Goal: Task Accomplishment & Management: Complete application form

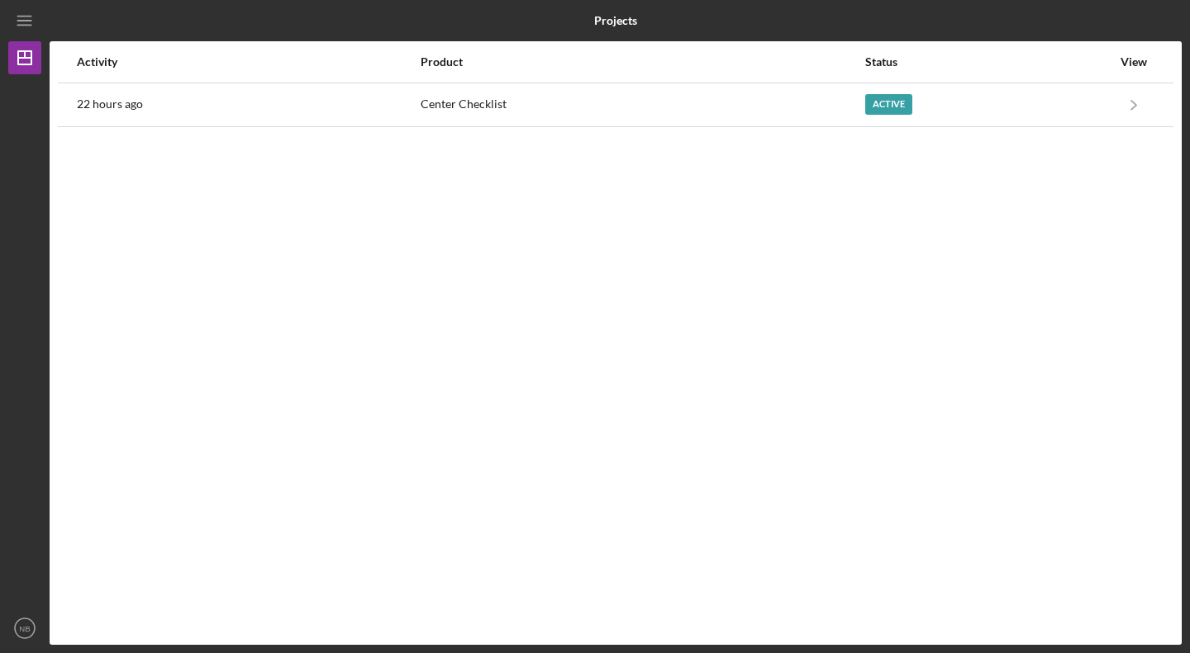
click at [926, 104] on div "Active" at bounding box center [988, 104] width 246 height 41
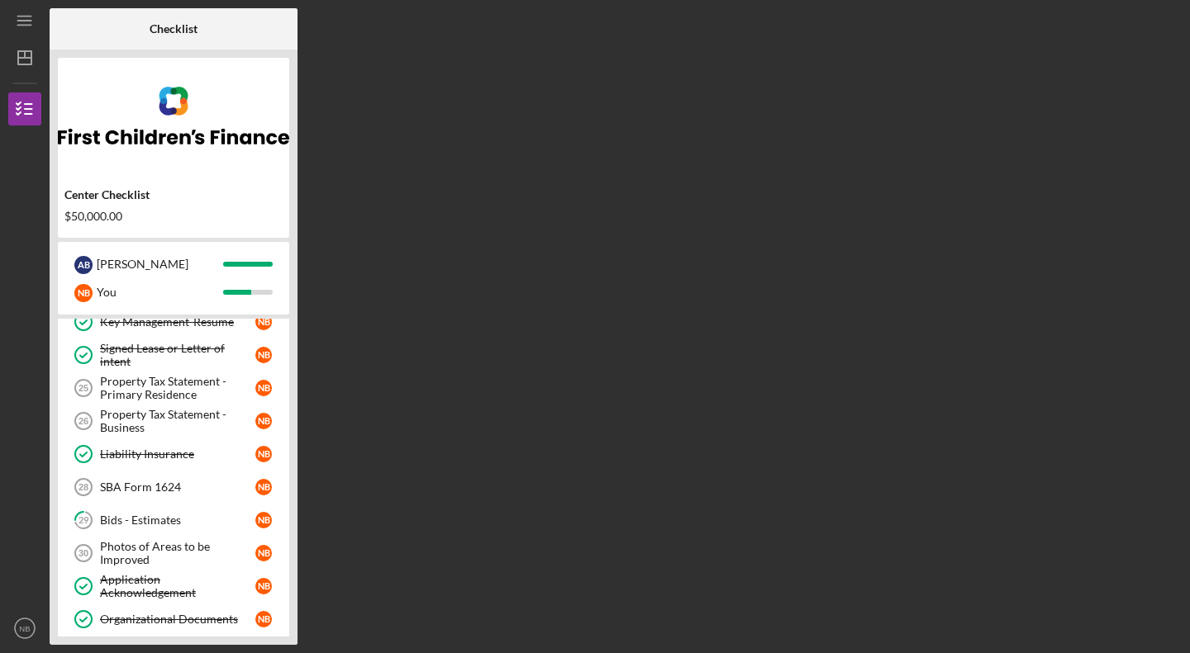
scroll to position [449, 0]
click at [173, 480] on div "SBA Form 1624" at bounding box center [177, 486] width 155 height 13
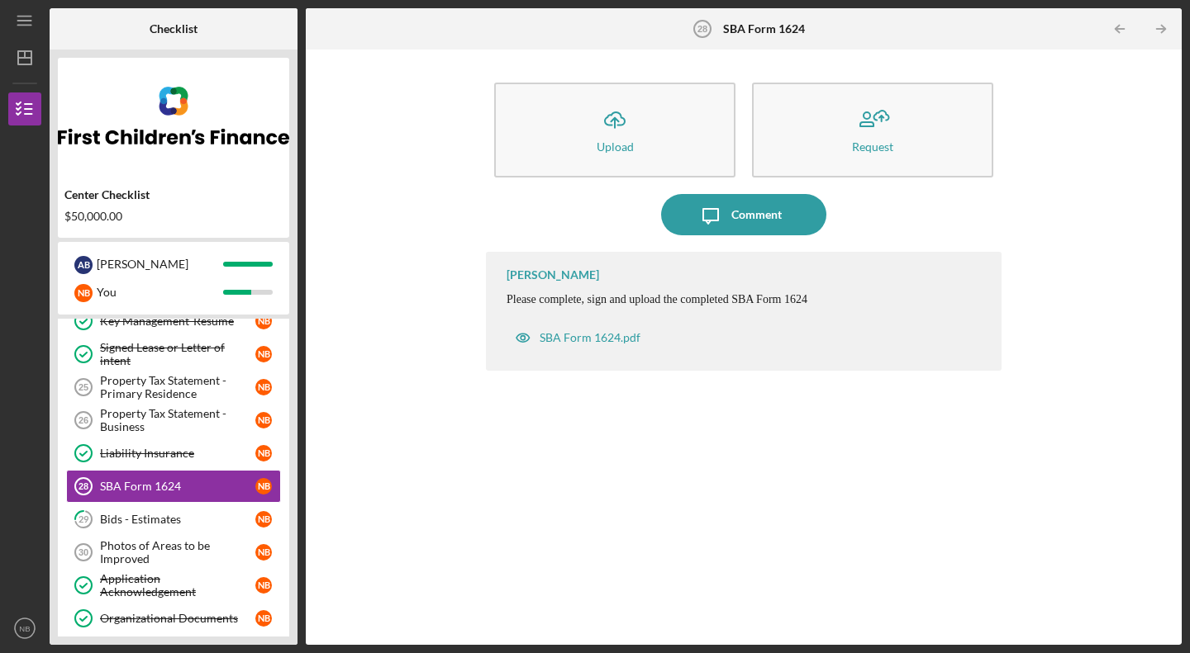
click at [620, 334] on div "SBA Form 1624.pdf" at bounding box center [589, 337] width 101 height 13
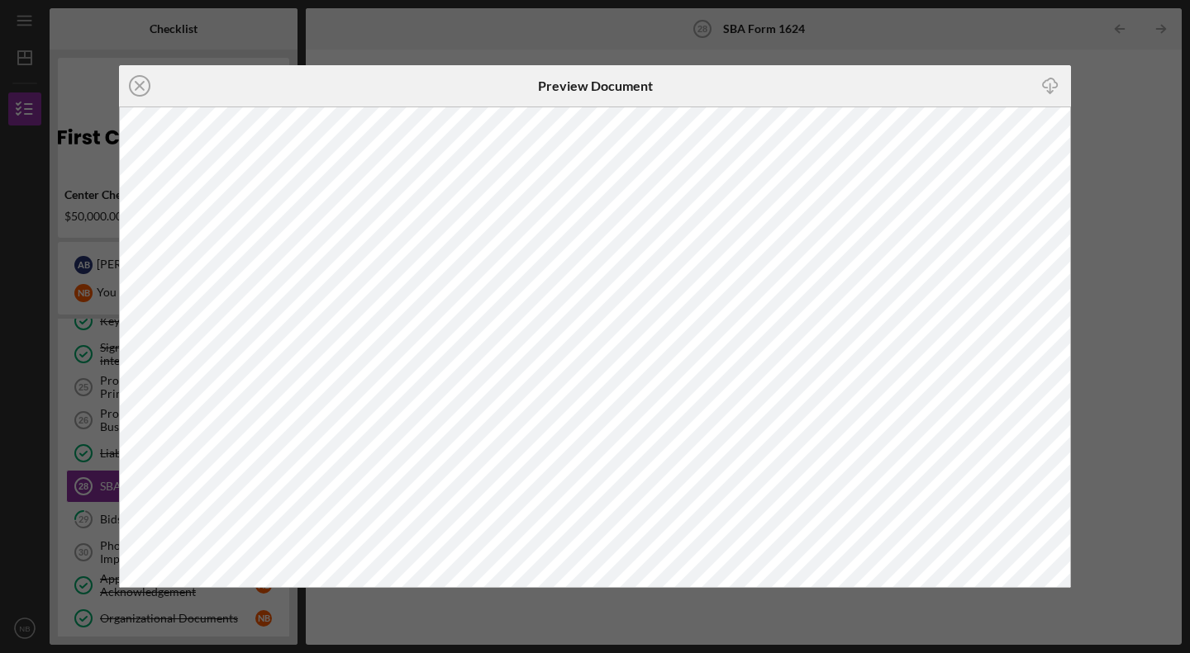
click at [1054, 78] on icon "Icon/Download" at bounding box center [1050, 86] width 37 height 37
click at [143, 83] on icon "Icon/Close" at bounding box center [139, 85] width 41 height 41
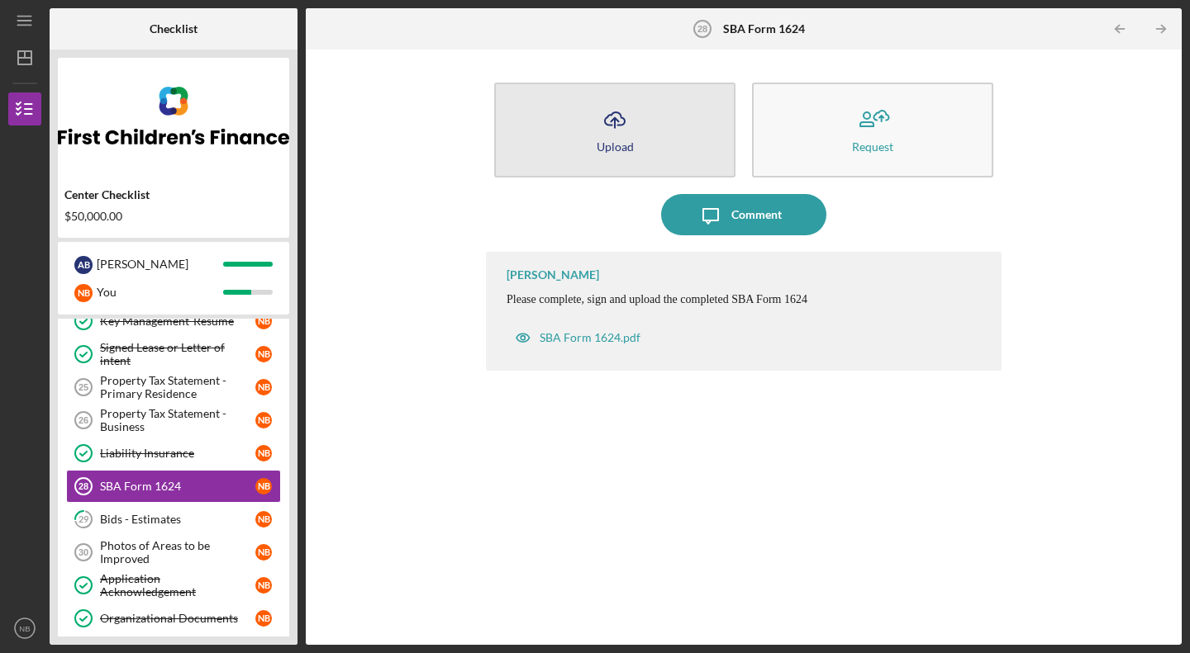
click at [643, 143] on button "Icon/Upload Upload" at bounding box center [614, 130] width 241 height 95
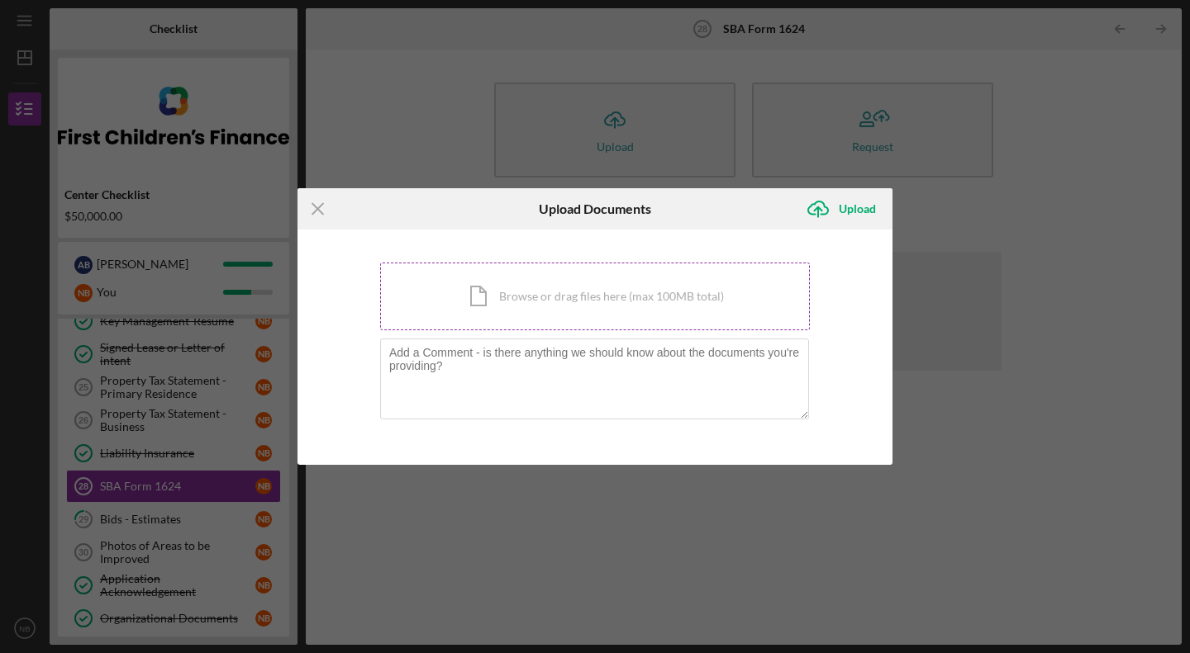
click at [524, 302] on div "Icon/Document Browse or drag files here (max 100MB total) Tap to choose files o…" at bounding box center [595, 297] width 430 height 68
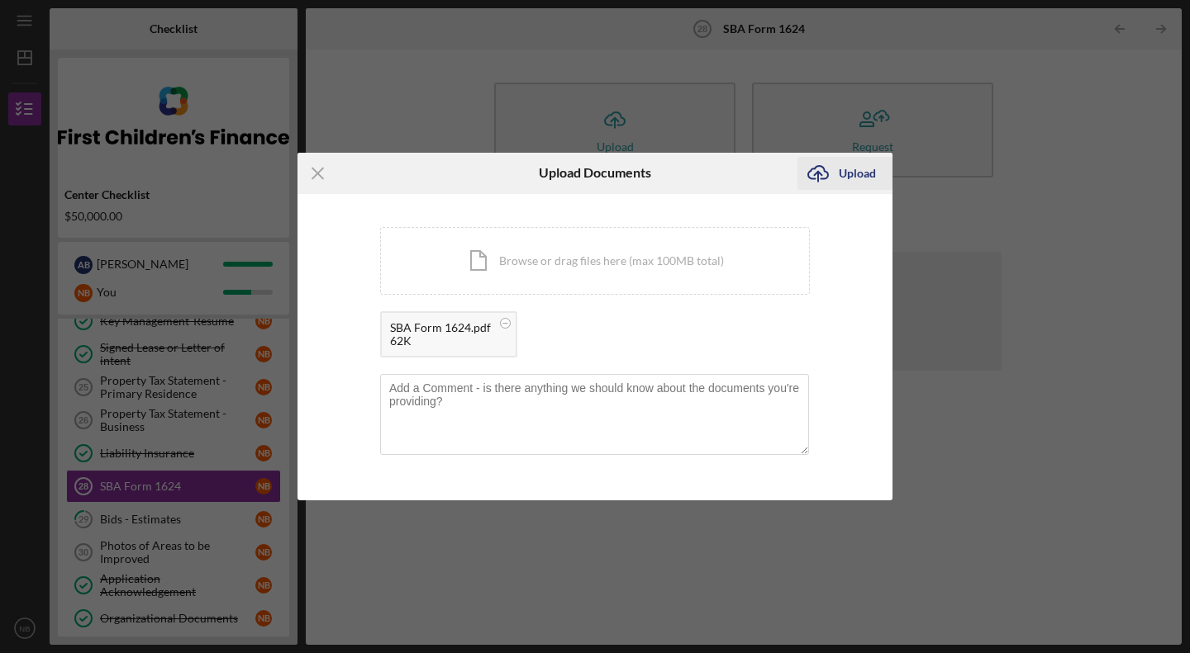
click at [838, 176] on div "Upload" at bounding box center [856, 173] width 37 height 33
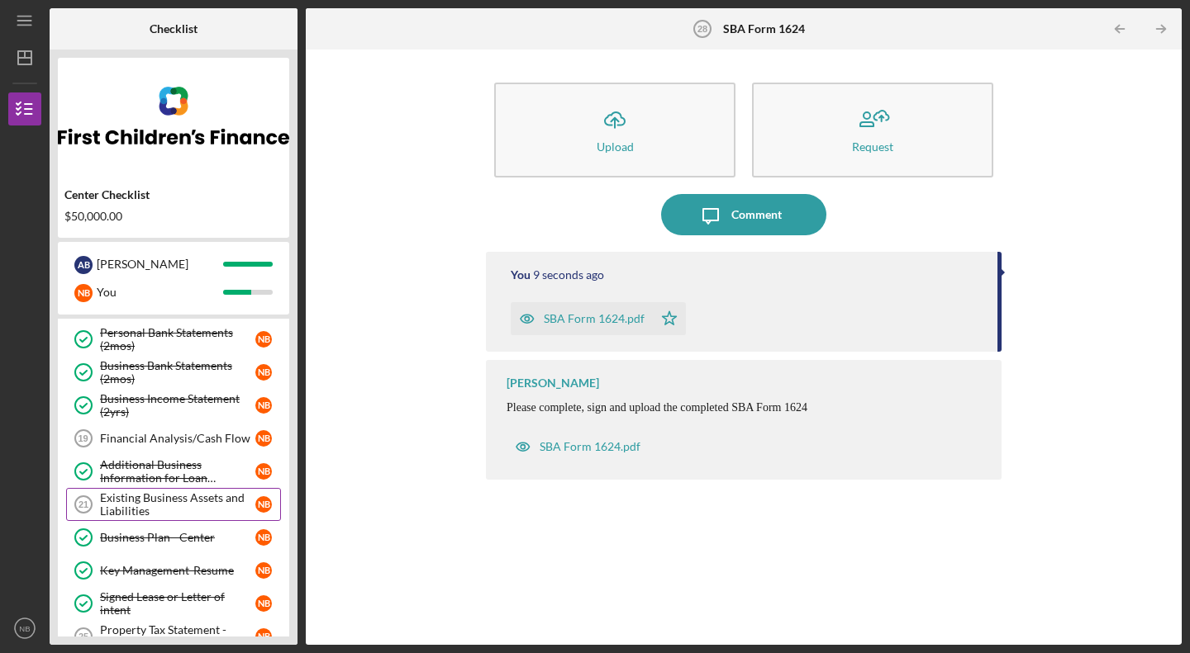
scroll to position [197, 0]
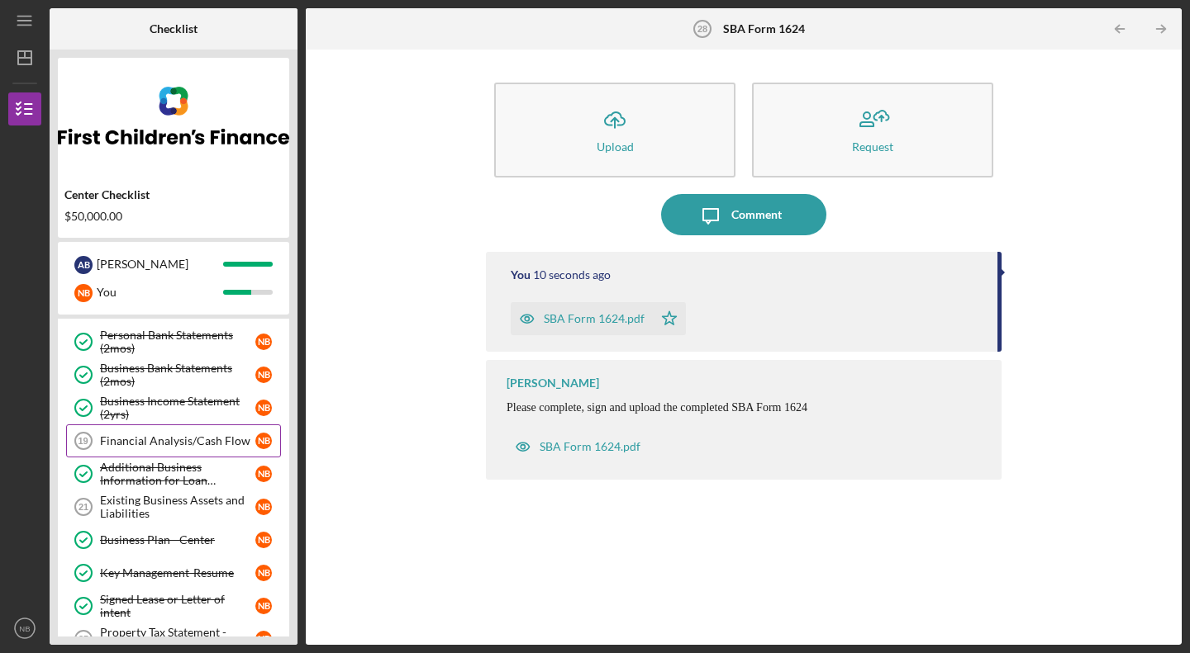
click at [182, 436] on div "Financial Analysis/Cash Flow" at bounding box center [177, 440] width 155 height 13
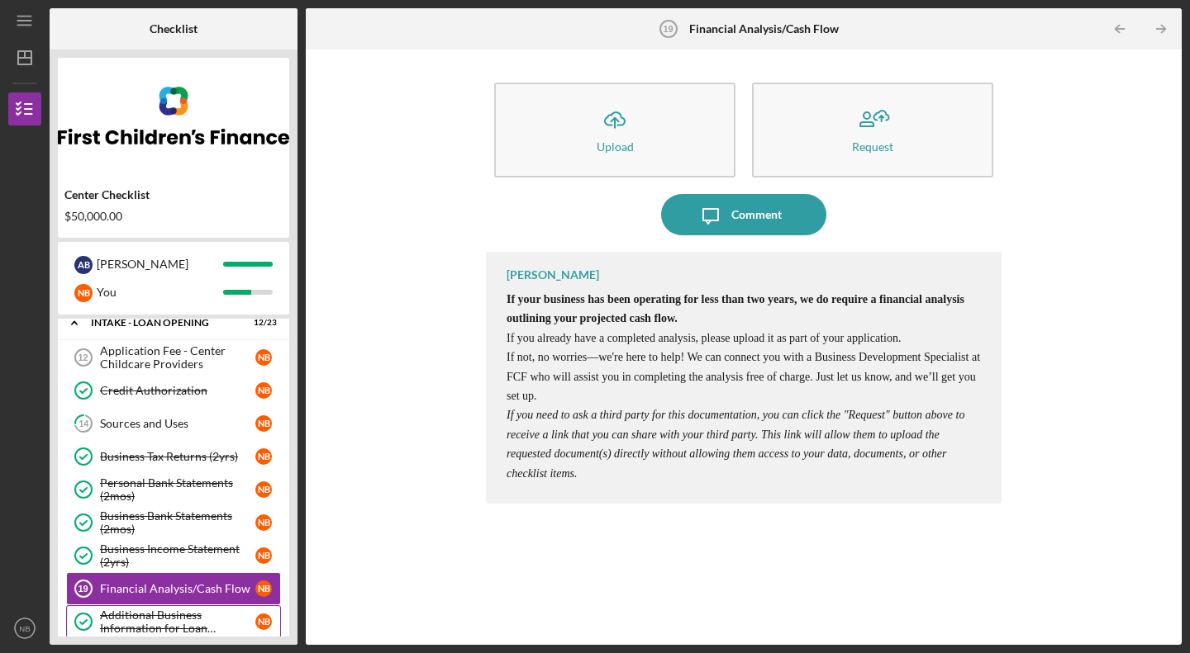
scroll to position [50, 0]
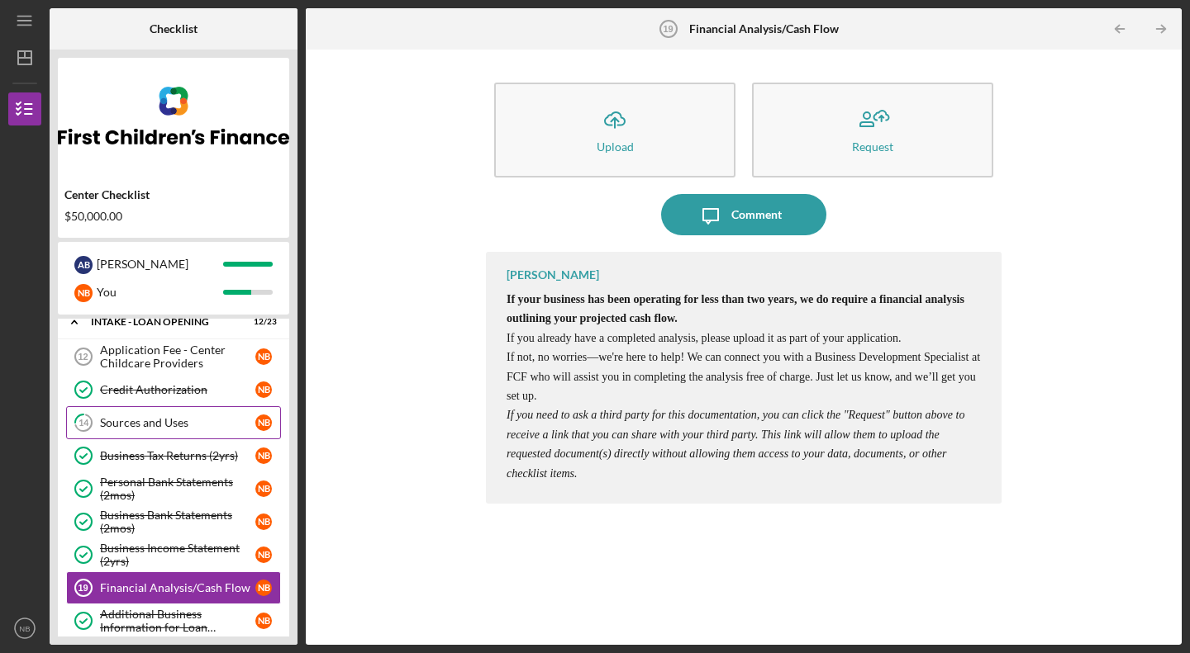
click at [139, 428] on div "Sources and Uses" at bounding box center [177, 422] width 155 height 13
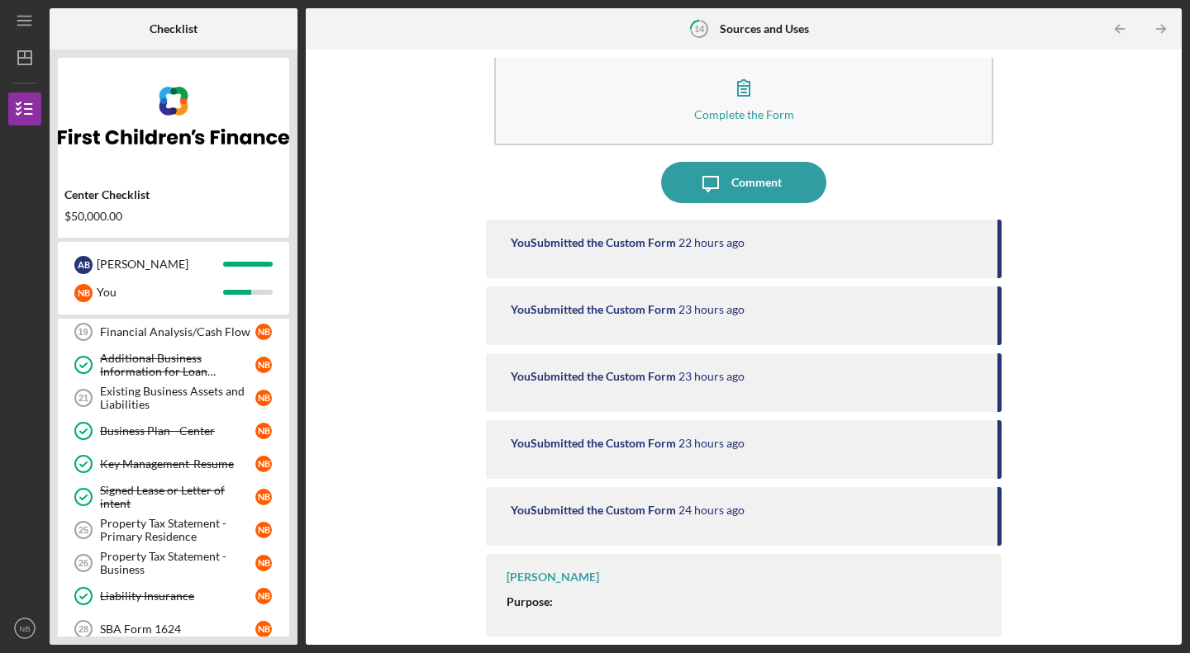
scroll to position [330, 0]
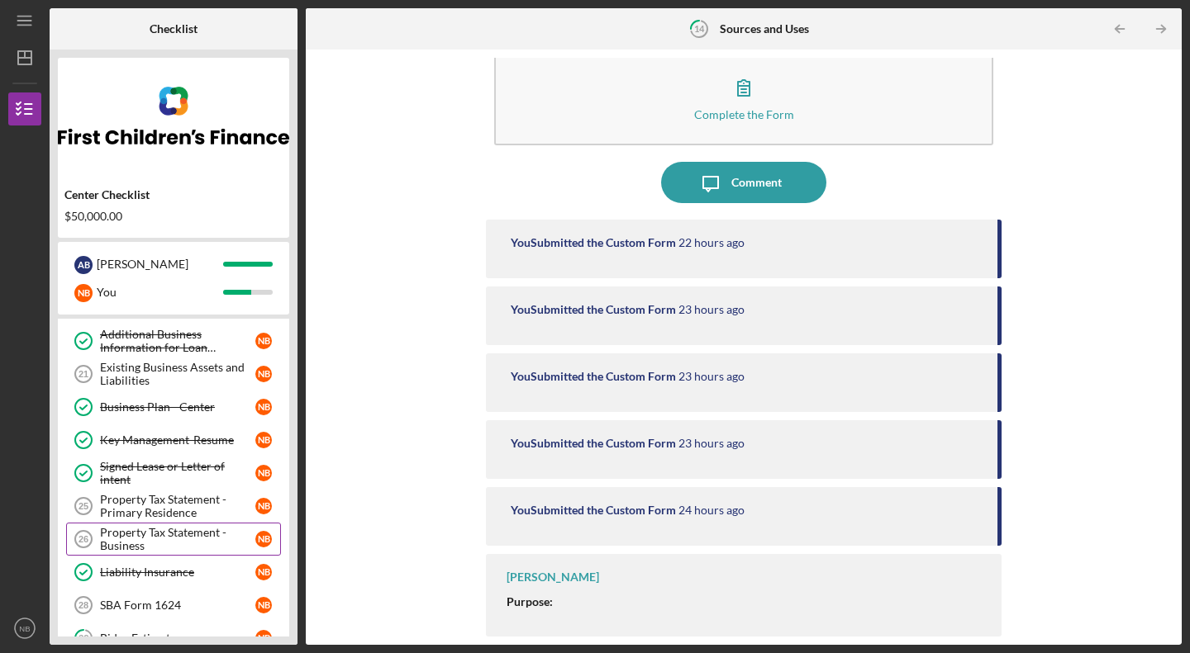
click at [166, 529] on div "Property Tax Statement - Business" at bounding box center [177, 539] width 155 height 26
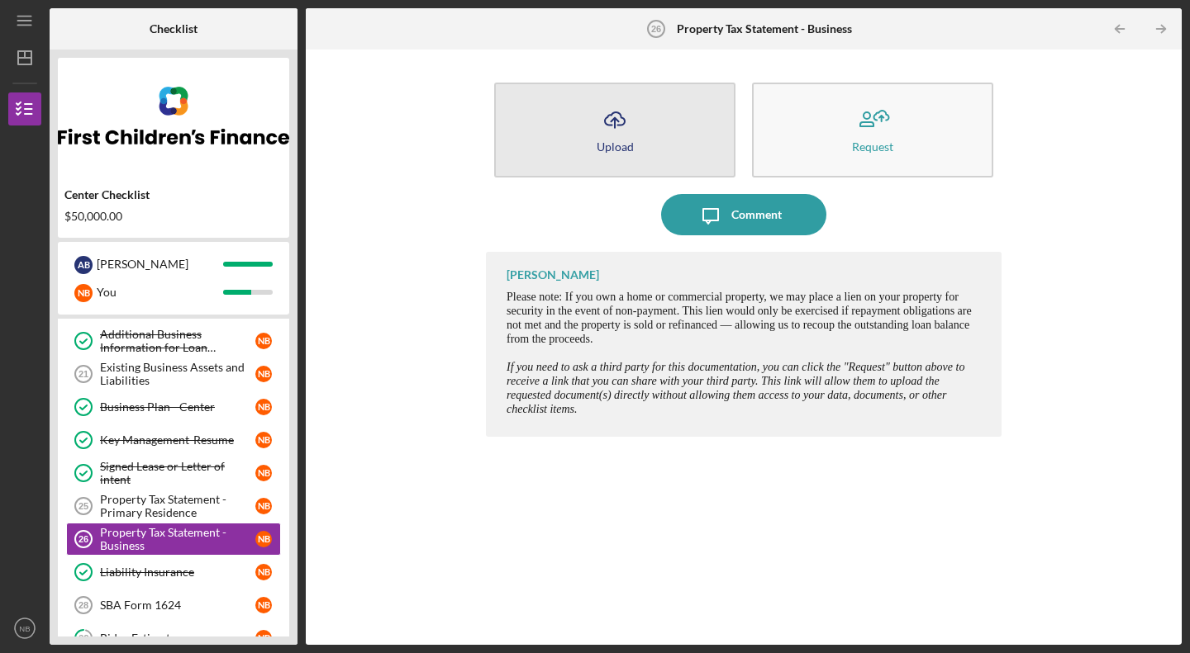
click at [638, 168] on button "Icon/Upload Upload" at bounding box center [614, 130] width 241 height 95
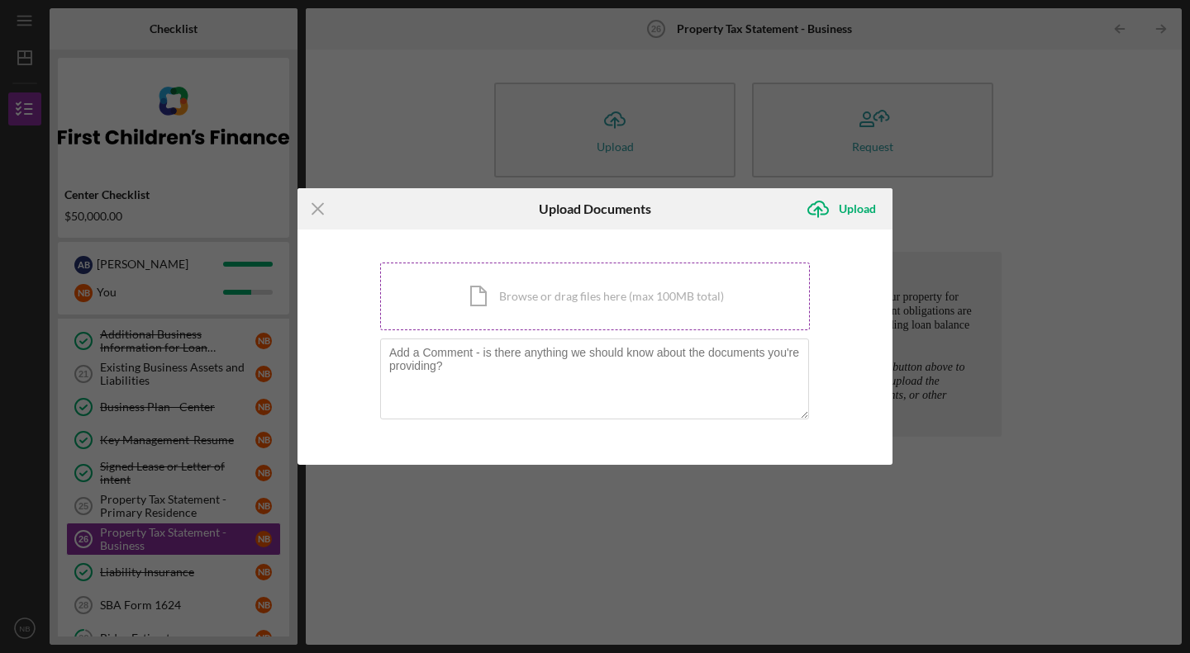
click at [479, 311] on div "Icon/Document Browse or drag files here (max 100MB total) Tap to choose files o…" at bounding box center [595, 297] width 430 height 68
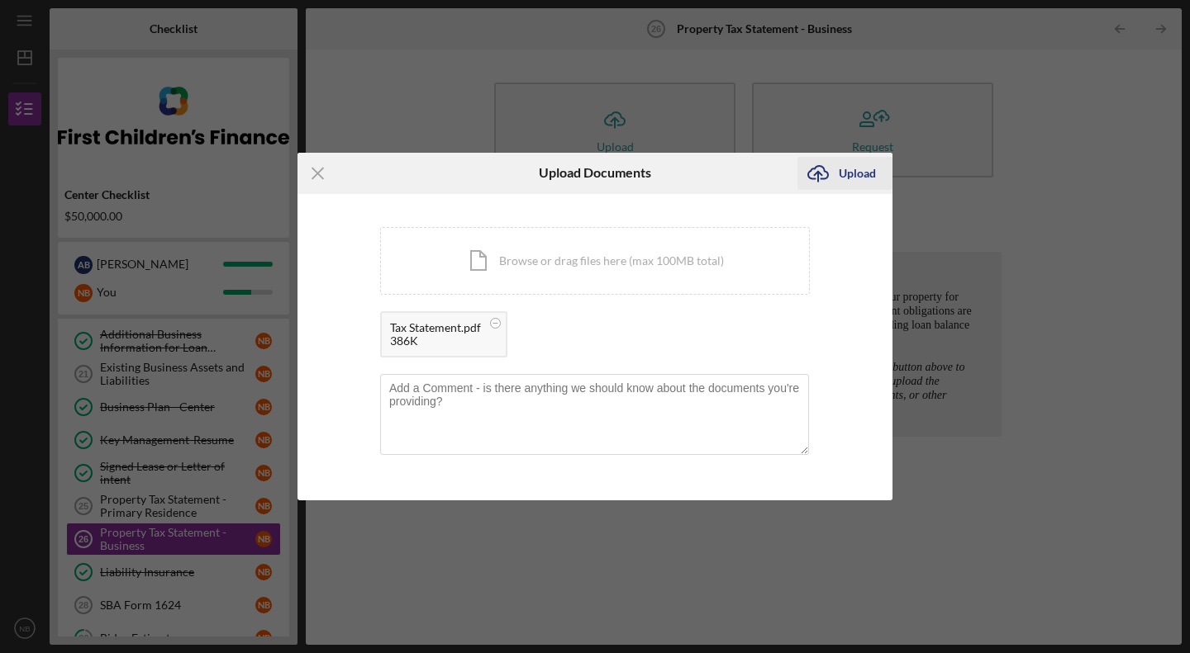
click at [857, 188] on div "Upload" at bounding box center [856, 173] width 37 height 33
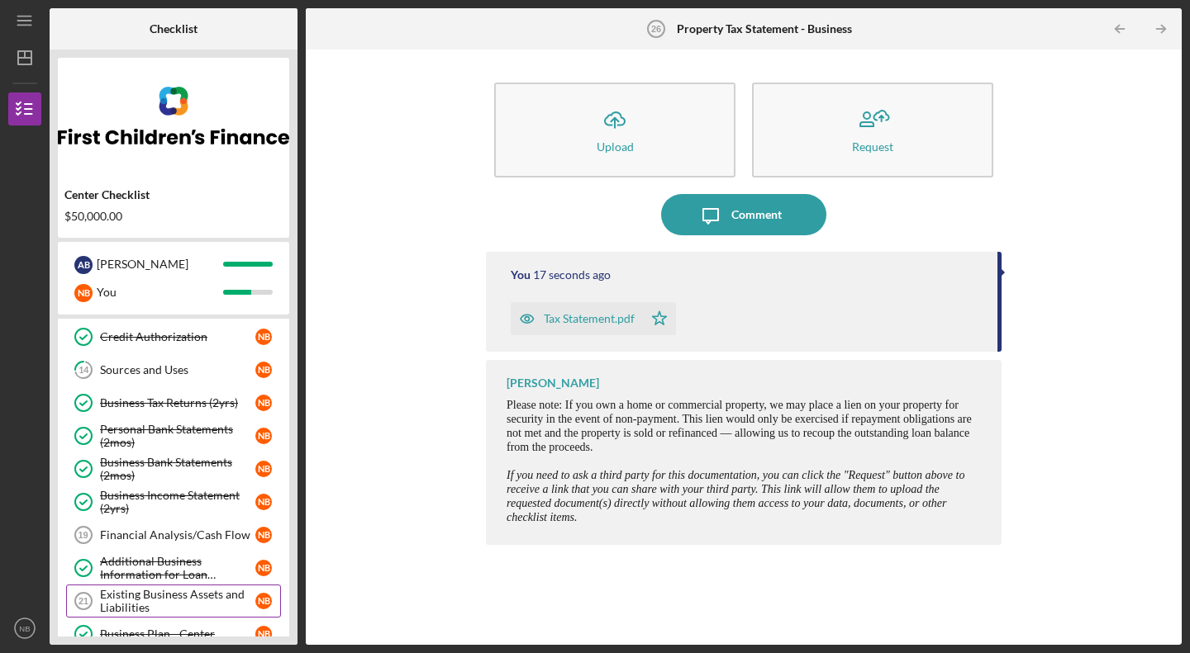
scroll to position [100, 0]
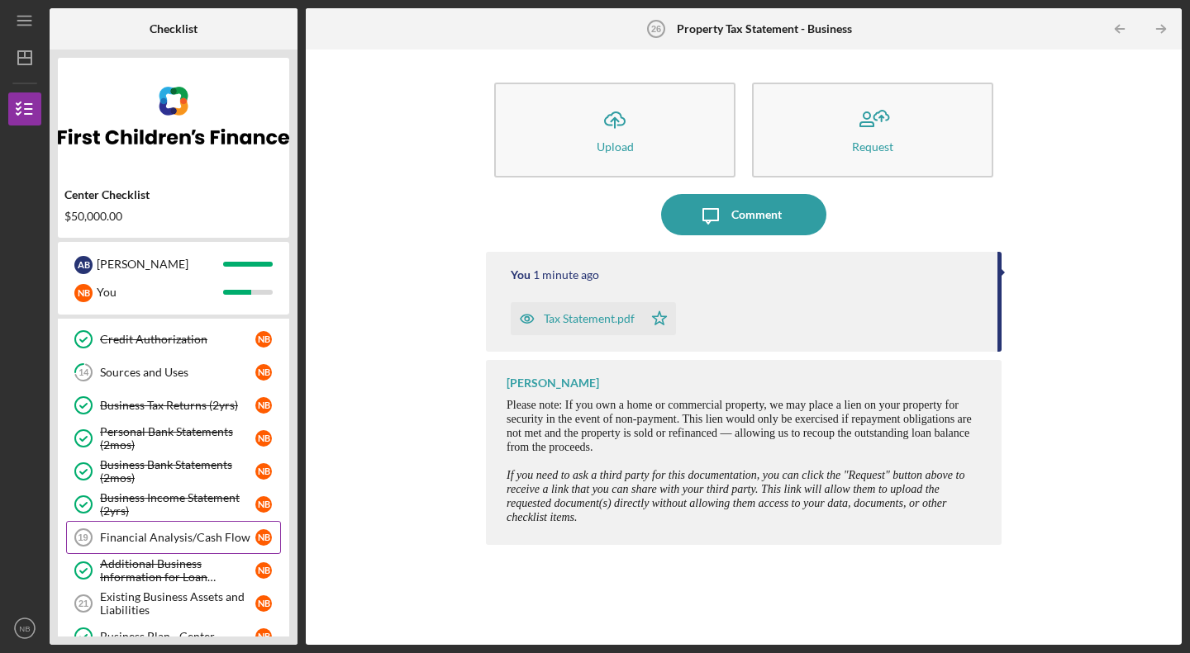
click at [159, 537] on div "Financial Analysis/Cash Flow" at bounding box center [177, 537] width 155 height 13
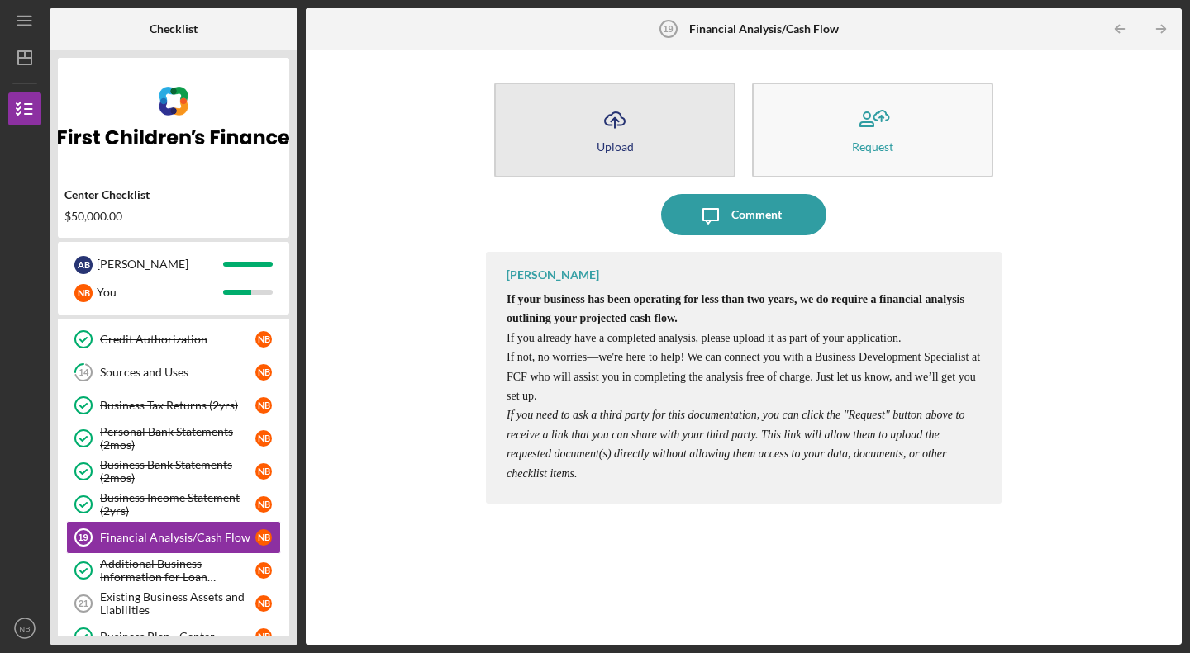
click at [612, 140] on div "Upload" at bounding box center [614, 146] width 37 height 12
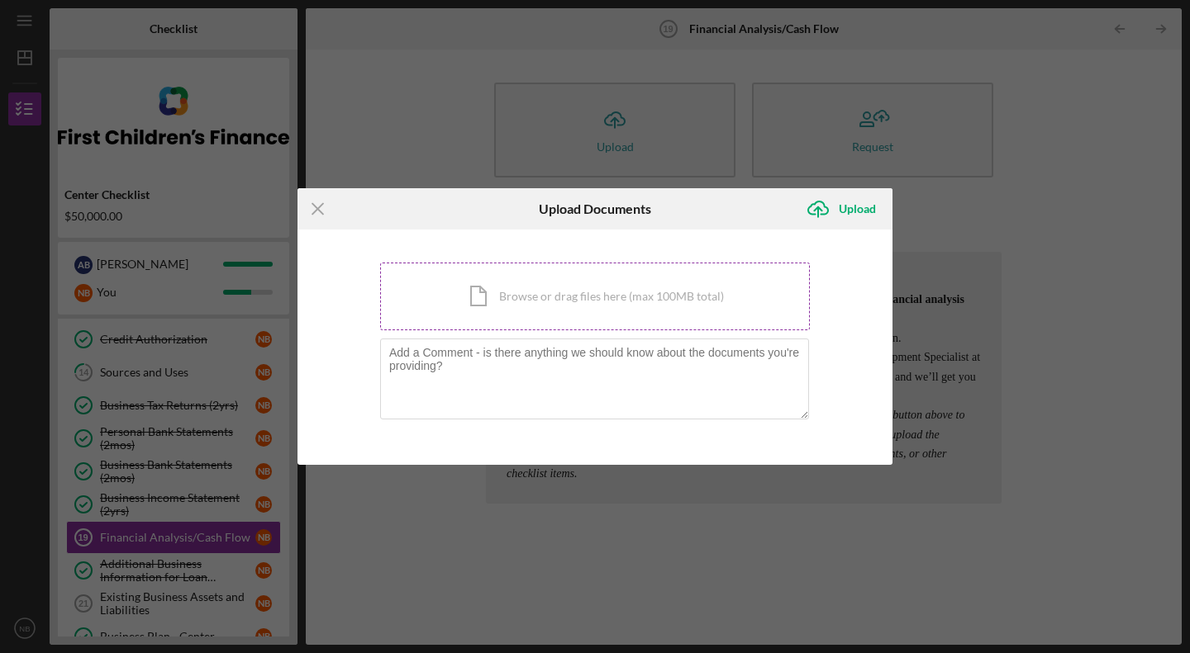
click at [563, 301] on div "Icon/Document Browse or drag files here (max 100MB total) Tap to choose files o…" at bounding box center [595, 297] width 430 height 68
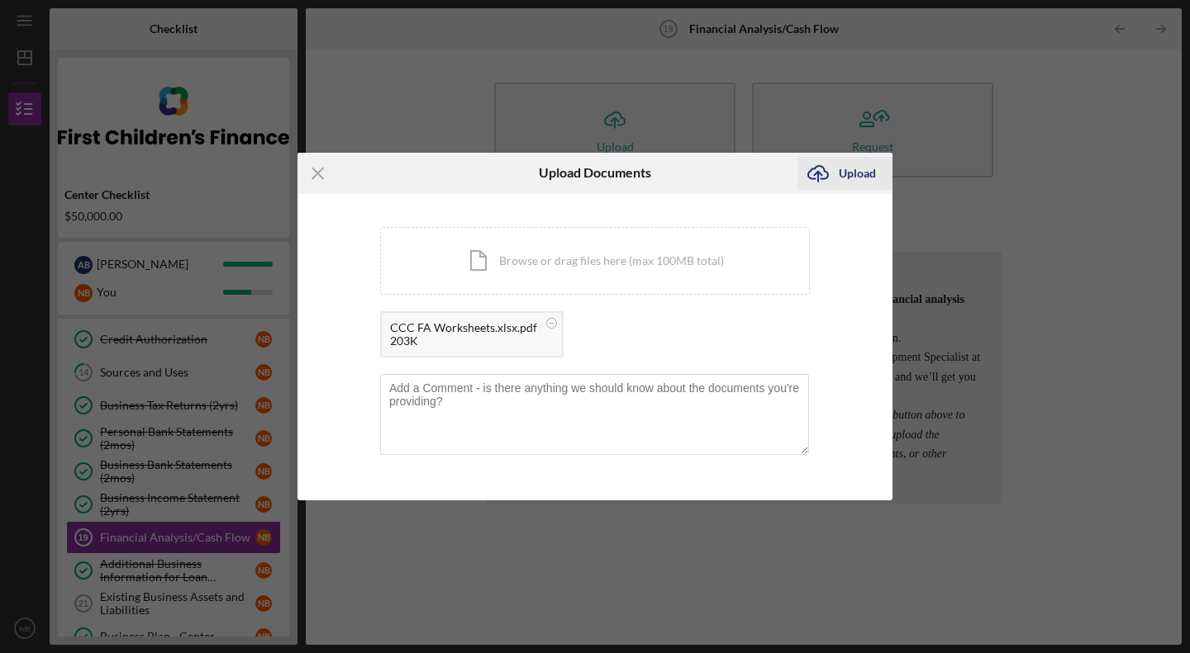
click at [843, 170] on div "Upload" at bounding box center [856, 173] width 37 height 33
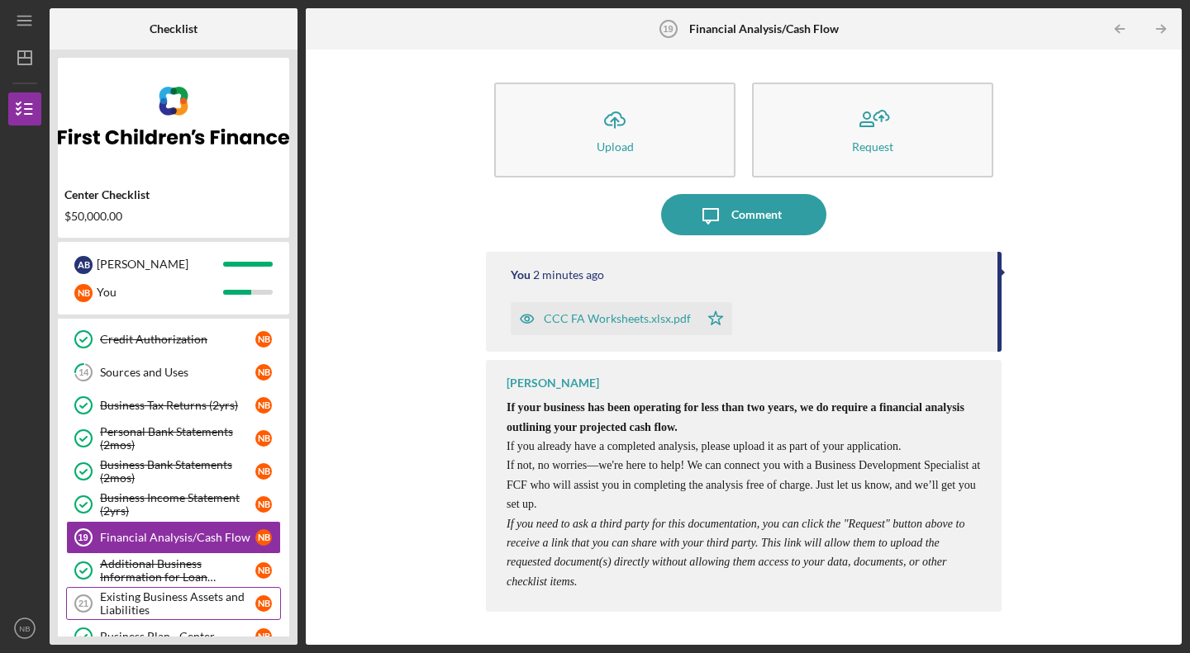
click at [187, 594] on div "Existing Business Assets and Liabilities" at bounding box center [177, 604] width 155 height 26
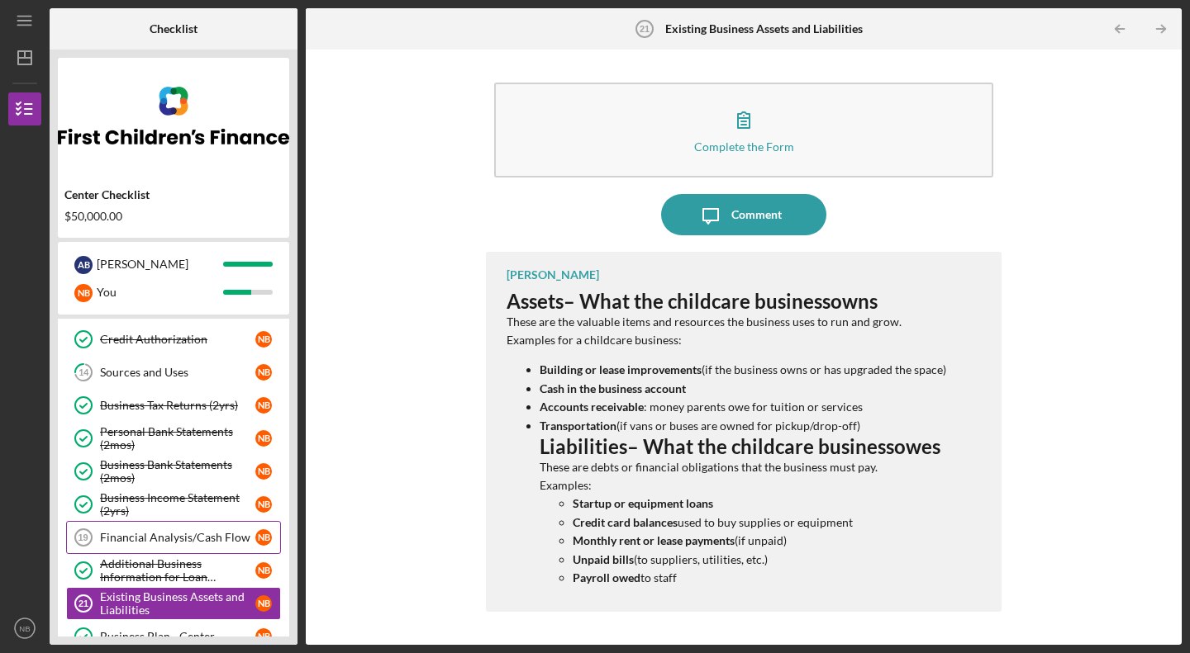
click at [197, 539] on div "Financial Analysis/Cash Flow" at bounding box center [177, 537] width 155 height 13
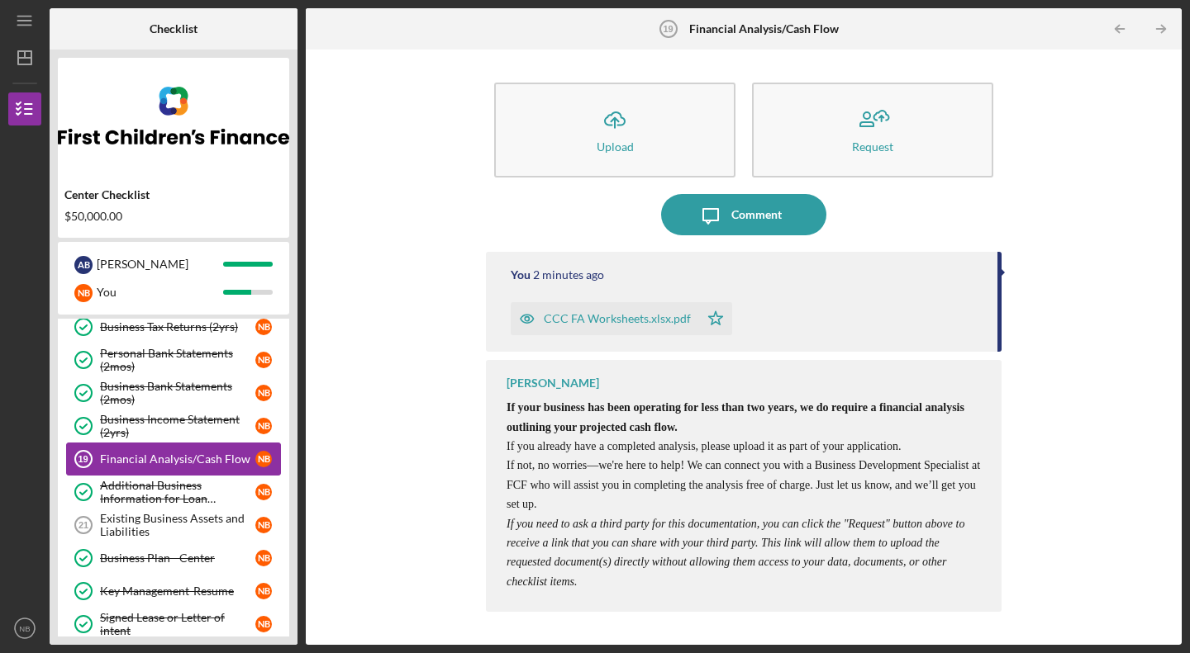
scroll to position [188, 0]
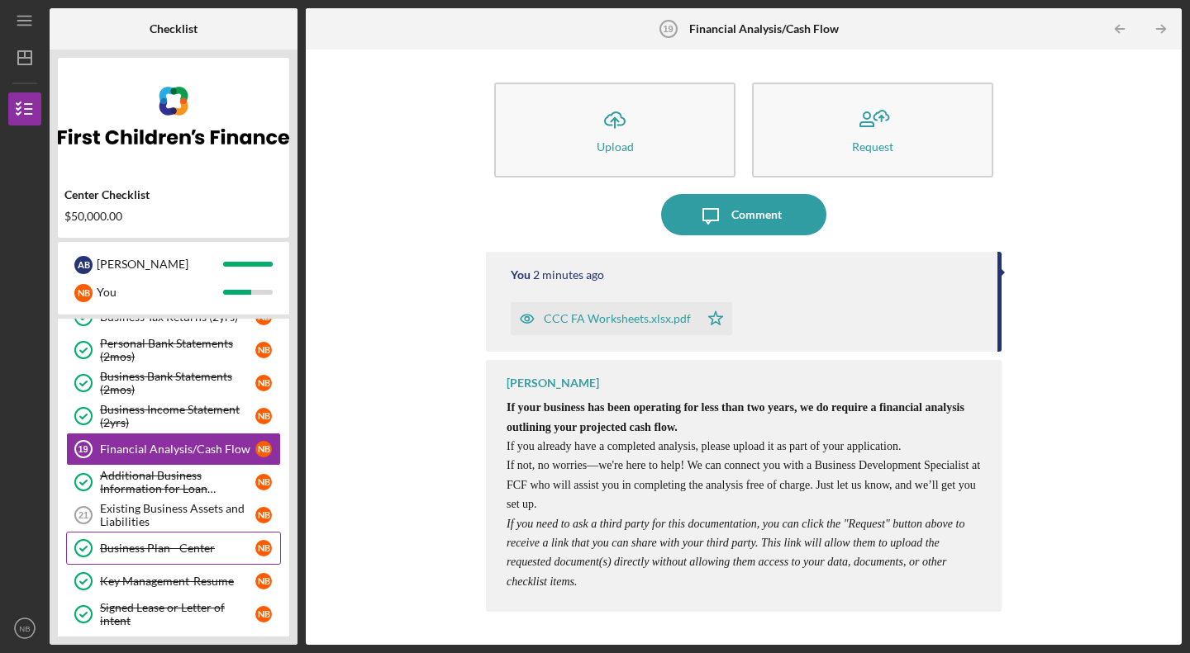
click at [178, 532] on link "Business Plan - Center Business Plan - Center N B" at bounding box center [173, 548] width 215 height 33
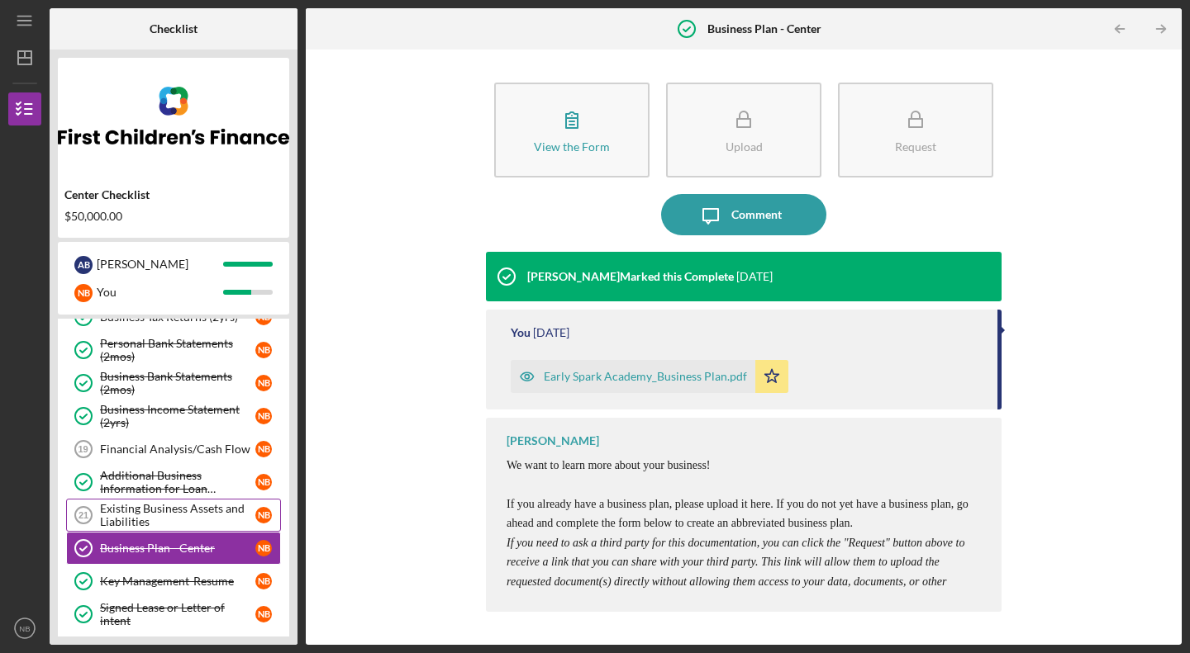
click at [173, 521] on div "Existing Business Assets and Liabilities" at bounding box center [177, 515] width 155 height 26
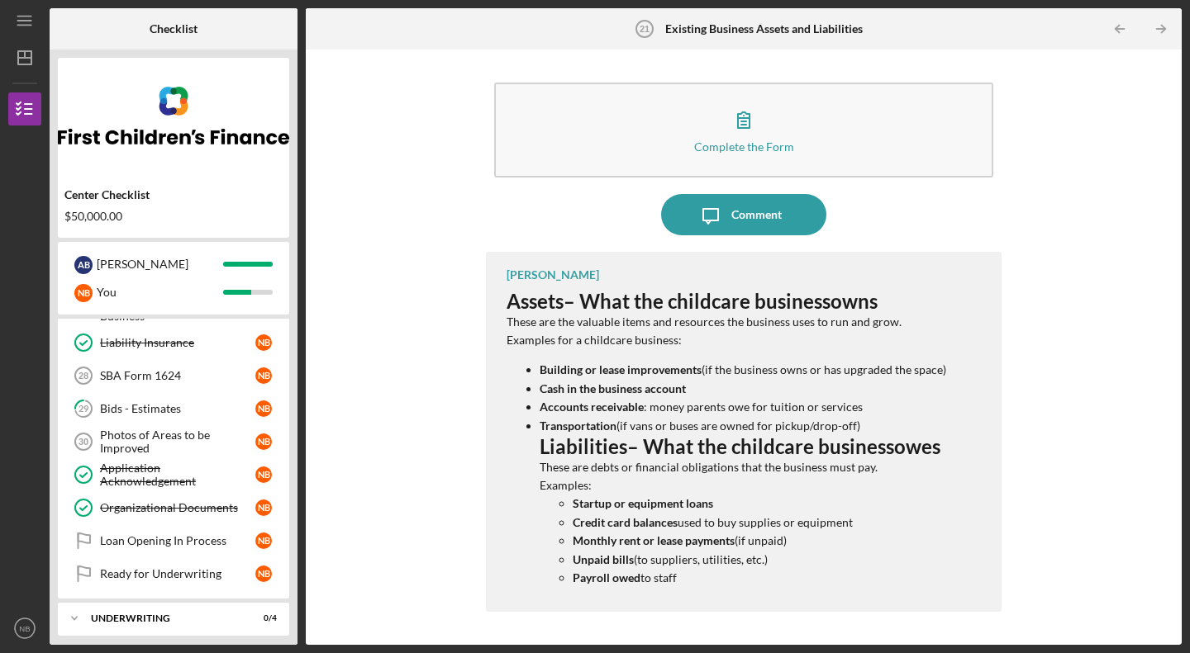
scroll to position [560, 0]
click at [213, 406] on div "Bids - Estimates" at bounding box center [177, 407] width 155 height 13
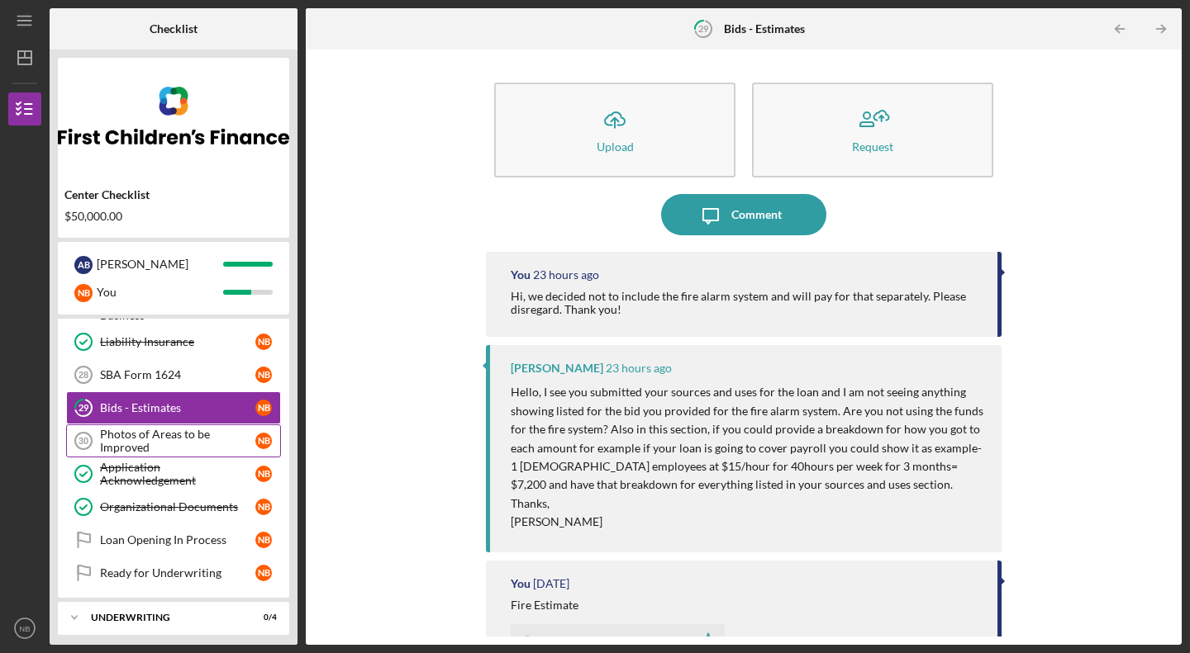
click at [174, 448] on div "Photos of Areas to be Improved" at bounding box center [177, 441] width 155 height 26
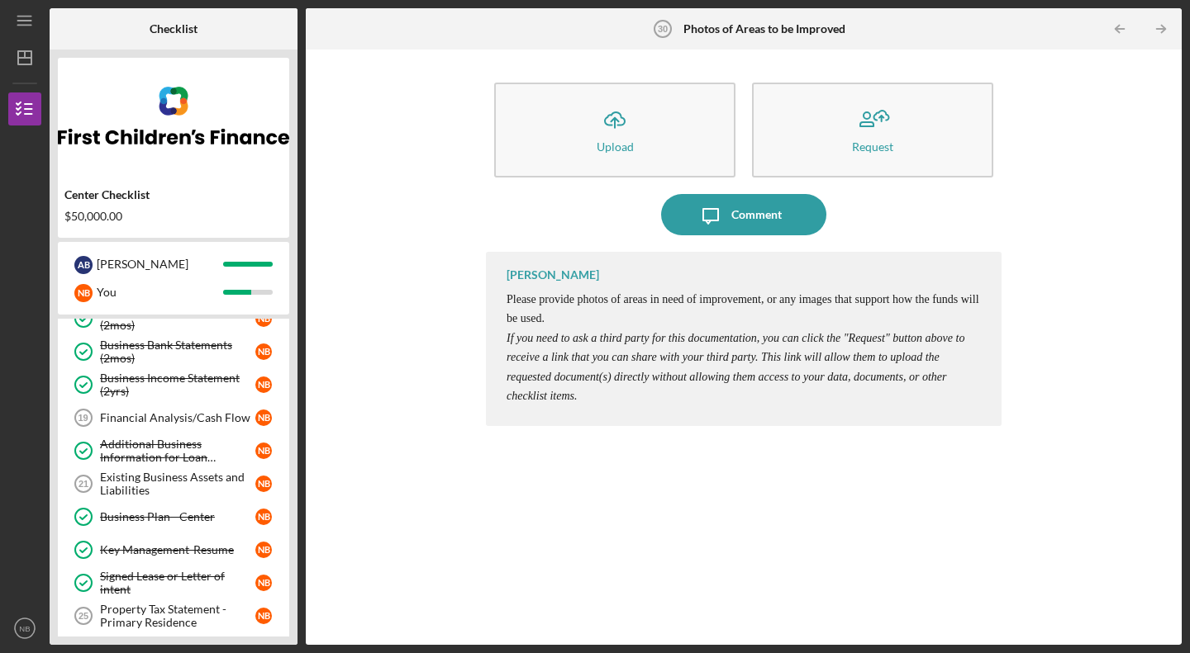
scroll to position [219, 0]
click at [172, 477] on div "Existing Business Assets and Liabilities" at bounding box center [177, 485] width 155 height 26
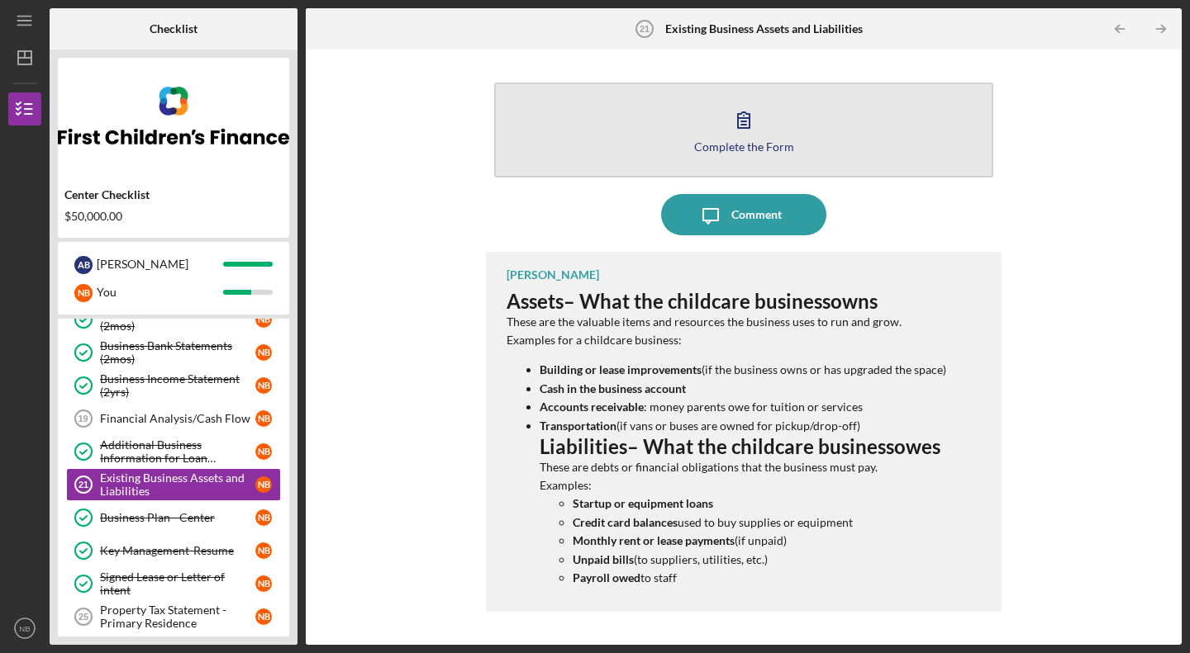
click at [755, 135] on icon "button" at bounding box center [743, 119] width 41 height 41
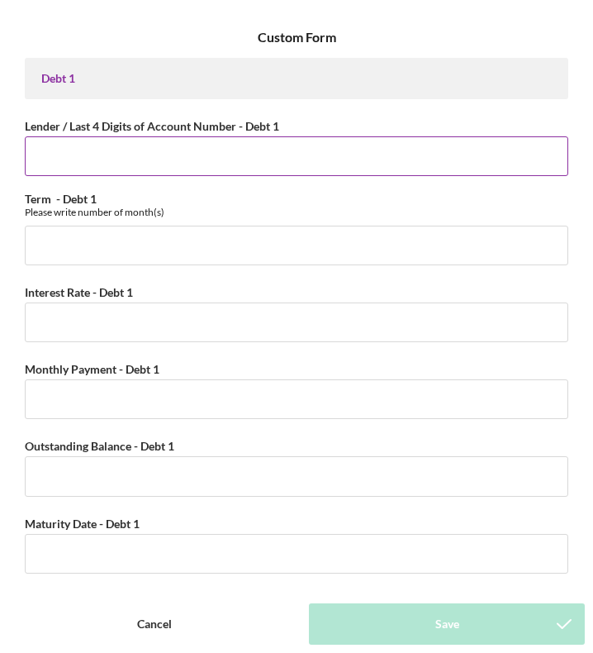
click at [193, 156] on input "Lender / Last 4 Digits of Account Number - Debt 1" at bounding box center [297, 156] width 544 height 40
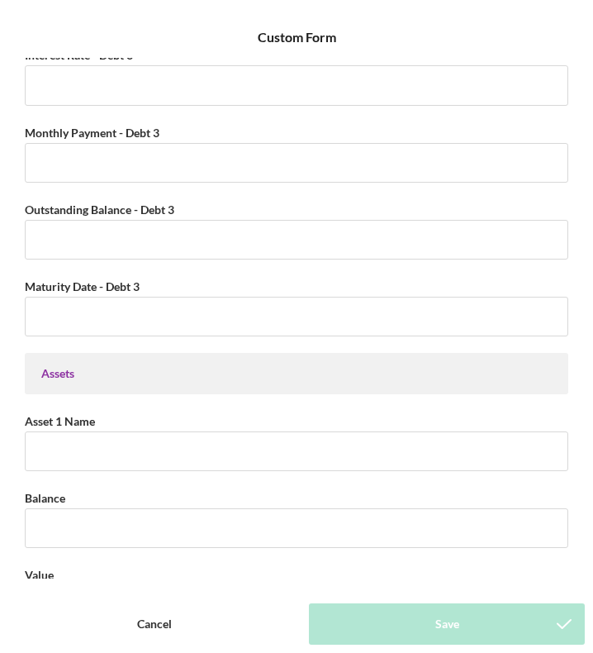
scroll to position [1277, 0]
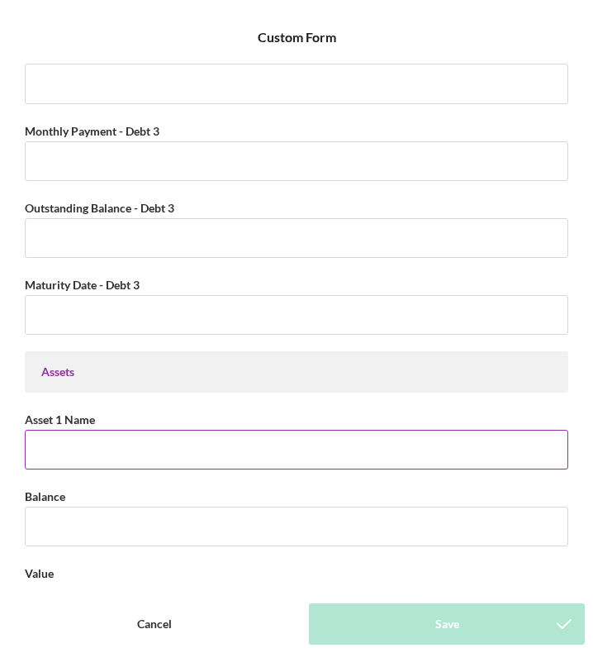
click at [331, 430] on input "Asset 1 Name" at bounding box center [297, 450] width 544 height 40
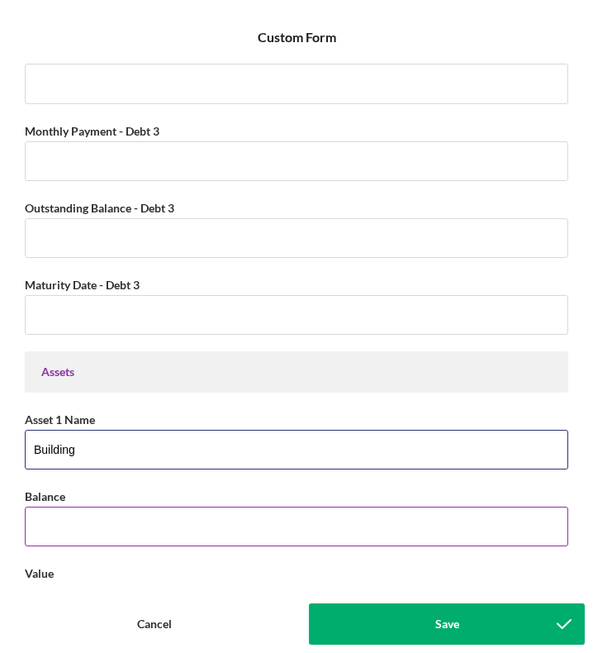
type input "Building"
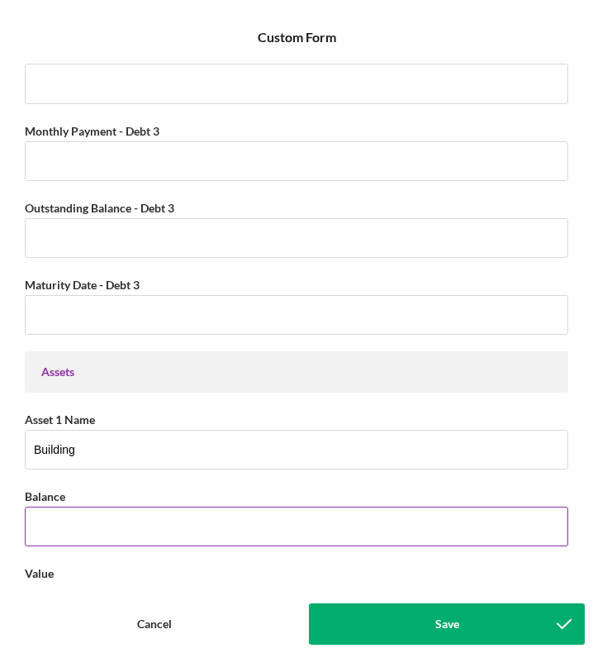
click at [204, 534] on input "Balance" at bounding box center [297, 526] width 544 height 40
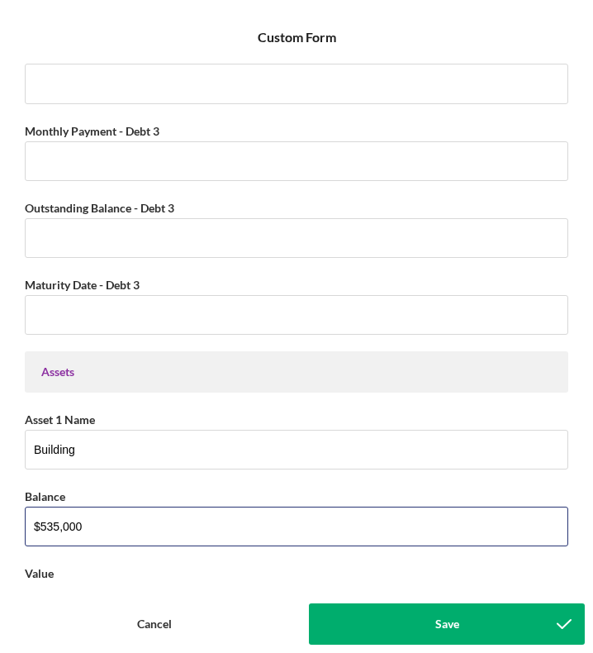
type input "$535,000"
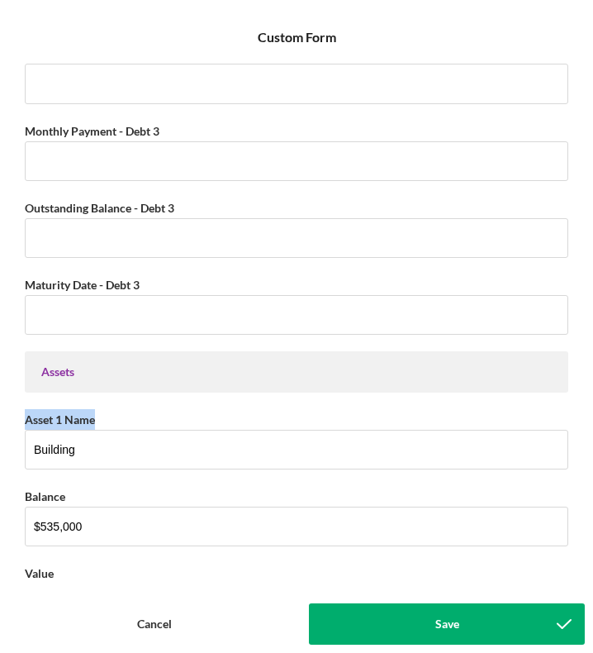
drag, startPoint x: 570, startPoint y: 359, endPoint x: 565, endPoint y: 429, distance: 70.4
click at [565, 429] on div "Debt 1 Lender / Last 4 Digits of Account Number - Debt 1 Term - Debt 1 Please w…" at bounding box center [296, 318] width 577 height 520
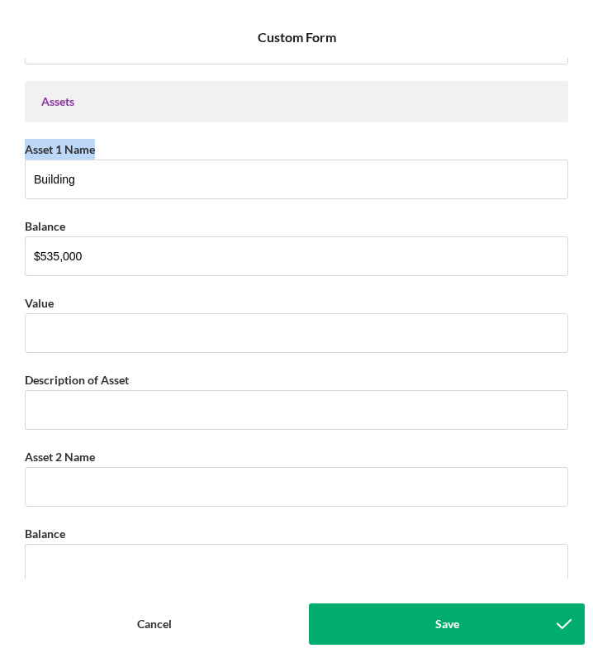
scroll to position [1565, 0]
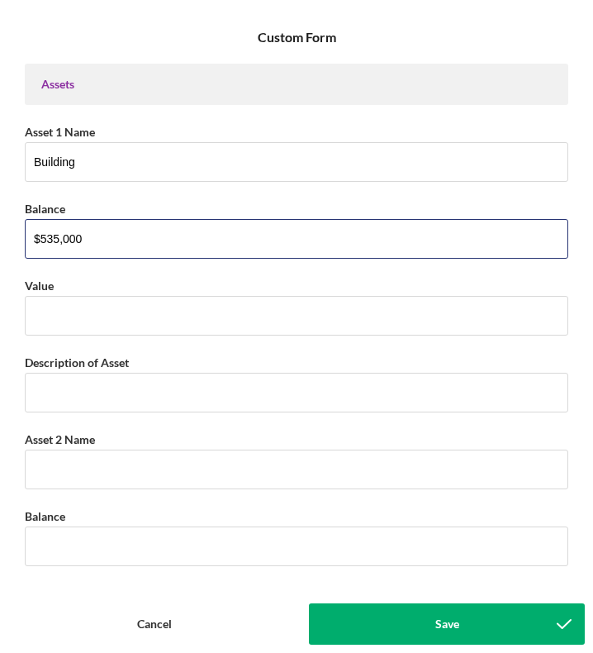
drag, startPoint x: 97, startPoint y: 238, endPoint x: -59, endPoint y: 250, distance: 157.4
click at [0, 250] on html "Icon/Menu Existing Business Assets and Liabilities 21 Existing Business Assets …" at bounding box center [296, 326] width 593 height 653
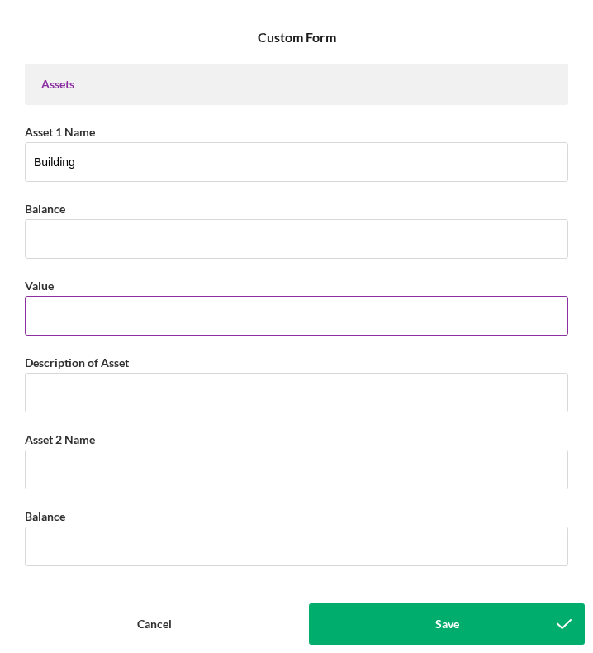
click at [84, 328] on input "Value" at bounding box center [297, 316] width 544 height 40
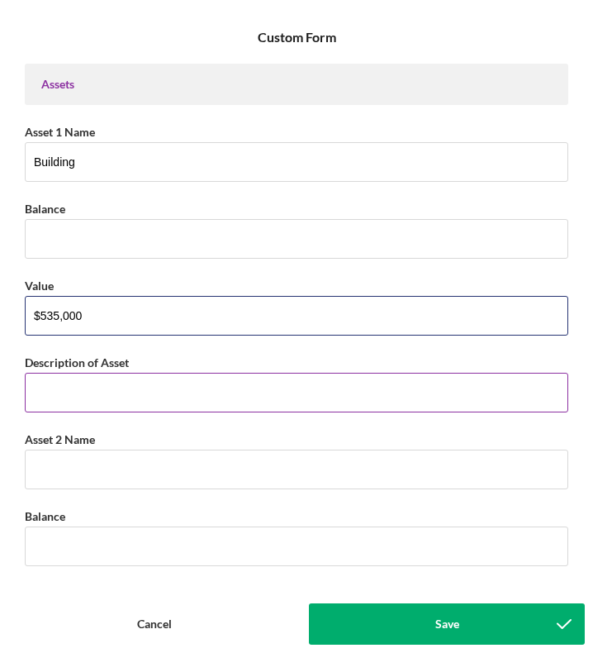
type input "$535,000"
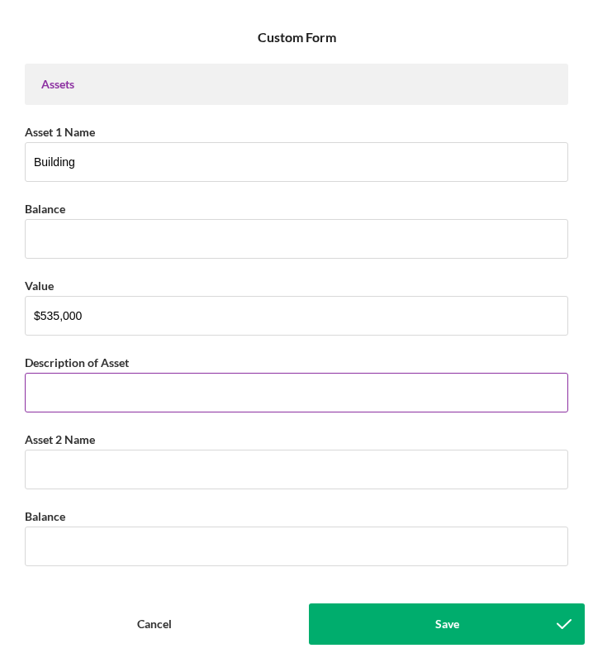
click at [107, 393] on input "Description of Asset" at bounding box center [297, 393] width 544 height 40
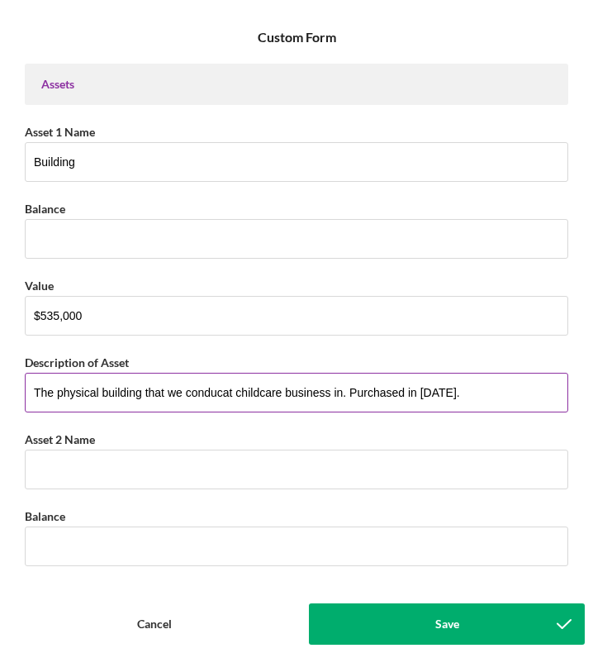
click at [219, 382] on input "The physical building that we conducat childcare business in. Purchased in [DAT…" at bounding box center [297, 393] width 544 height 40
click at [229, 389] on input "The physical building that we conducat childcare business in. Purchased in [DAT…" at bounding box center [297, 393] width 544 height 40
click at [230, 392] on input "The physical building that we conduct childcare business in. Purchased in [DATE…" at bounding box center [297, 393] width 544 height 40
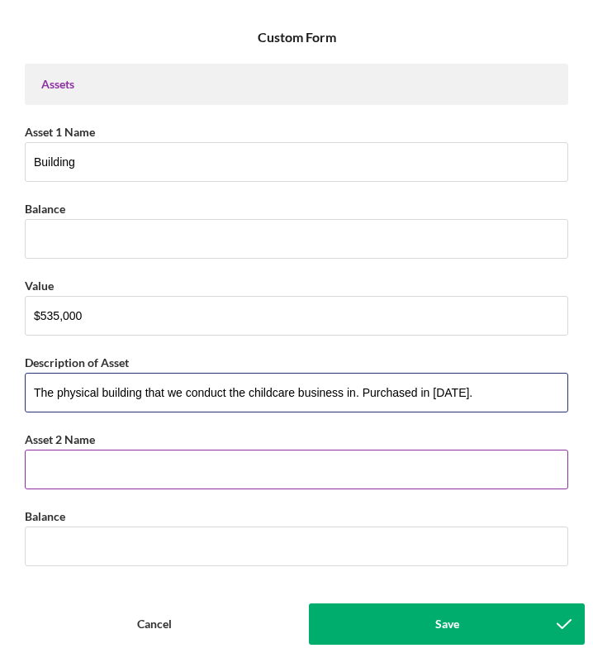
type input "The physical building that we conduct the childcare business in. Purchased in […"
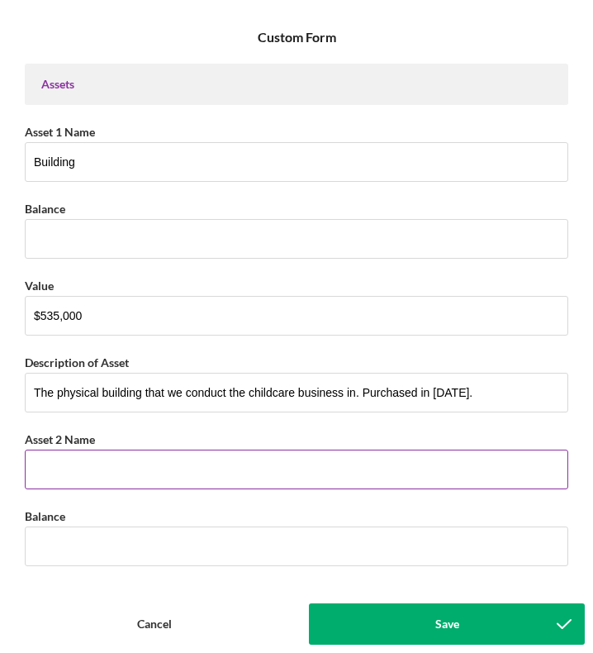
click at [154, 455] on input "Asset 2 Name" at bounding box center [297, 469] width 544 height 40
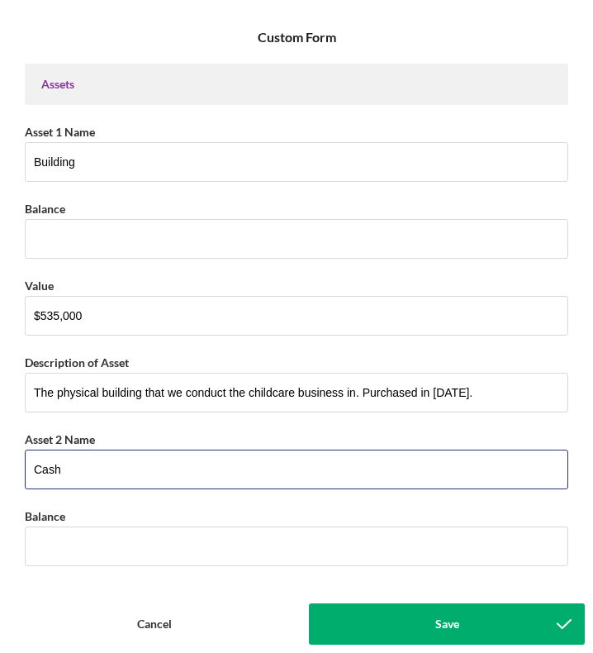
type input "Cash"
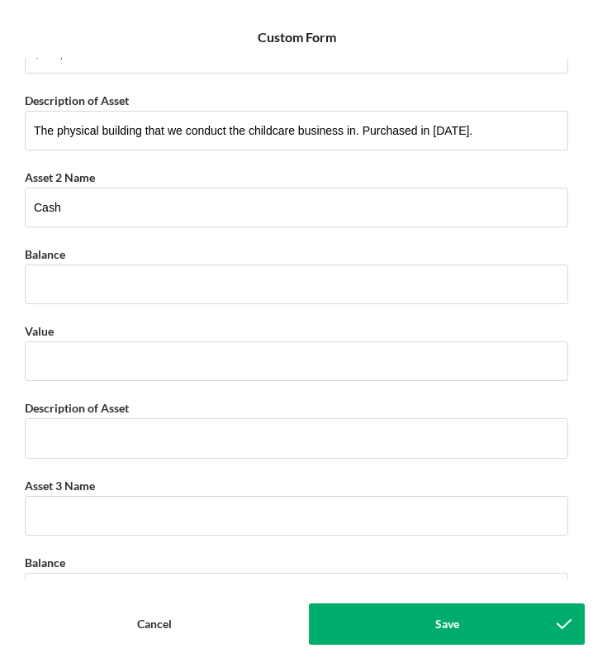
scroll to position [1908, 0]
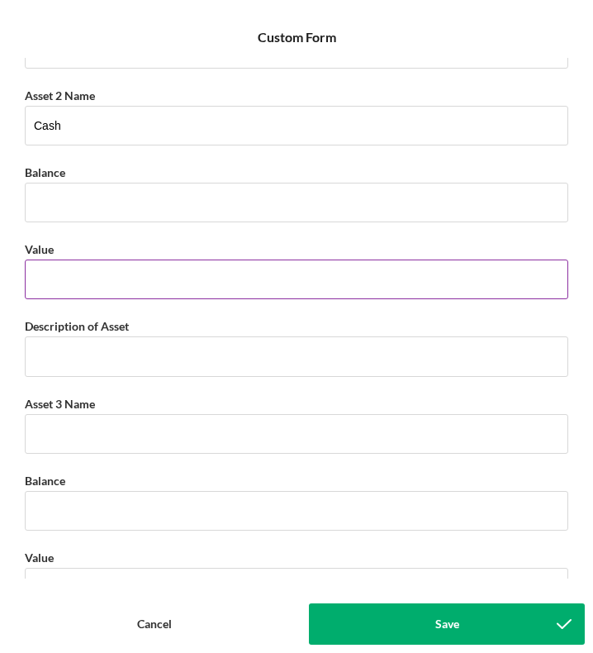
click at [131, 264] on input "Value" at bounding box center [297, 279] width 544 height 40
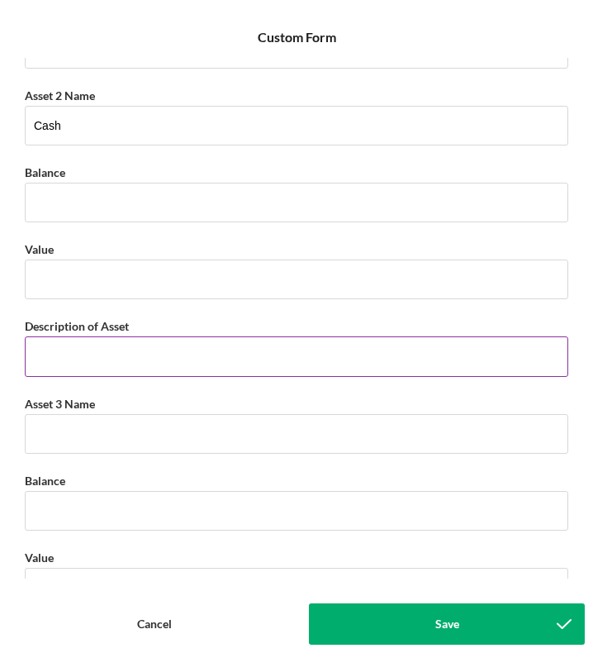
click at [148, 368] on input "Description of Asset" at bounding box center [297, 356] width 544 height 40
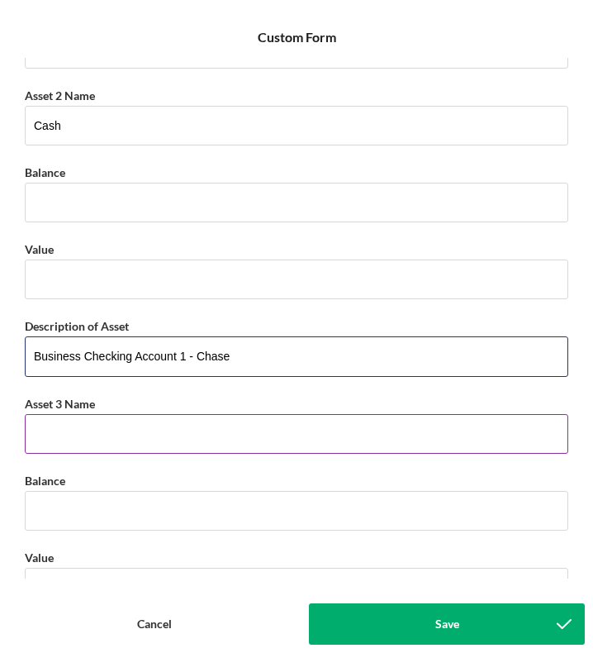
type input "Business Checking Account 1 - Chase"
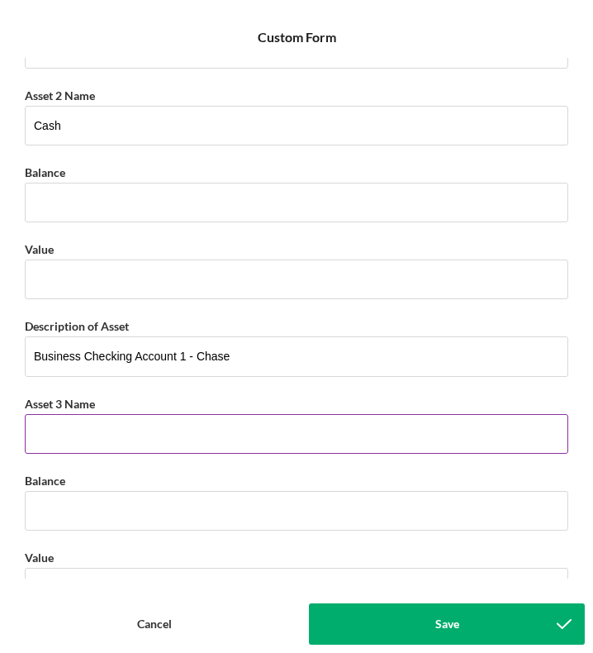
click at [111, 427] on input "Asset 3 Name" at bounding box center [297, 434] width 544 height 40
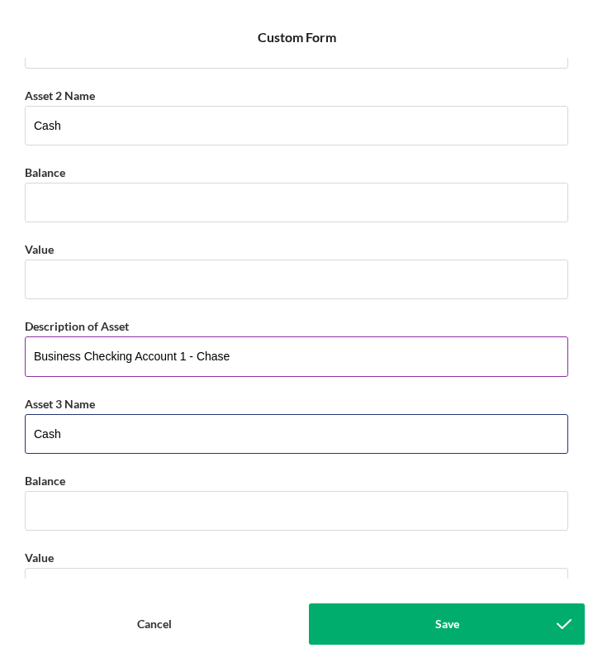
type input "Cash"
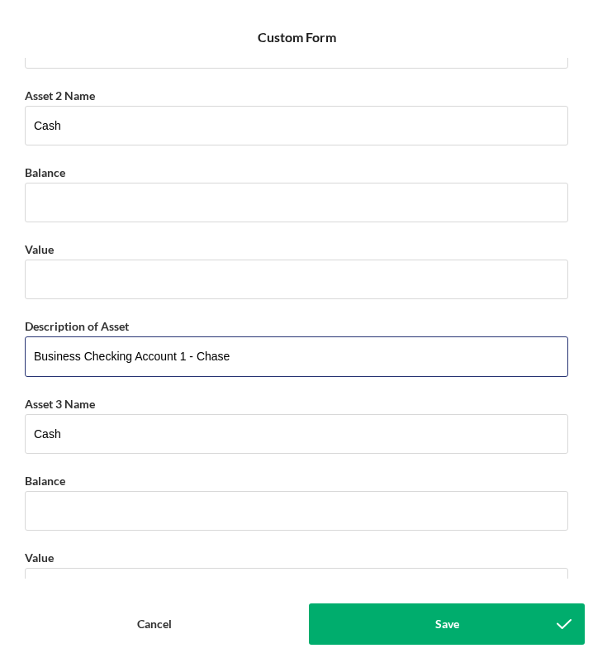
drag, startPoint x: 273, startPoint y: 347, endPoint x: -75, endPoint y: 385, distance: 349.8
click at [0, 385] on html "Icon/Menu Existing Business Assets and Liabilities 21 Existing Business Assets …" at bounding box center [296, 326] width 593 height 653
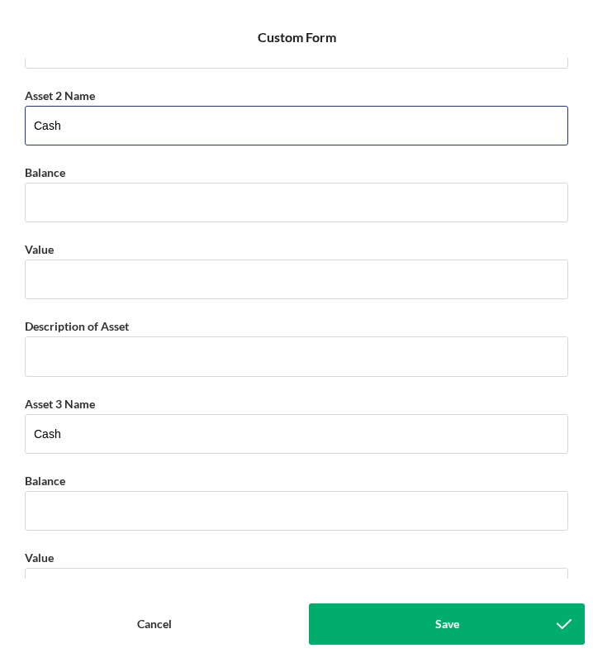
drag, startPoint x: 92, startPoint y: 123, endPoint x: -61, endPoint y: 116, distance: 153.0
click at [0, 116] on html "Icon/Menu Existing Business Assets and Liabilities 21 Existing Business Assets …" at bounding box center [296, 326] width 593 height 653
paste input "Business Checking Account 1 - Chase"
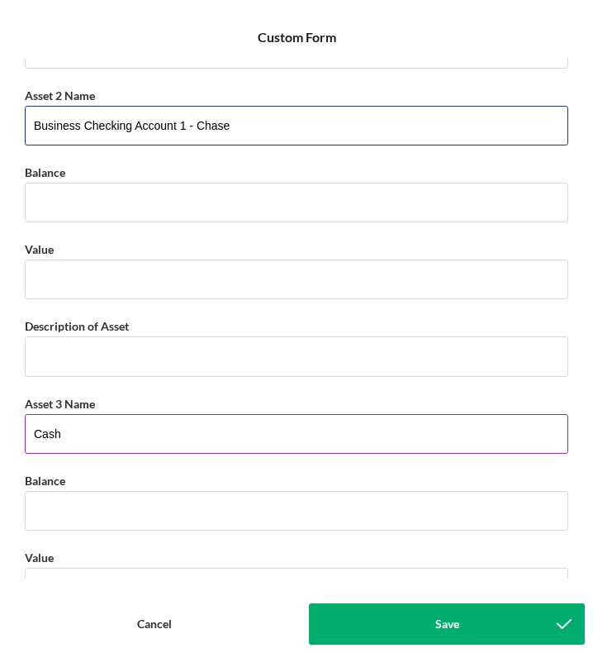
type input "Business Checking Account 1 - Chase"
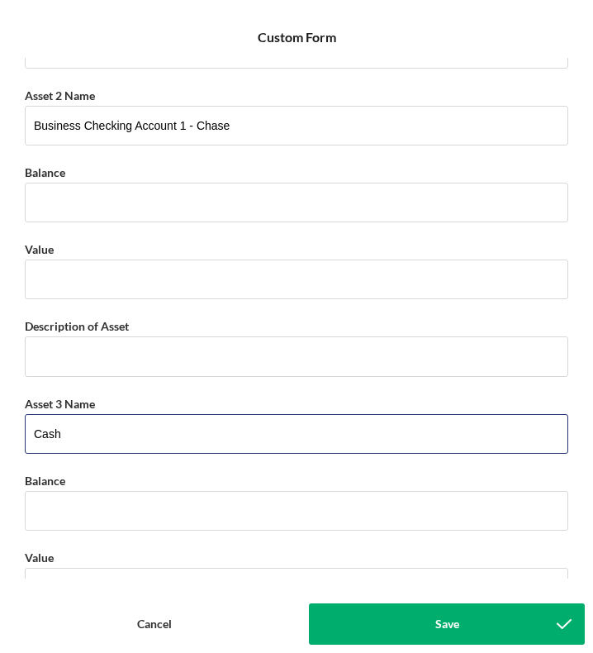
drag, startPoint x: 77, startPoint y: 435, endPoint x: -6, endPoint y: 425, distance: 83.2
click at [0, 425] on html "Icon/Menu Existing Business Assets and Liabilities 21 Existing Business Assets …" at bounding box center [296, 326] width 593 height 653
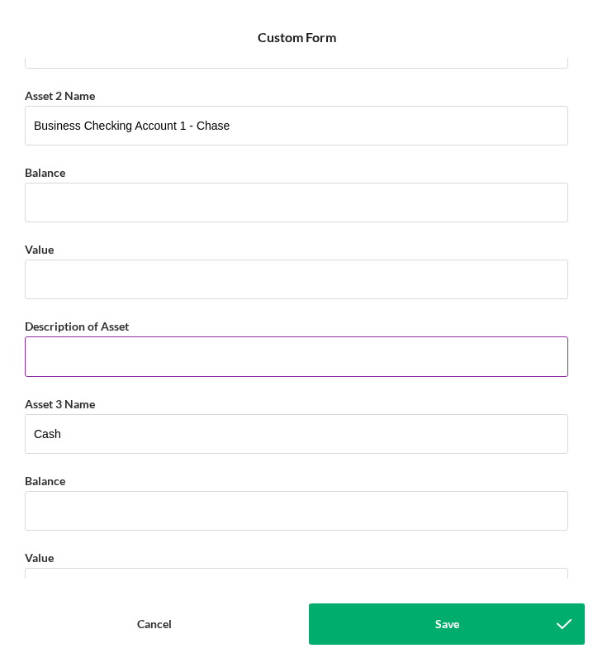
click at [66, 349] on input "Description of Asset" at bounding box center [297, 356] width 544 height 40
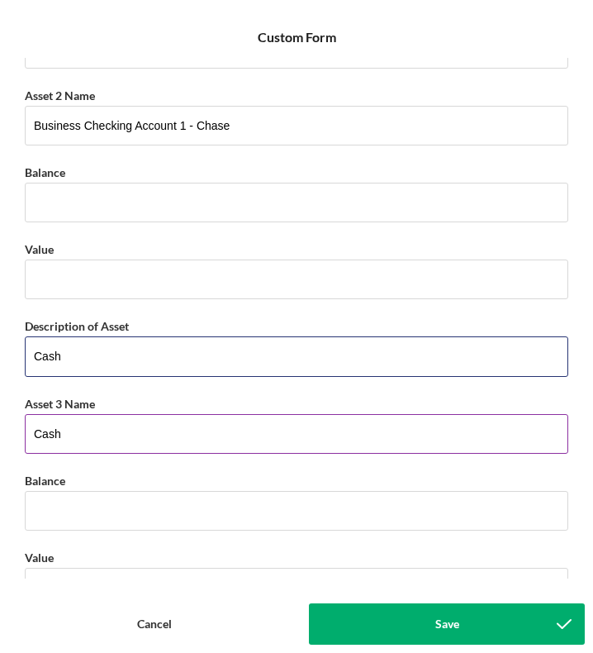
type input "Cash"
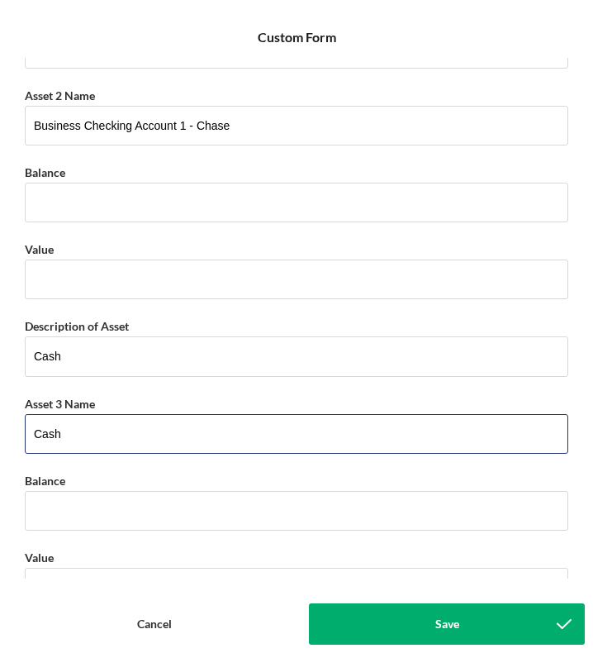
drag, startPoint x: 110, startPoint y: 425, endPoint x: 0, endPoint y: 411, distance: 110.8
click at [0, 411] on form "Icon/Menu Close Custom Form Save Debt 1 Lender / Last 4 Digits of Account Numbe…" at bounding box center [296, 326] width 593 height 653
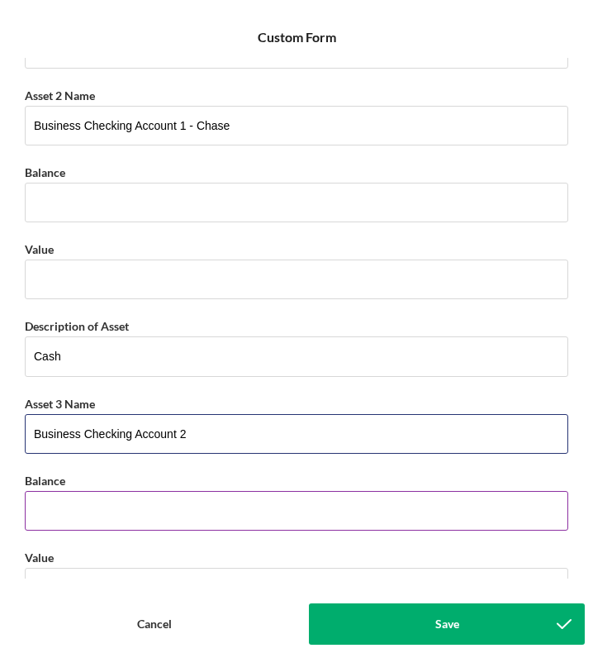
type input "Business Checking Account 2"
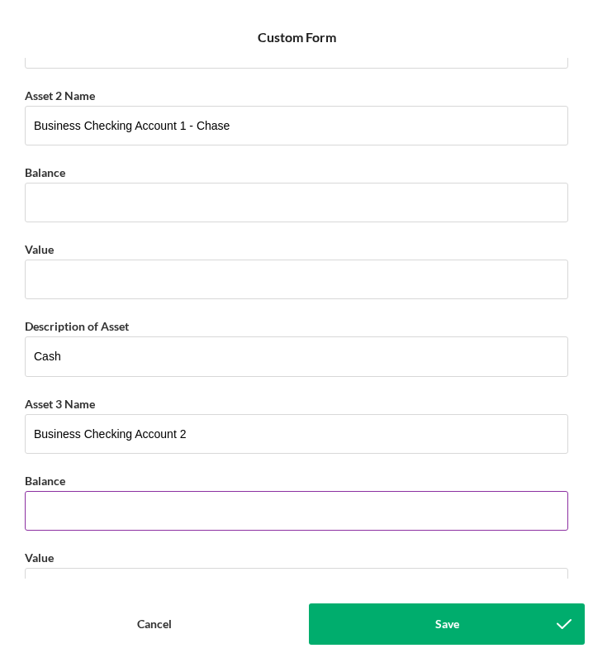
click at [68, 508] on input "Balance" at bounding box center [297, 511] width 544 height 40
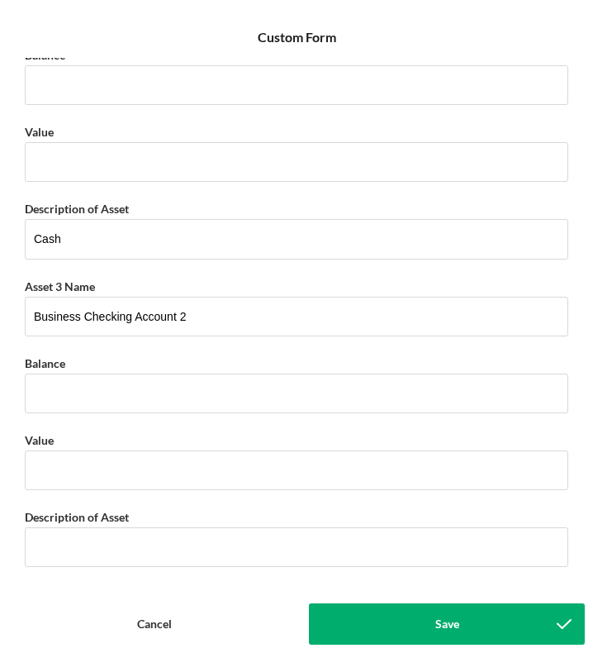
scroll to position [2047, 0]
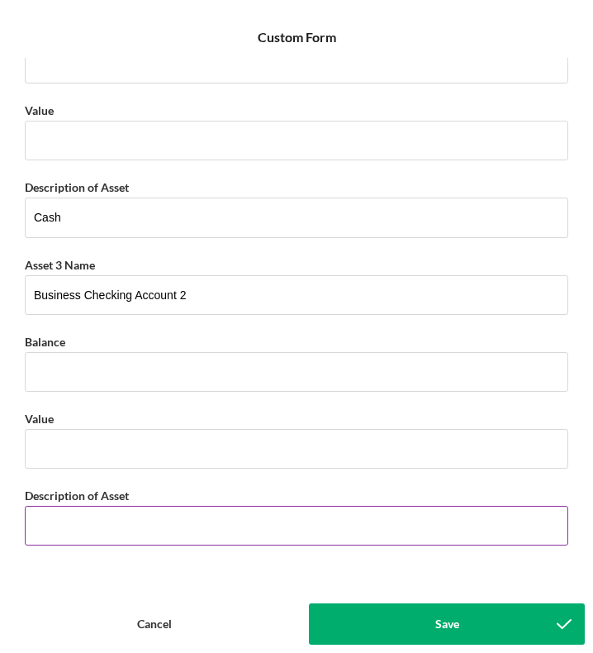
click at [257, 544] on input "Description of Asset" at bounding box center [297, 526] width 544 height 40
type input "Cash"
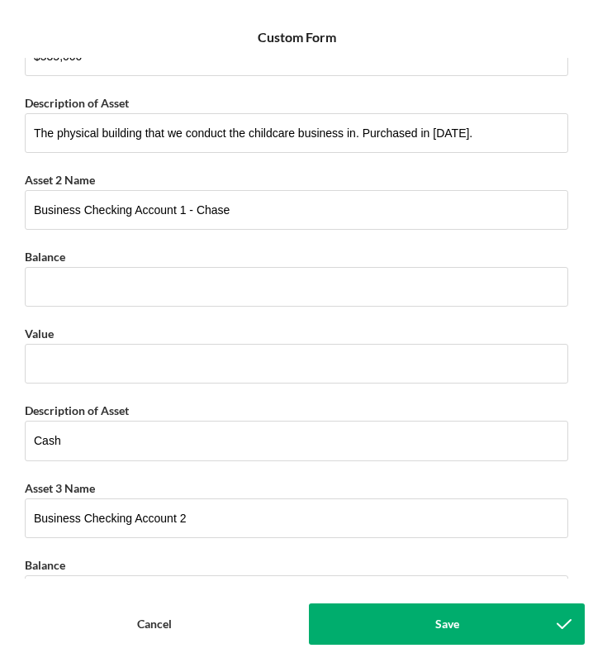
scroll to position [1820, 0]
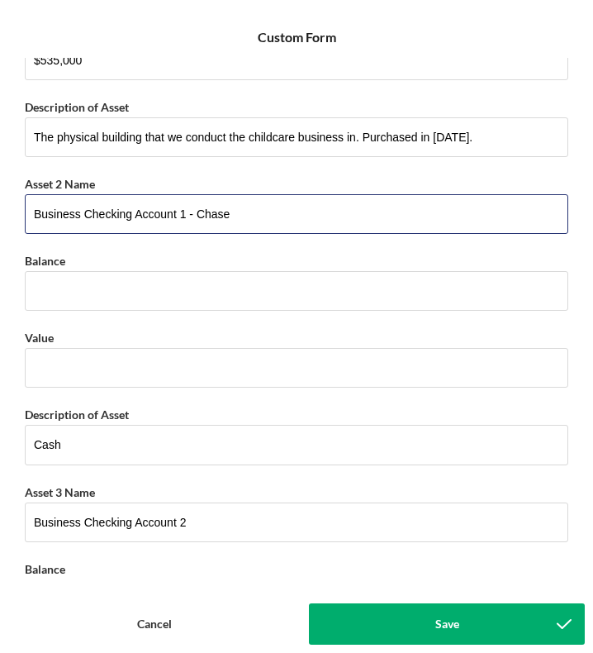
drag, startPoint x: 257, startPoint y: 221, endPoint x: -26, endPoint y: 199, distance: 283.3
click at [0, 199] on html "Icon/Menu Existing Business Assets and Liabilities 21 Existing Business Assets …" at bounding box center [296, 326] width 593 height 653
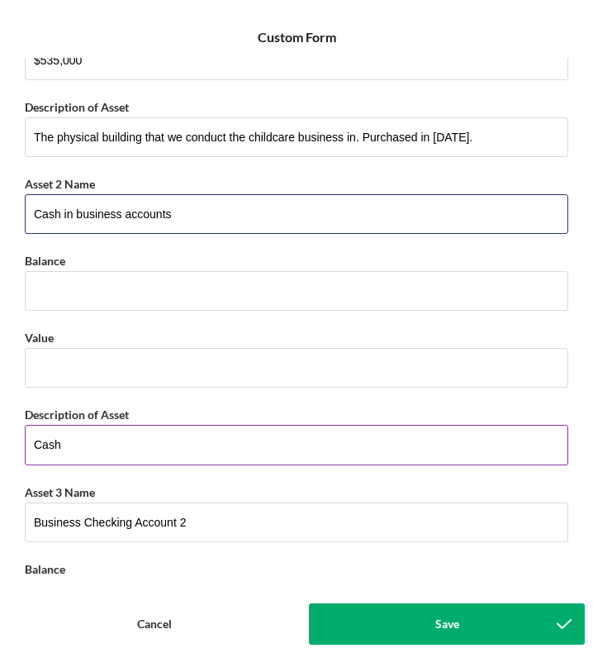
type input "Cash in business accounts"
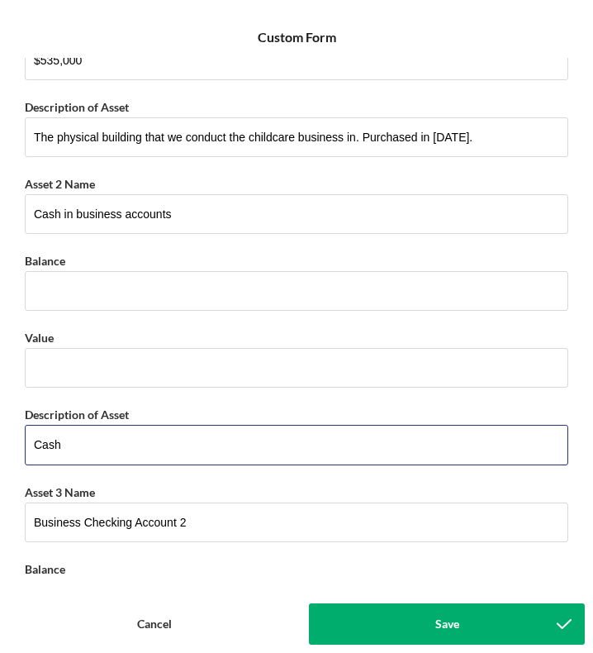
drag, startPoint x: 122, startPoint y: 445, endPoint x: -2, endPoint y: 428, distance: 125.9
click at [0, 428] on html "Icon/Menu Existing Business Assets and Liabilities 21 Existing Business Assets …" at bounding box center [296, 326] width 593 height 653
type input "C"
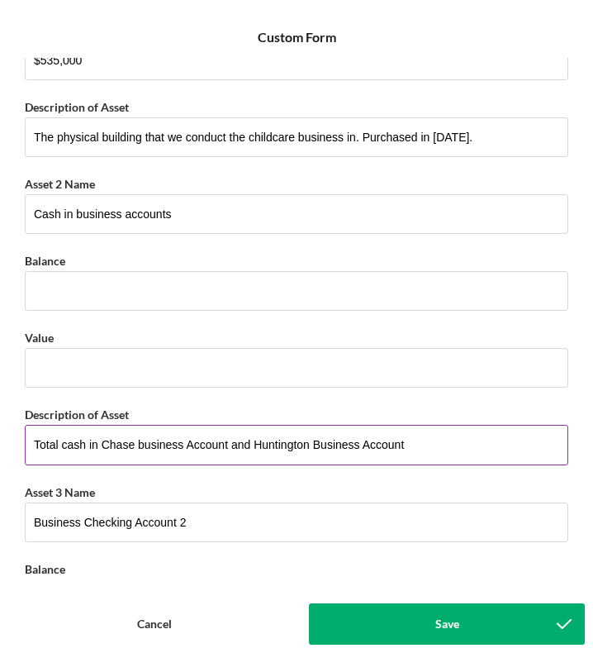
click at [145, 446] on input "Total cash in Chase business Account and Huntington Business Account" at bounding box center [297, 445] width 544 height 40
drag, startPoint x: 497, startPoint y: 453, endPoint x: 302, endPoint y: 430, distance: 196.2
click at [302, 430] on input "Total cash in business accounts: Chase ($1702.51) and Huntington Business Accou…" at bounding box center [297, 445] width 544 height 40
click at [196, 443] on input "Total cash in business accounts: Chase ($1702.51)" at bounding box center [297, 445] width 544 height 40
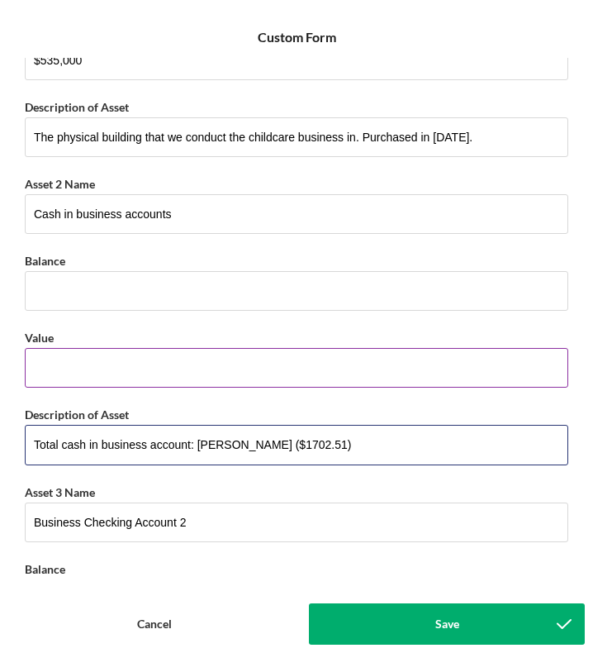
type input "Total cash in business account: [PERSON_NAME] ($1702.51)"
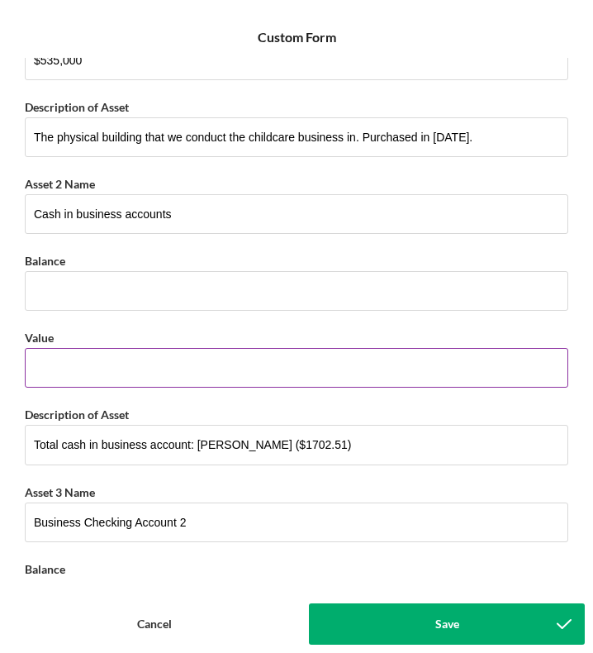
click at [64, 365] on input "Value" at bounding box center [297, 368] width 544 height 40
type input "$1,702.51"
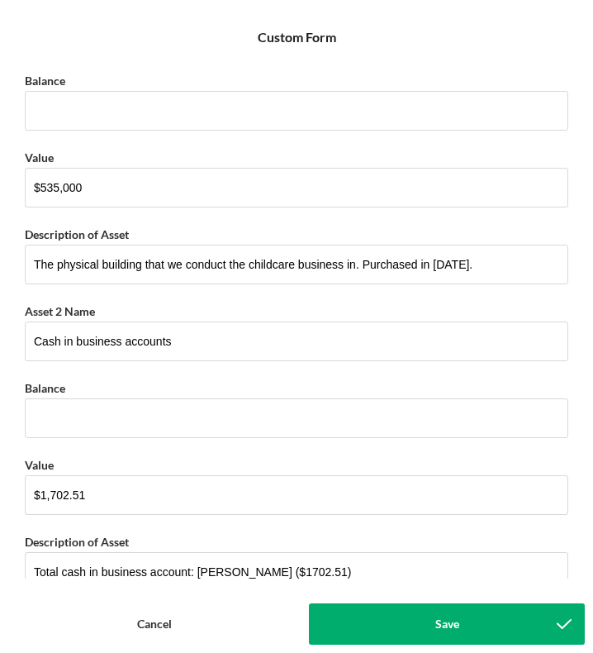
scroll to position [1694, 0]
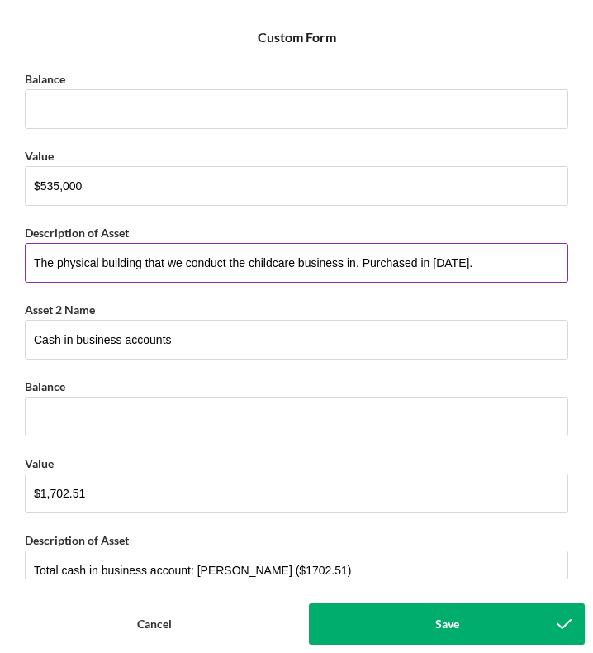
click at [521, 266] on input "The physical building that we conduct the childcare business in. Purchased in […" at bounding box center [297, 263] width 544 height 40
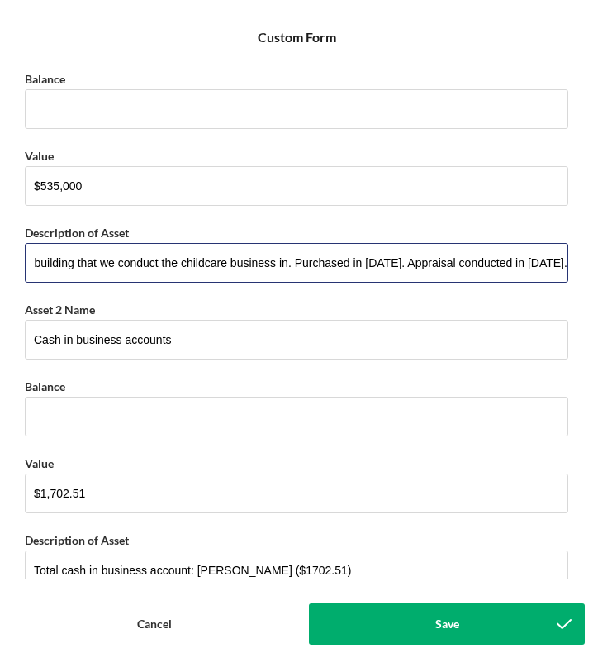
type input "The physical building that we conduct the childcare business in. Purchased in […"
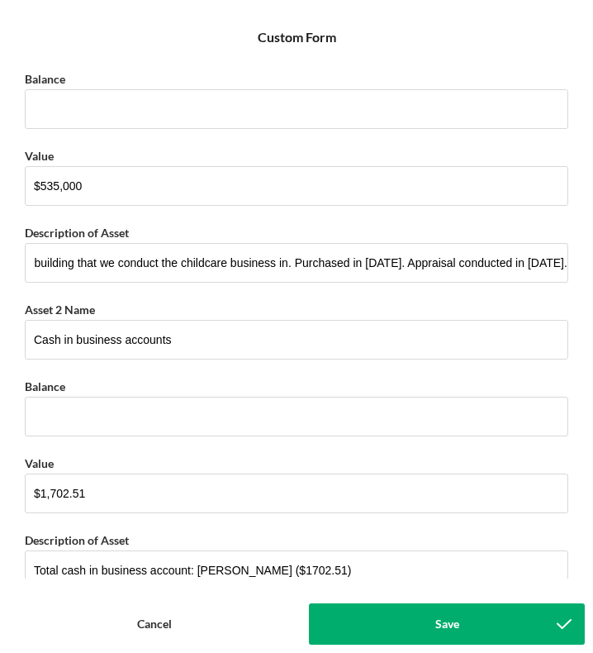
scroll to position [0, 0]
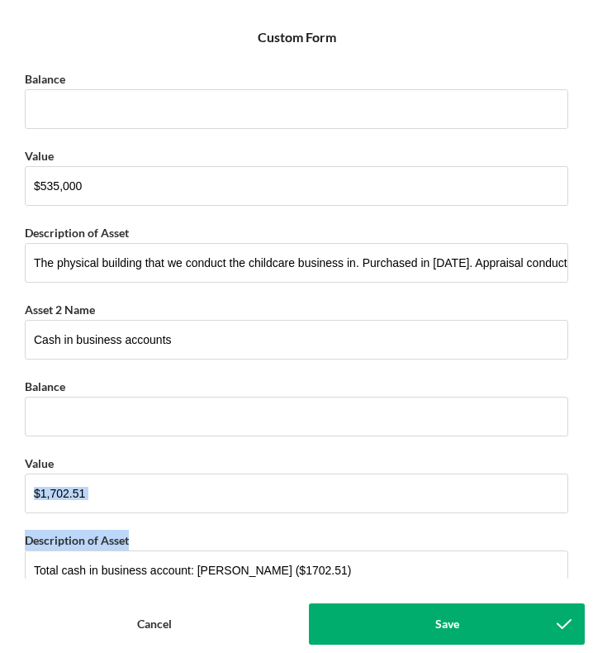
drag, startPoint x: 570, startPoint y: 460, endPoint x: 574, endPoint y: 549, distance: 89.3
click at [574, 549] on div "Debt 1 Lender / Last 4 Digits of Account Number - Debt 1 Term - Debt 1 Please w…" at bounding box center [296, 318] width 577 height 520
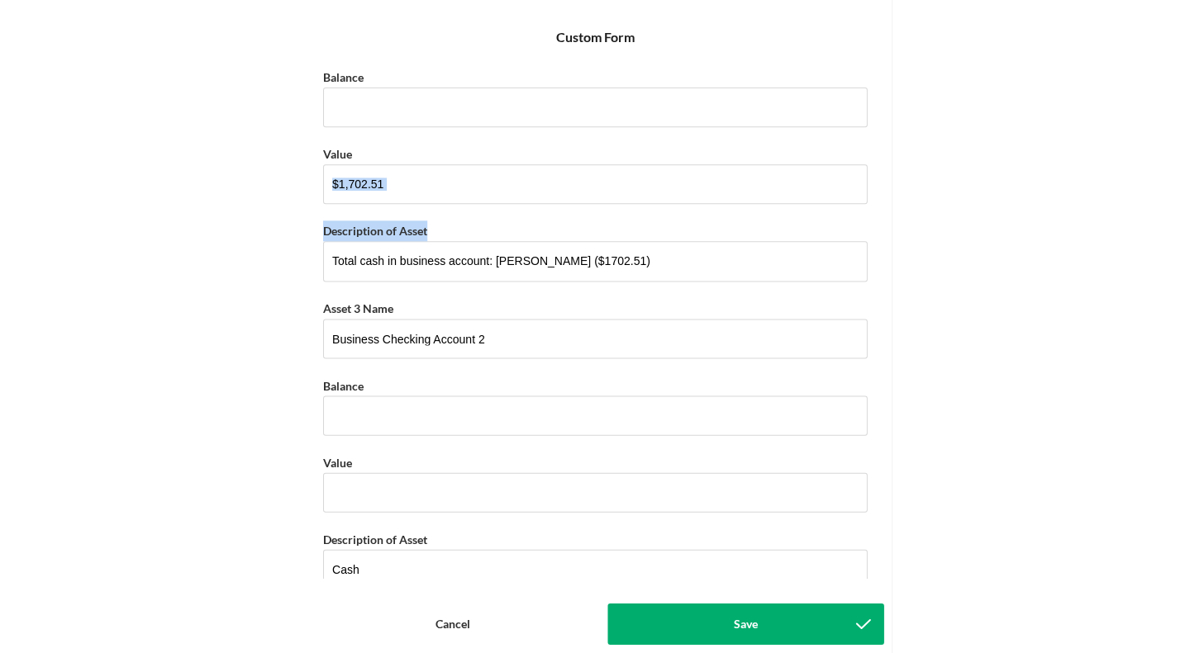
scroll to position [2047, 0]
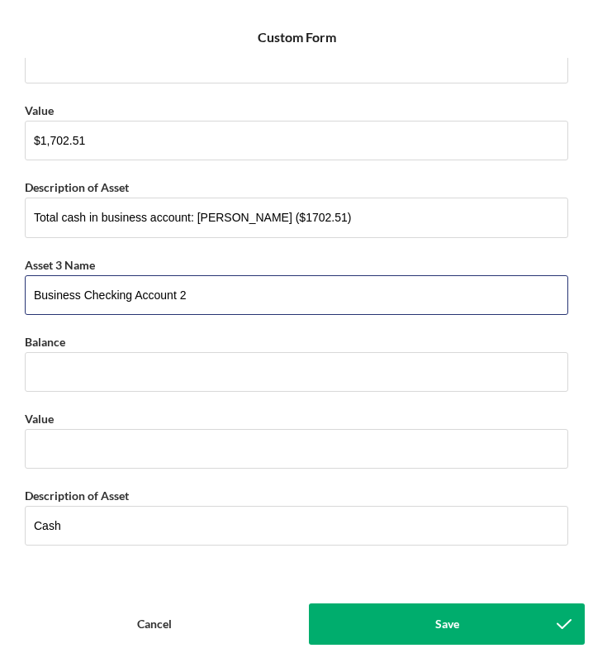
drag, startPoint x: 188, startPoint y: 294, endPoint x: -20, endPoint y: 283, distance: 208.5
click at [0, 283] on html "Icon/Menu Existing Business Assets and Liabilities 21 Existing Business Assets …" at bounding box center [296, 326] width 593 height 653
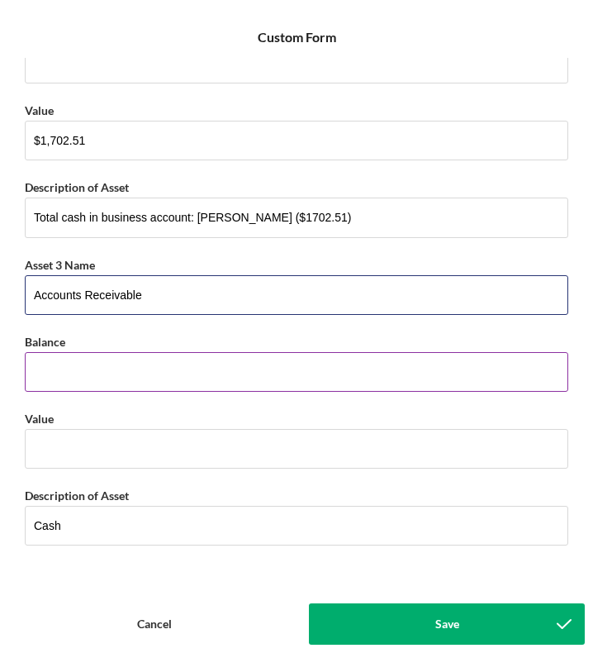
type input "Accounts Receivable"
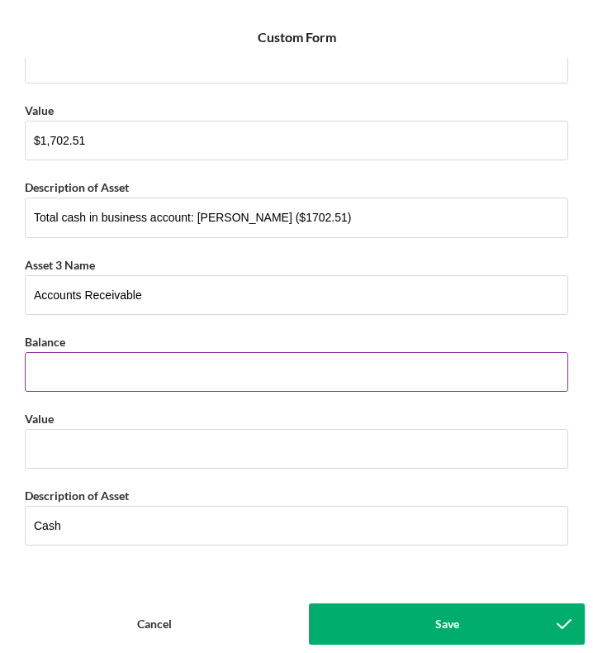
click at [83, 356] on input "Balance" at bounding box center [297, 372] width 544 height 40
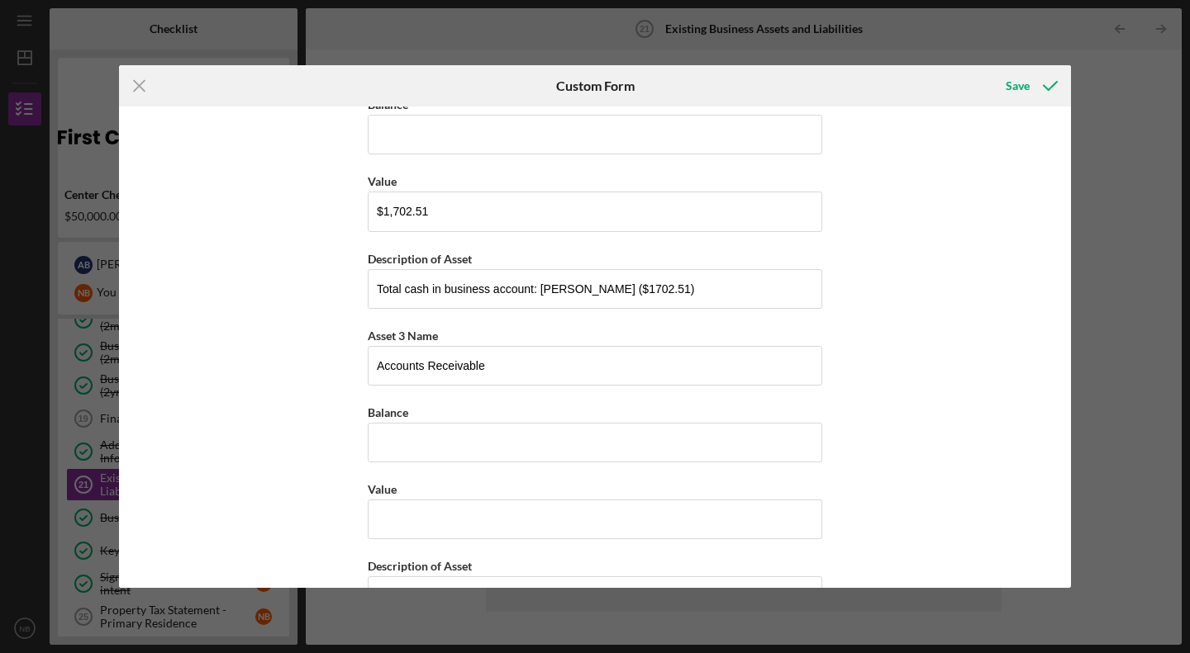
scroll to position [2021, 0]
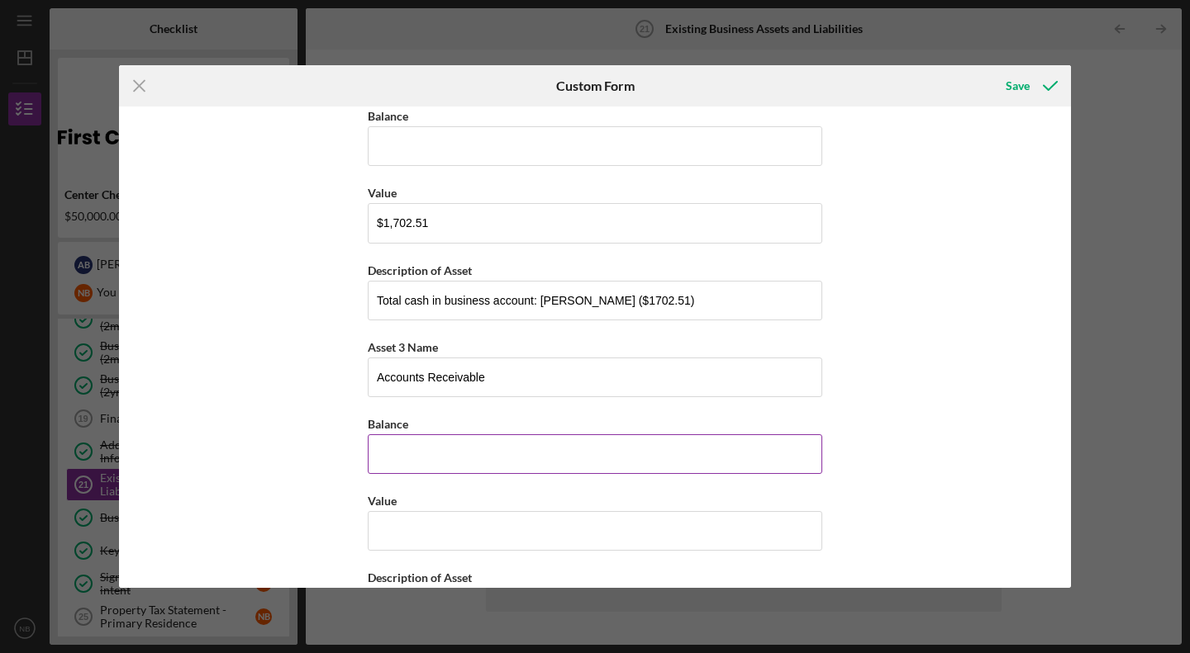
click at [619, 452] on input "Balance" at bounding box center [595, 454] width 454 height 40
type input "$5,995.50"
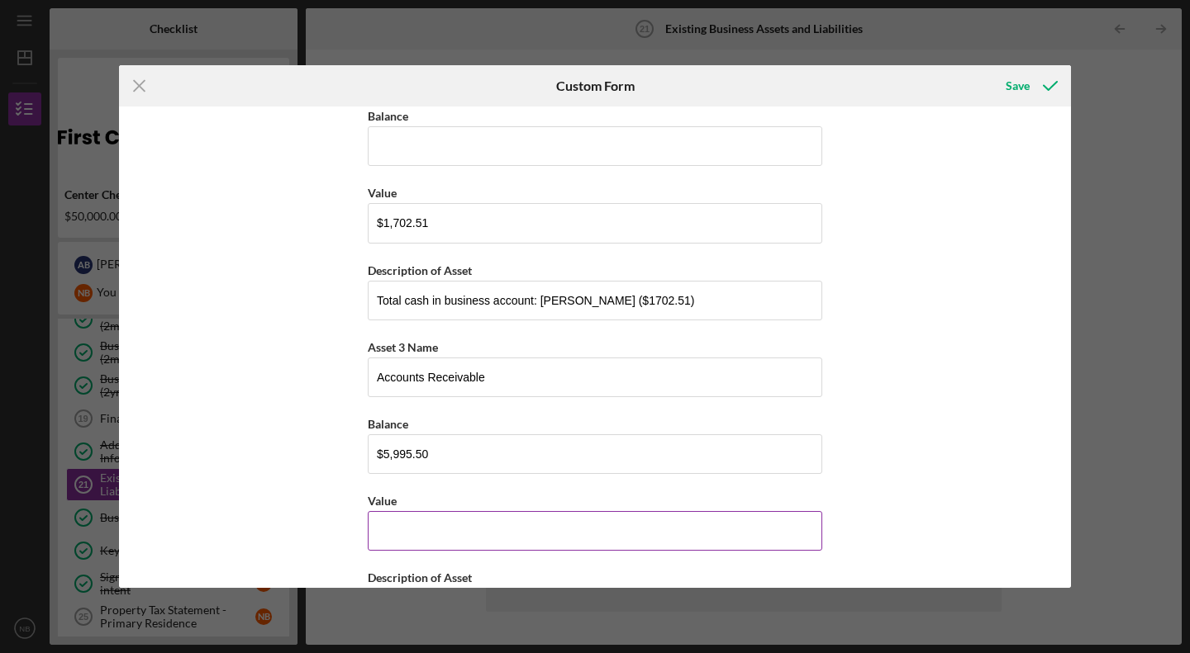
click at [469, 521] on input "Value" at bounding box center [595, 531] width 454 height 40
type input "$5,995.50"
drag, startPoint x: 1063, startPoint y: 500, endPoint x: 1072, endPoint y: 551, distance: 52.0
click at [1072, 551] on div "Icon/Menu Close Custom Form Save Debt 1 Lender / Last 4 Digits of Account Numbe…" at bounding box center [595, 326] width 1190 height 653
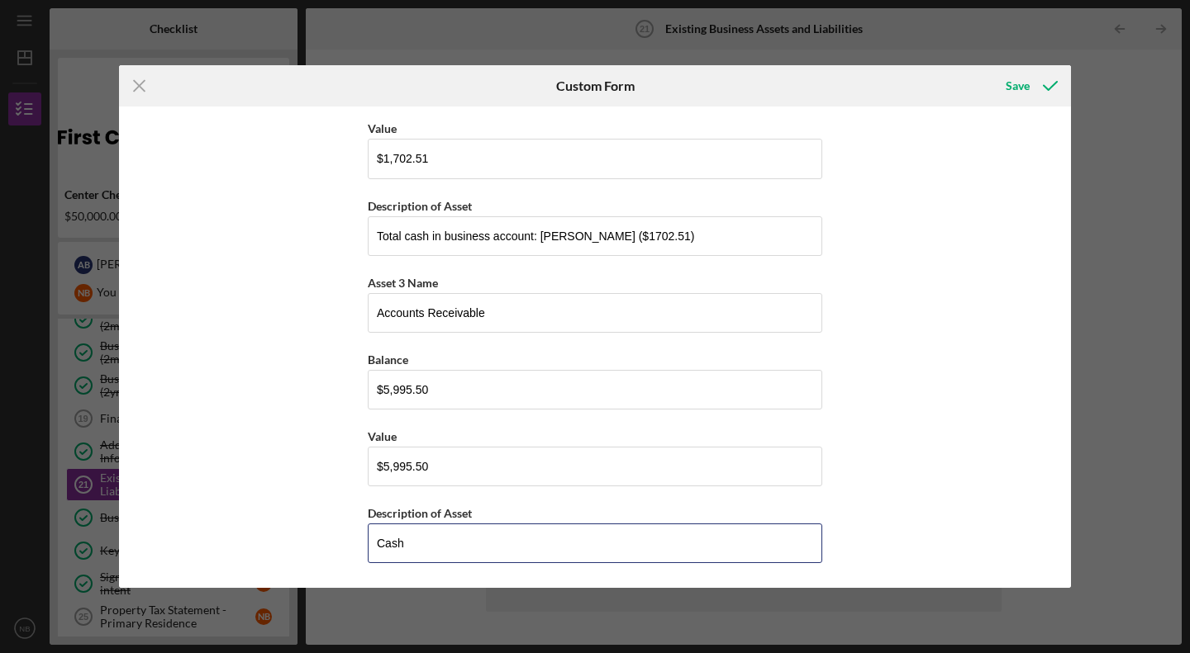
drag, startPoint x: 544, startPoint y: 532, endPoint x: 823, endPoint y: 568, distance: 281.6
click at [823, 568] on div "Debt 1 Lender / Last 4 Digits of Account Number - Debt 1 Term - Debt 1 Please w…" at bounding box center [595, 348] width 952 height 482
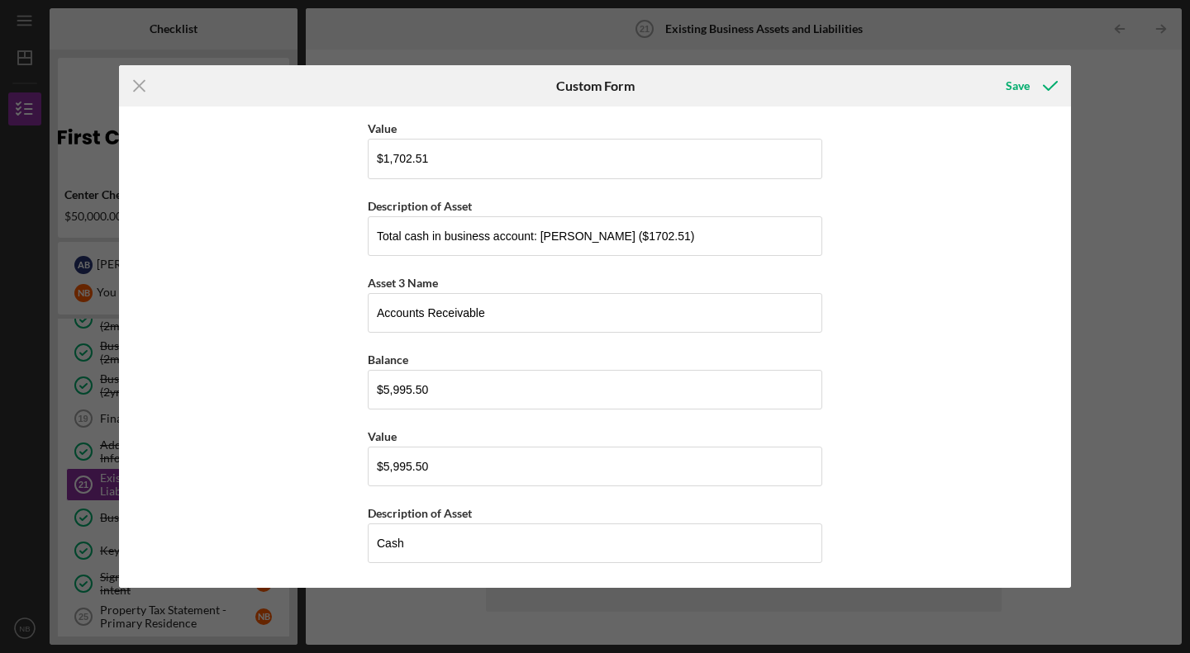
click at [1055, 515] on div "Debt 1 Lender / Last 4 Digits of Account Number - Debt 1 Term - Debt 1 Please w…" at bounding box center [595, 348] width 952 height 482
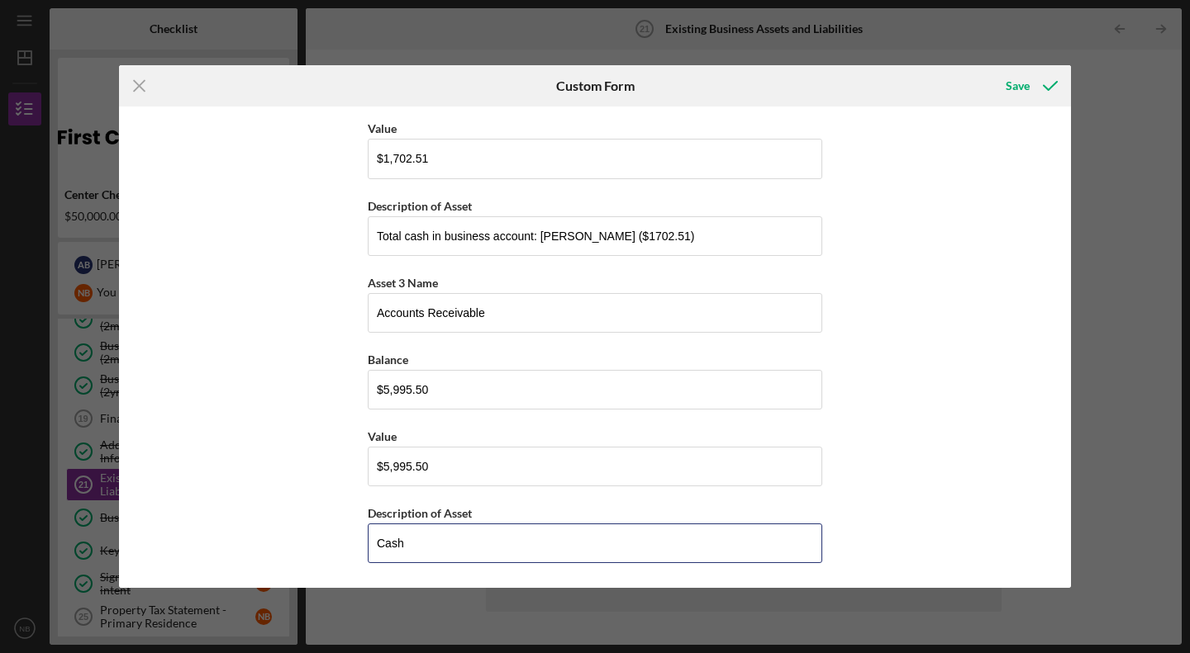
drag, startPoint x: 400, startPoint y: 540, endPoint x: 291, endPoint y: 533, distance: 109.3
click at [291, 533] on div "Debt 1 Lender / Last 4 Digits of Account Number - Debt 1 Term - Debt 1 Please w…" at bounding box center [595, 348] width 952 height 482
click at [651, 536] on input "Comination of unpaid invoices ($2408) and accounts (3587.50)" at bounding box center [595, 544] width 454 height 40
drag, startPoint x: 643, startPoint y: 541, endPoint x: 601, endPoint y: 540, distance: 41.3
click at [601, 540] on input "Comination of unpaid invoices ($2408) and accounts ($3587.50)" at bounding box center [595, 544] width 454 height 40
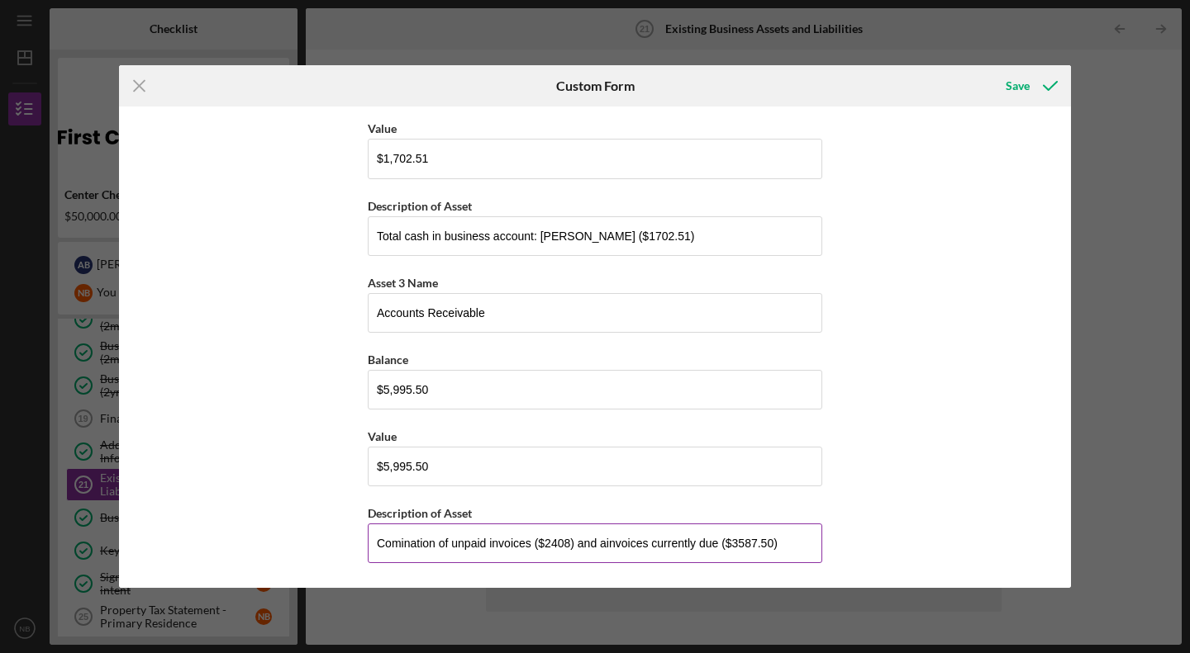
click at [604, 544] on input "Comination of unpaid invoices ($2408) and ainvoices currently due ($3587.50)" at bounding box center [595, 544] width 454 height 40
click at [419, 539] on input "Comination of unpaid invoices ($2408) and invoices currently due ($3587.50)" at bounding box center [595, 544] width 454 height 40
click at [758, 541] on input "Combination of past due/unpaid invoices ($2408) and invoices currently due ($35…" at bounding box center [595, 544] width 454 height 40
type input "Combination of past due/unpaid invoices ($2408) and invoices currently due invo…"
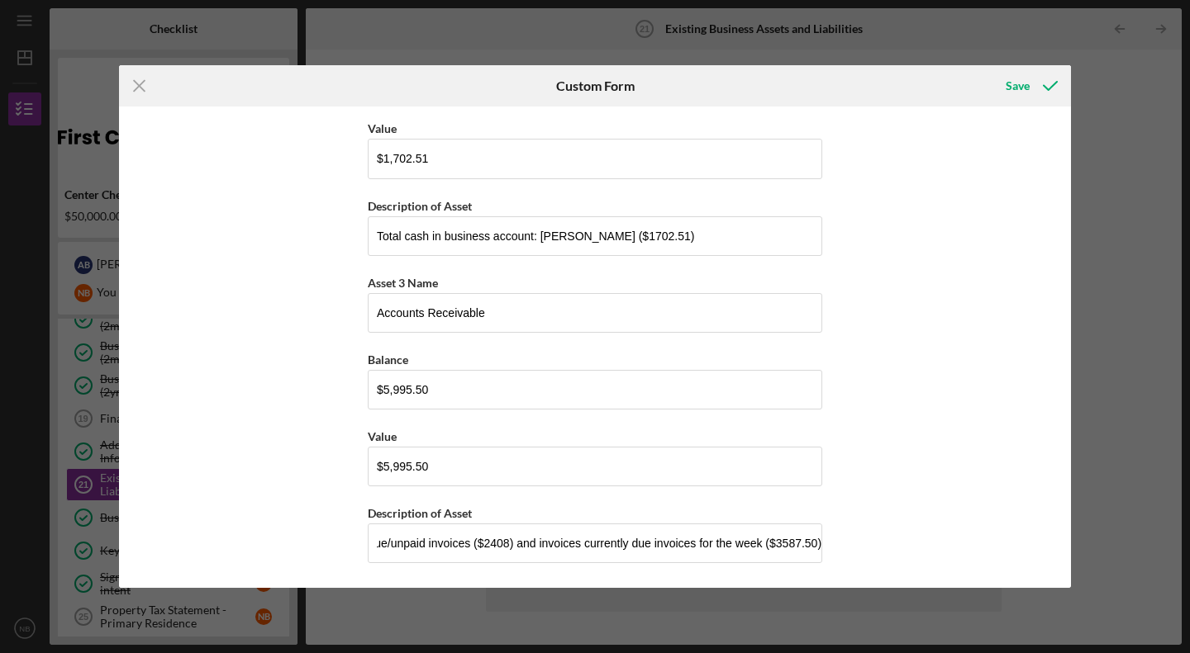
scroll to position [0, 0]
drag, startPoint x: 1065, startPoint y: 503, endPoint x: 1077, endPoint y: 535, distance: 34.5
click at [1077, 535] on div "Icon/Menu Close Custom Form Save Debt 1 Lender / Last 4 Digits of Account Numbe…" at bounding box center [595, 326] width 1190 height 653
click at [1019, 508] on div "Debt 1 Lender / Last 4 Digits of Account Number - Debt 1 Term - Debt 1 Please w…" at bounding box center [595, 348] width 952 height 482
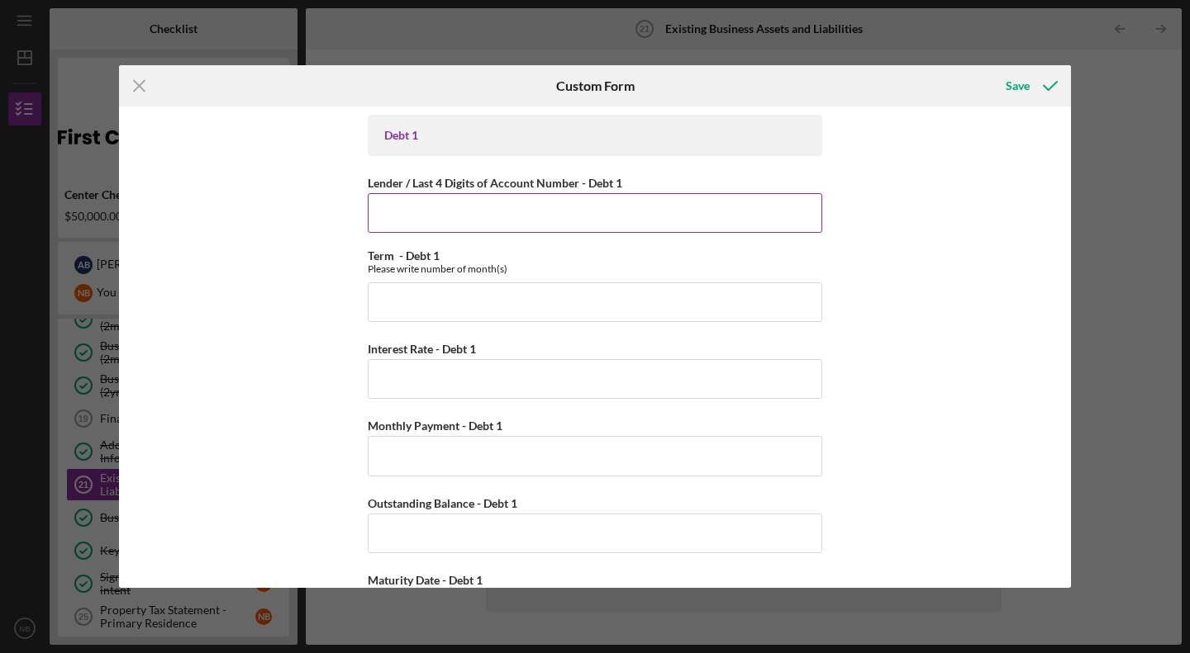
click at [732, 220] on input "Lender / Last 4 Digits of Account Number - Debt 1" at bounding box center [595, 213] width 454 height 40
drag, startPoint x: 1071, startPoint y: 169, endPoint x: 1021, endPoint y: 235, distance: 83.1
click at [1021, 235] on div "Icon/Menu Close Custom Form Save Debt 1 Lender / Last 4 Digits of Account Numbe…" at bounding box center [595, 326] width 1190 height 653
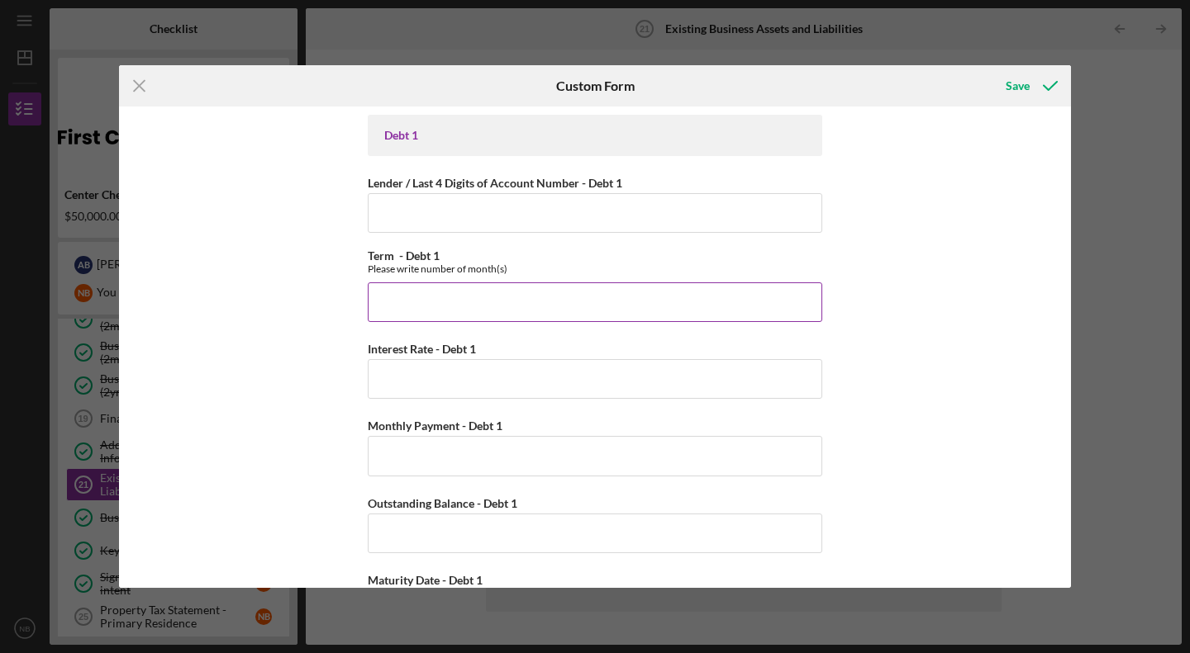
click at [392, 320] on input "Term - Debt 1" at bounding box center [595, 303] width 454 height 40
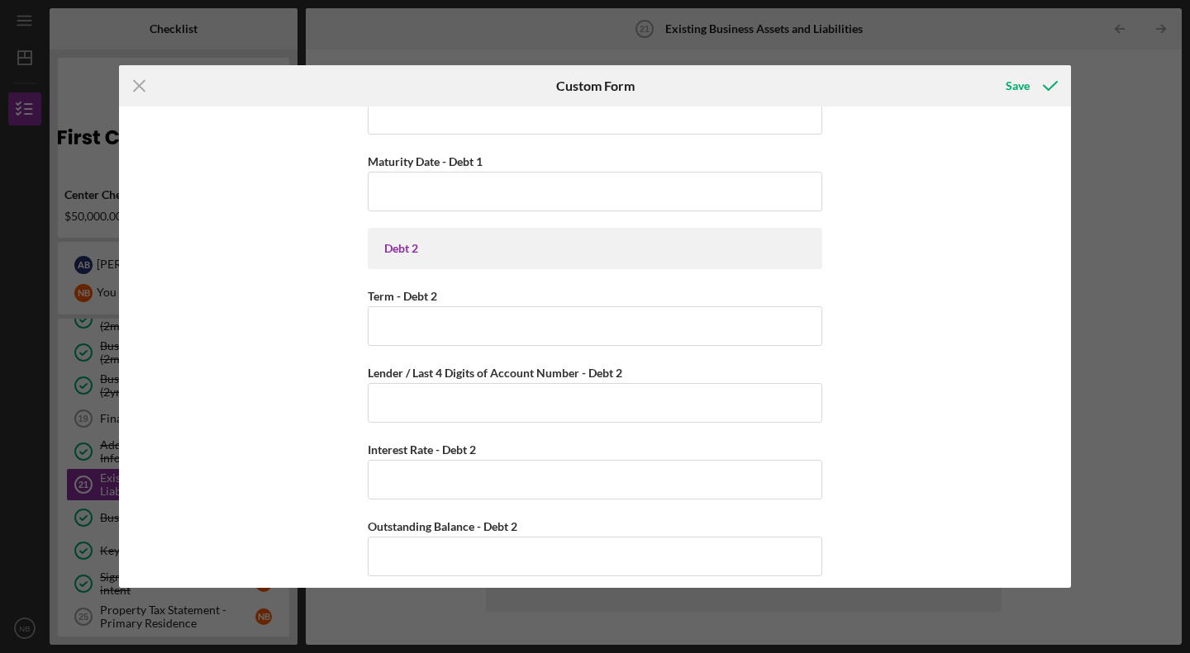
scroll to position [430, 0]
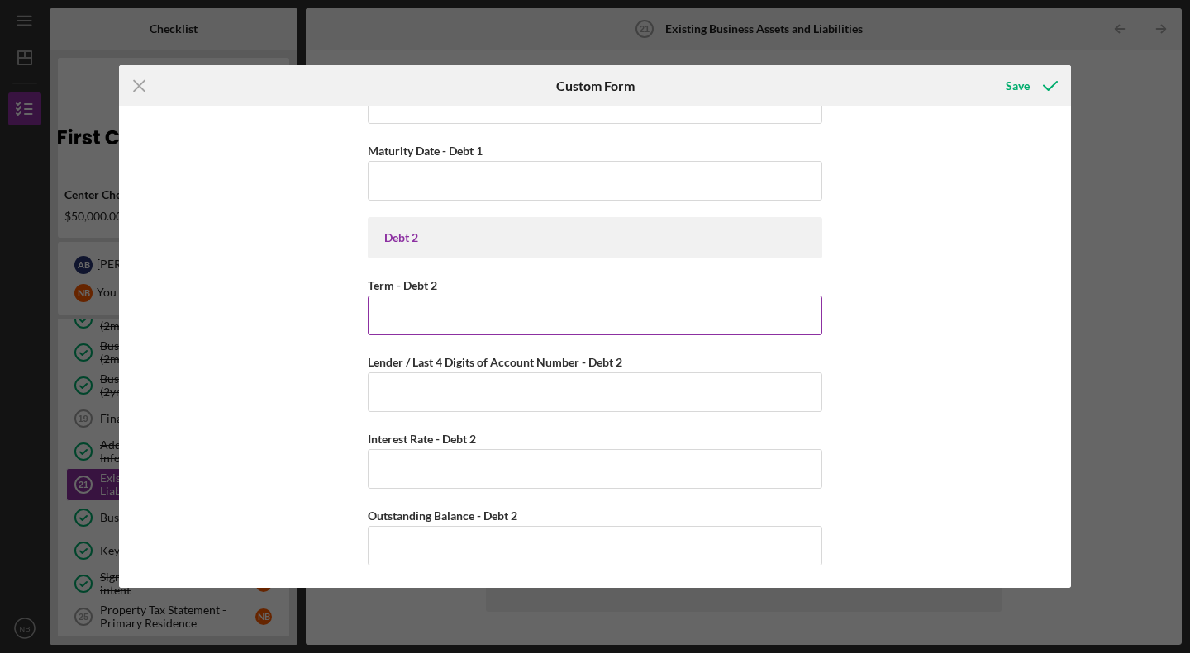
click at [426, 317] on input "Term - Debt 2" at bounding box center [595, 316] width 454 height 40
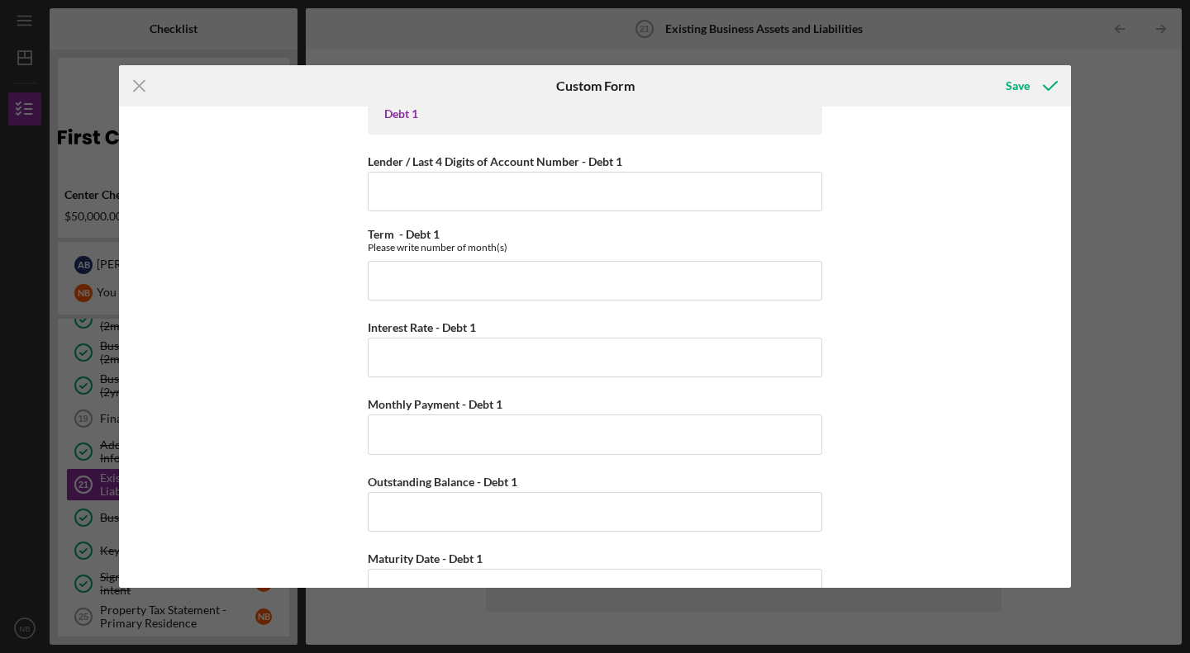
scroll to position [0, 0]
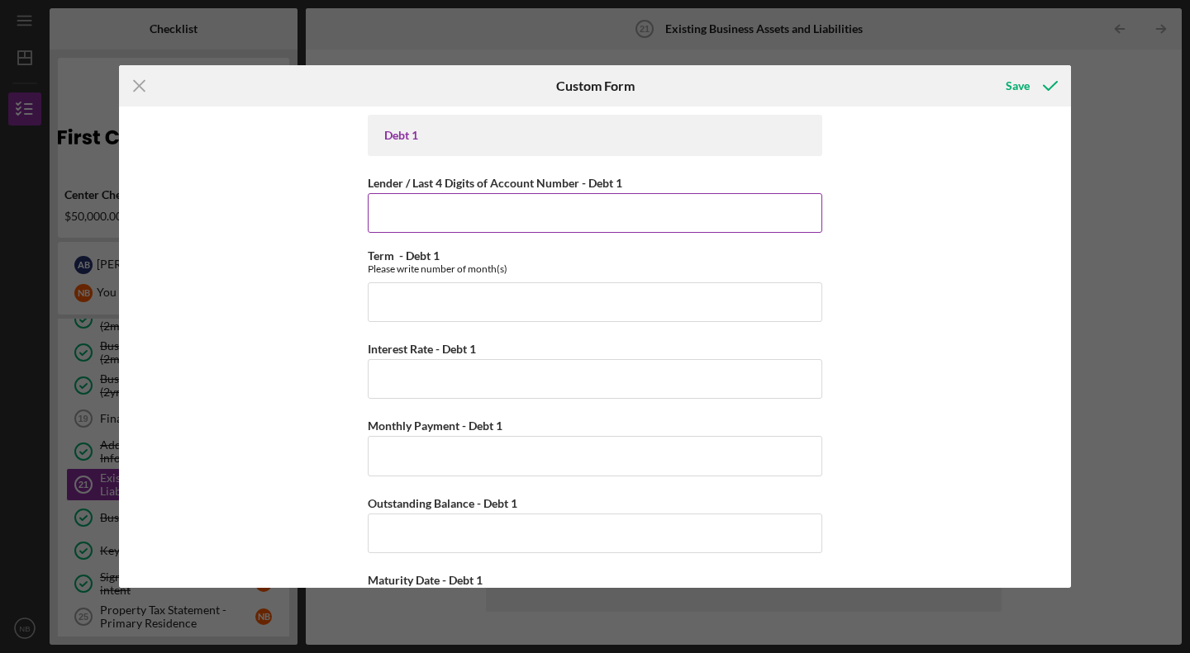
click at [605, 188] on label "Lender / Last 4 Digits of Account Number - Debt 1" at bounding box center [495, 183] width 254 height 14
click at [605, 193] on input "Lender / Last 4 Digits of Account Number - Debt 1" at bounding box center [595, 213] width 454 height 40
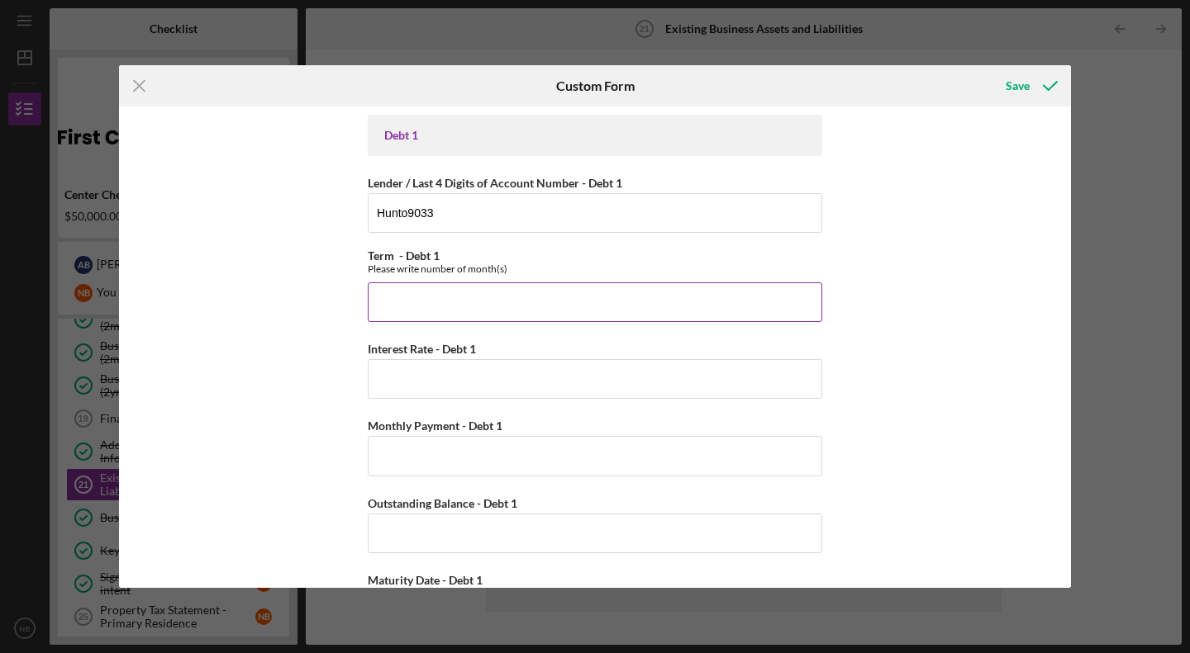
click at [535, 254] on div "Term - Debt 1 Please write number of month(s)" at bounding box center [595, 262] width 454 height 26
click at [536, 258] on div "Term - Debt 1 Please write number of month(s)" at bounding box center [595, 262] width 454 height 26
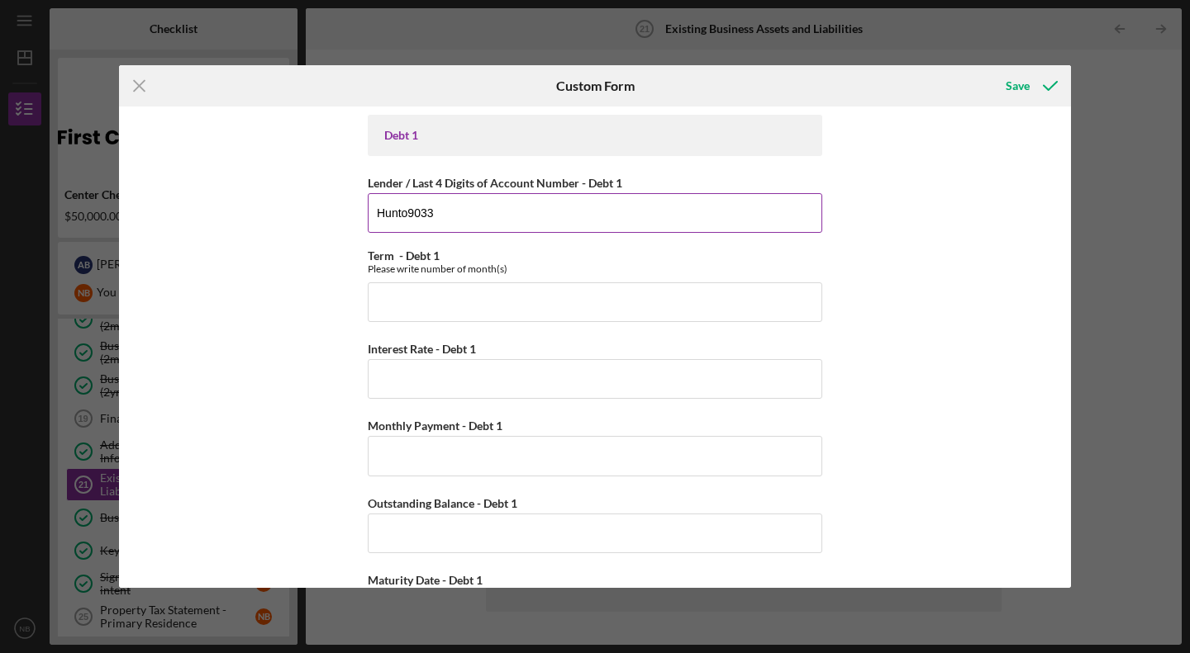
click at [401, 218] on input "Hunto9033" at bounding box center [595, 213] width 454 height 40
type input "Huntington Bank/9033"
drag, startPoint x: 1064, startPoint y: 163, endPoint x: 1054, endPoint y: 197, distance: 35.3
click at [1054, 197] on div "Debt 1 Lender / Last 4 Digits of Account Number - Debt 1 Huntington Bank/9033 T…" at bounding box center [595, 348] width 952 height 482
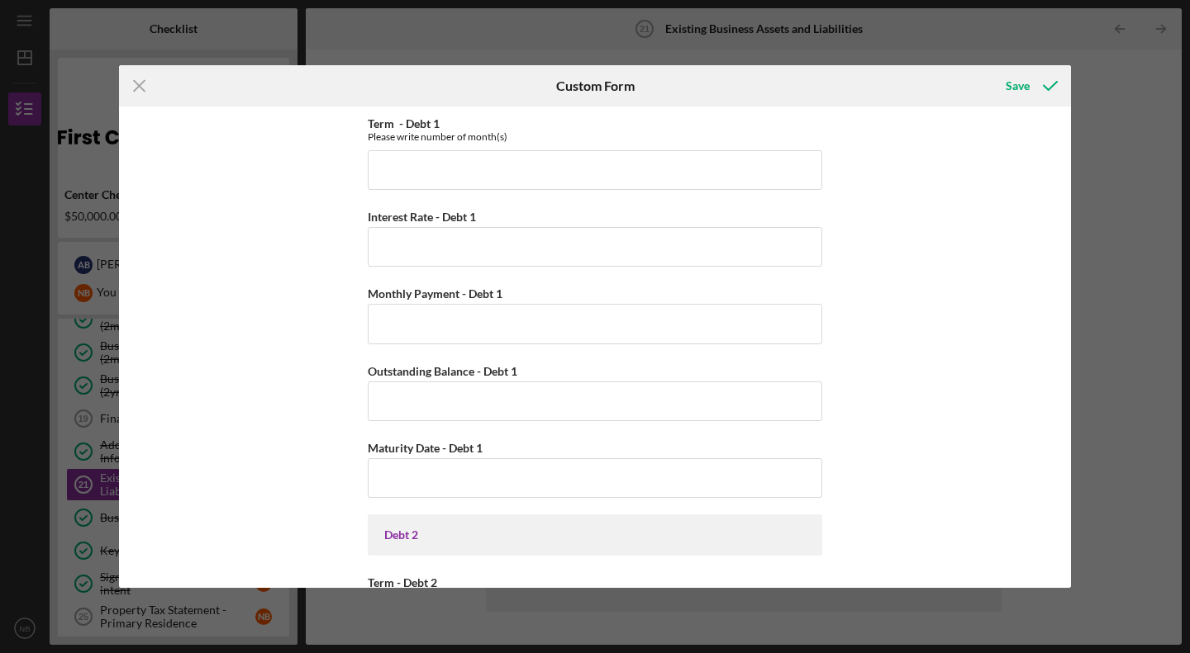
scroll to position [207, 0]
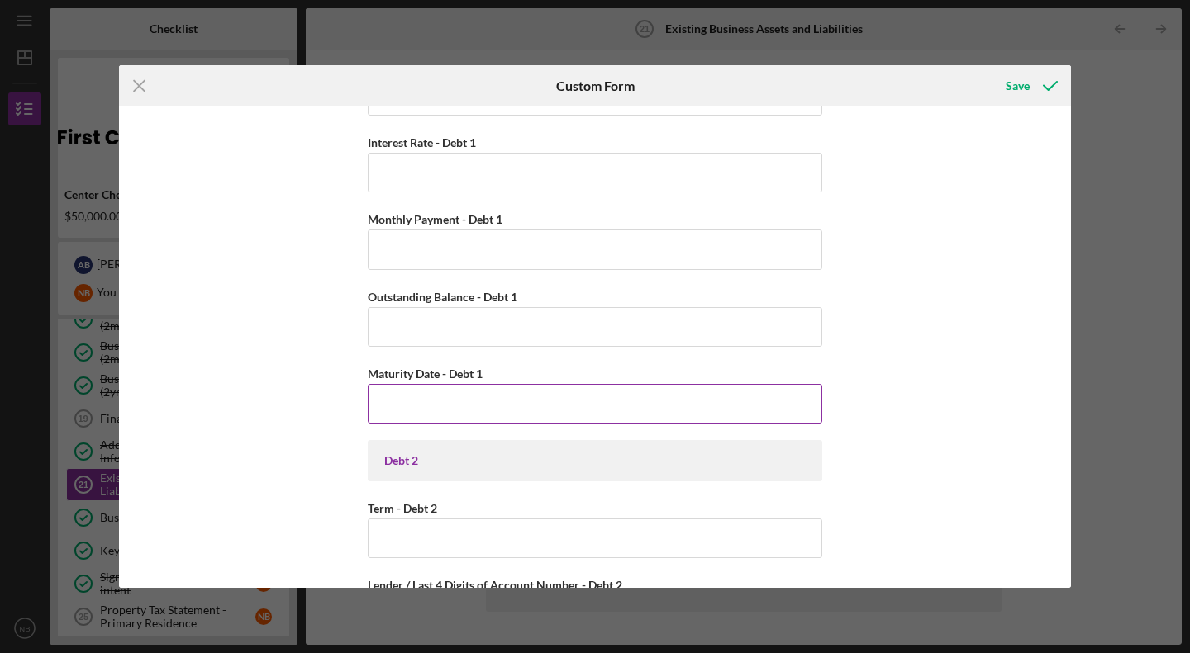
click at [736, 418] on input "Maturity Date - Debt 1" at bounding box center [595, 404] width 454 height 40
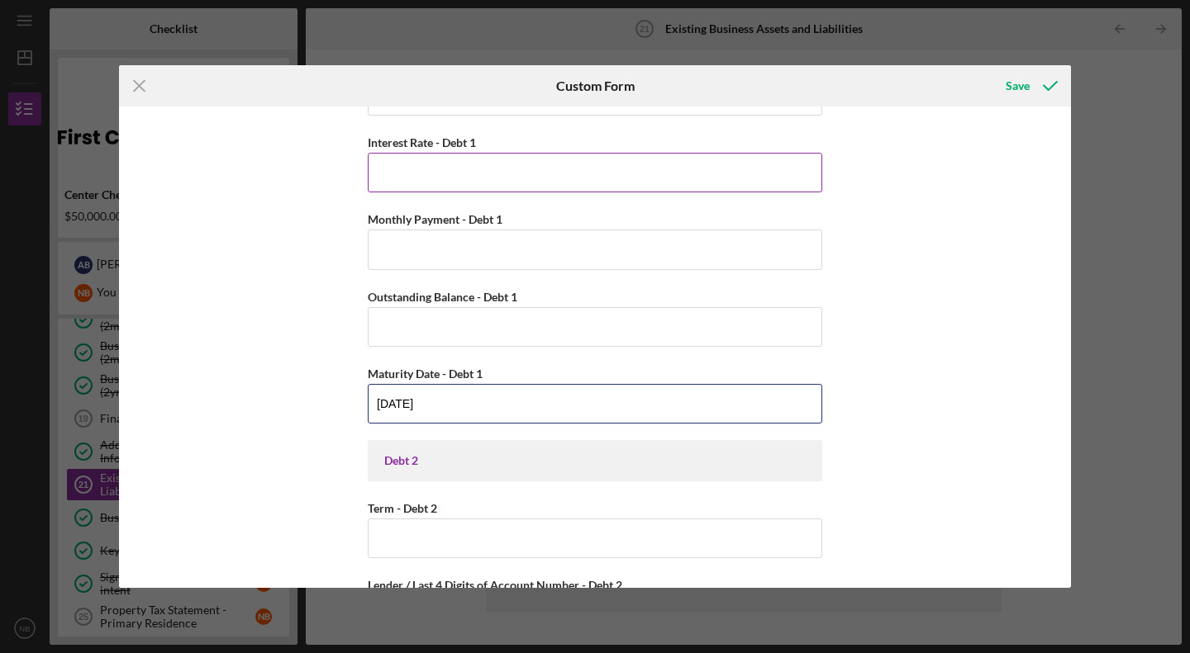
type input "[DATE]"
click at [587, 172] on input "Interest Rate - Debt 1" at bounding box center [595, 173] width 454 height 40
type input "3%"
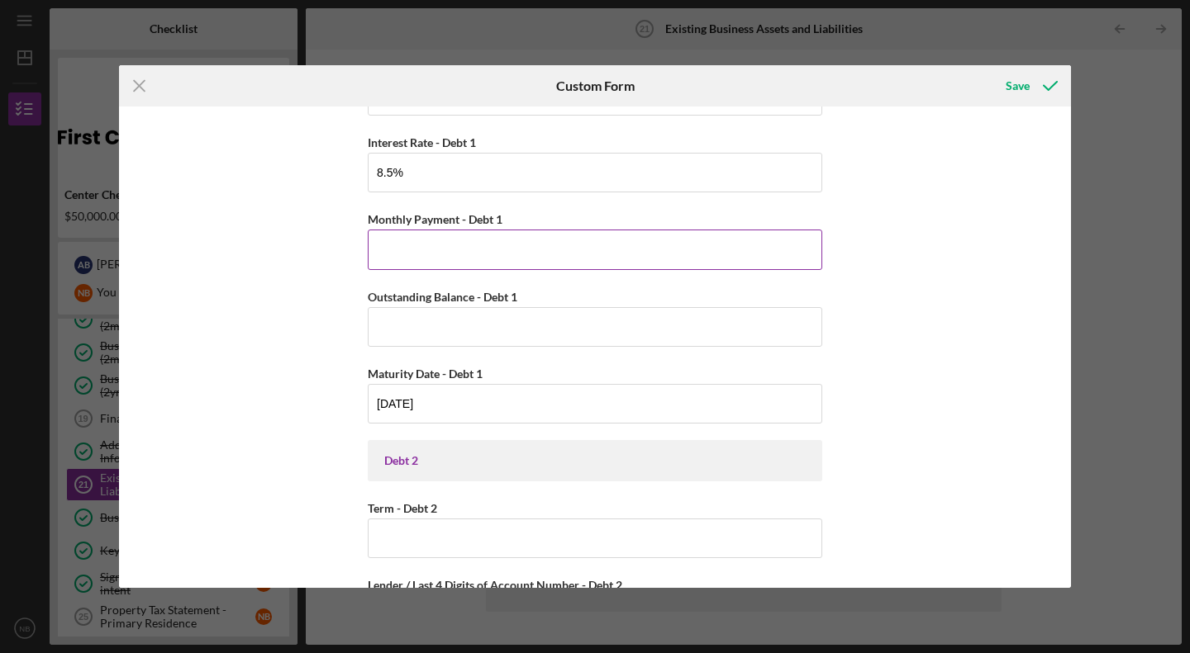
type input "8.50000%"
click at [486, 238] on input "Monthly Payment - Debt 1" at bounding box center [595, 250] width 454 height 40
type input "$417"
click at [434, 330] on input "Outstanding Balance - Debt 1" at bounding box center [595, 327] width 454 height 40
type input "$73,100"
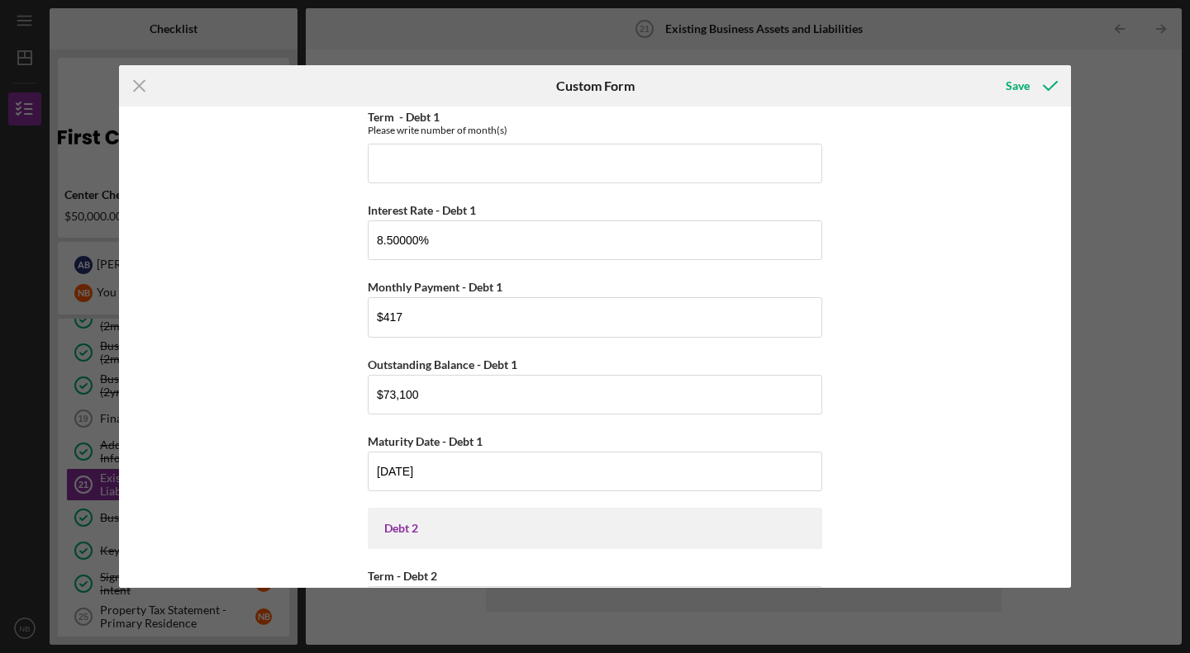
scroll to position [0, 0]
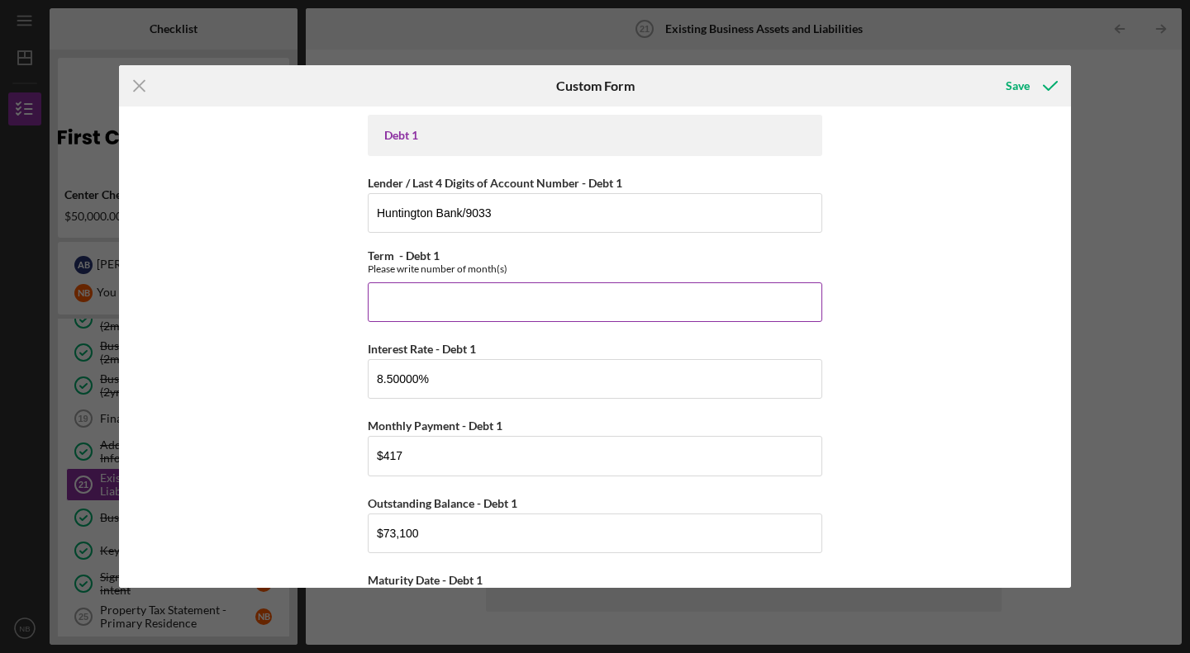
click at [548, 302] on input "Term - Debt 1" at bounding box center [595, 303] width 454 height 40
type input "120"
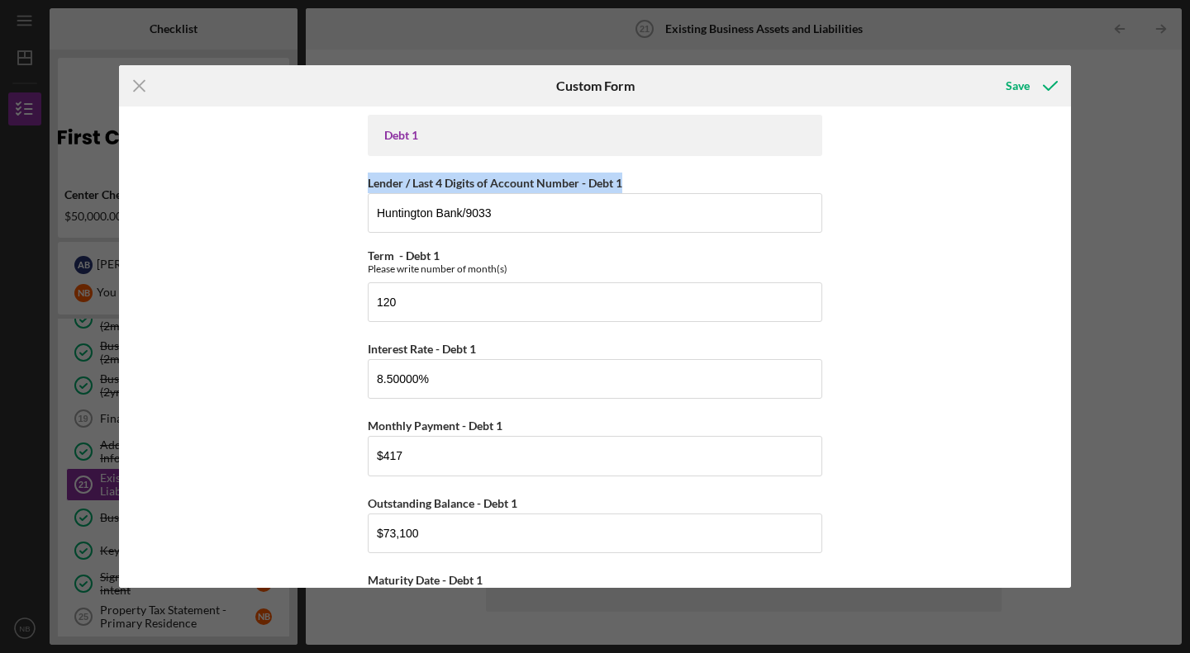
drag, startPoint x: 1065, startPoint y: 151, endPoint x: 1057, endPoint y: 192, distance: 42.1
click at [1057, 192] on div "Debt 1 Lender / Last 4 Digits of Account Number - Debt 1 Huntington Bank/9033 T…" at bounding box center [595, 348] width 952 height 482
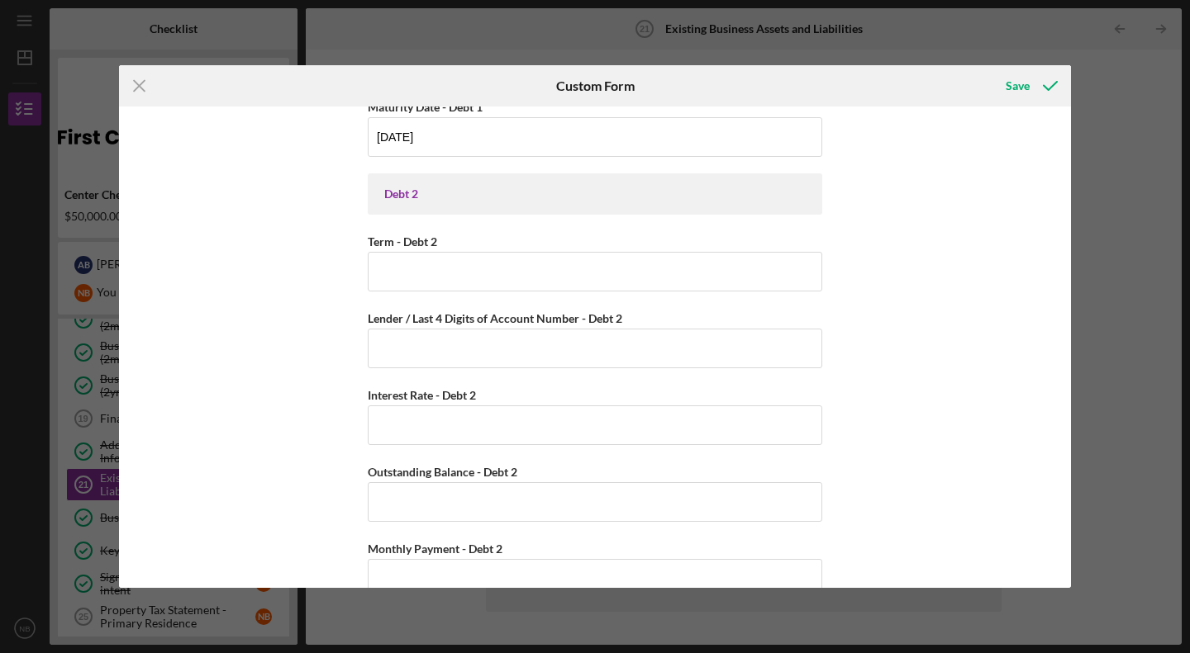
scroll to position [477, 0]
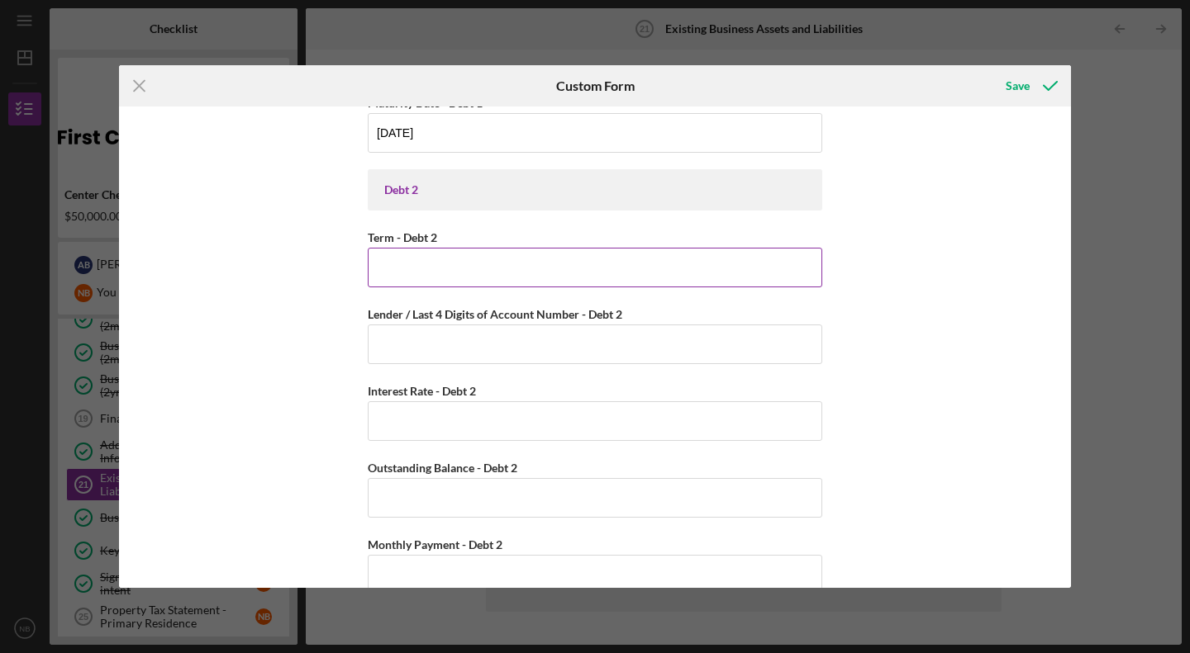
click at [639, 260] on input "Term - Debt 2" at bounding box center [595, 268] width 454 height 40
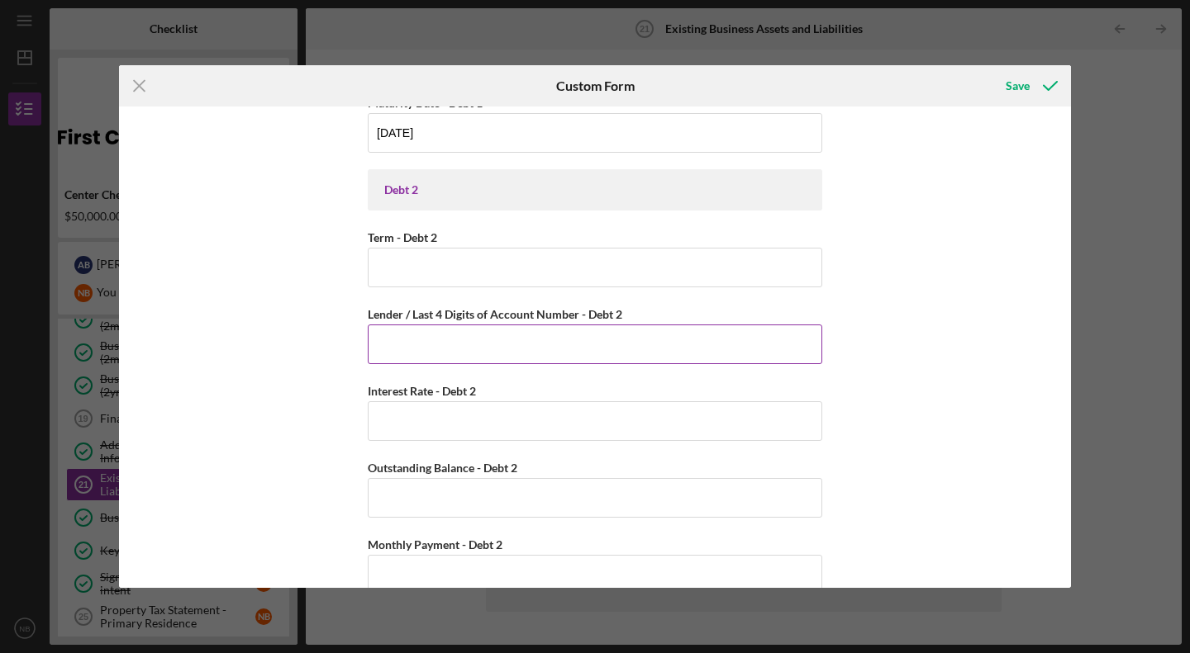
click at [458, 354] on input "Lender / Last 4 Digits of Account Number - Debt 2" at bounding box center [595, 345] width 454 height 40
type input "JPMorgan Chase"
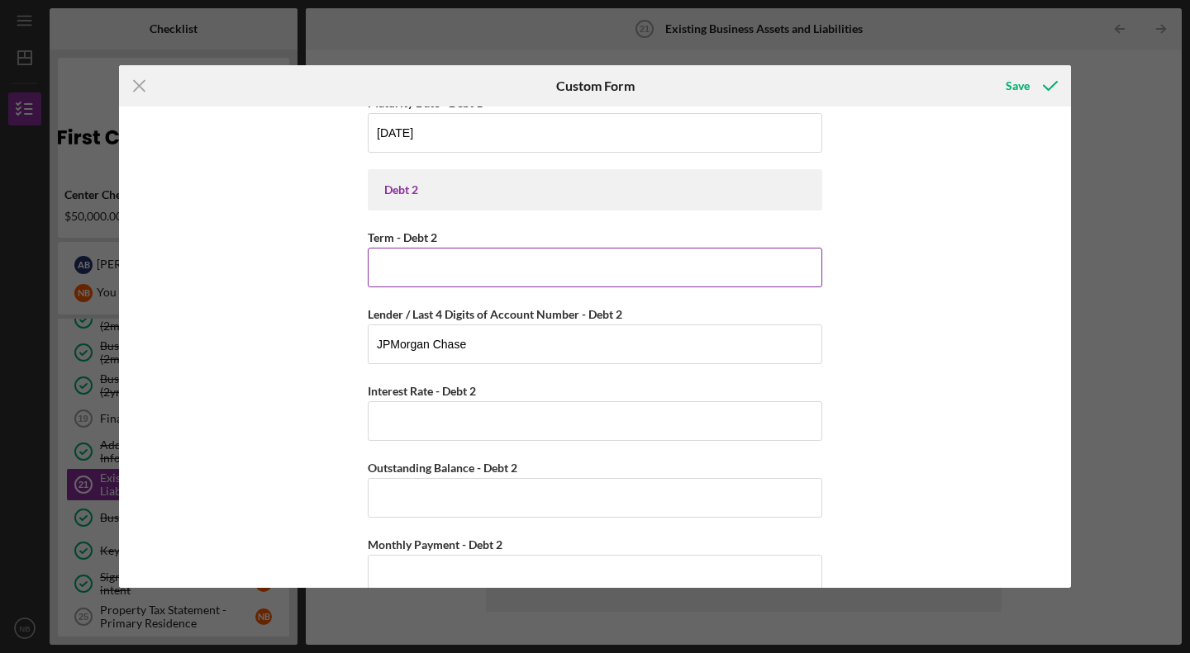
click at [422, 268] on input "Term - Debt 2" at bounding box center [595, 268] width 454 height 40
type input "Credit Card/Revolving"
click at [453, 438] on input "Interest Rate - Debt 2" at bounding box center [595, 421] width 454 height 40
click at [463, 539] on label "Monthly Payment - Debt 2" at bounding box center [435, 545] width 135 height 14
click at [463, 555] on input "Monthly Payment - Debt 2" at bounding box center [595, 575] width 454 height 40
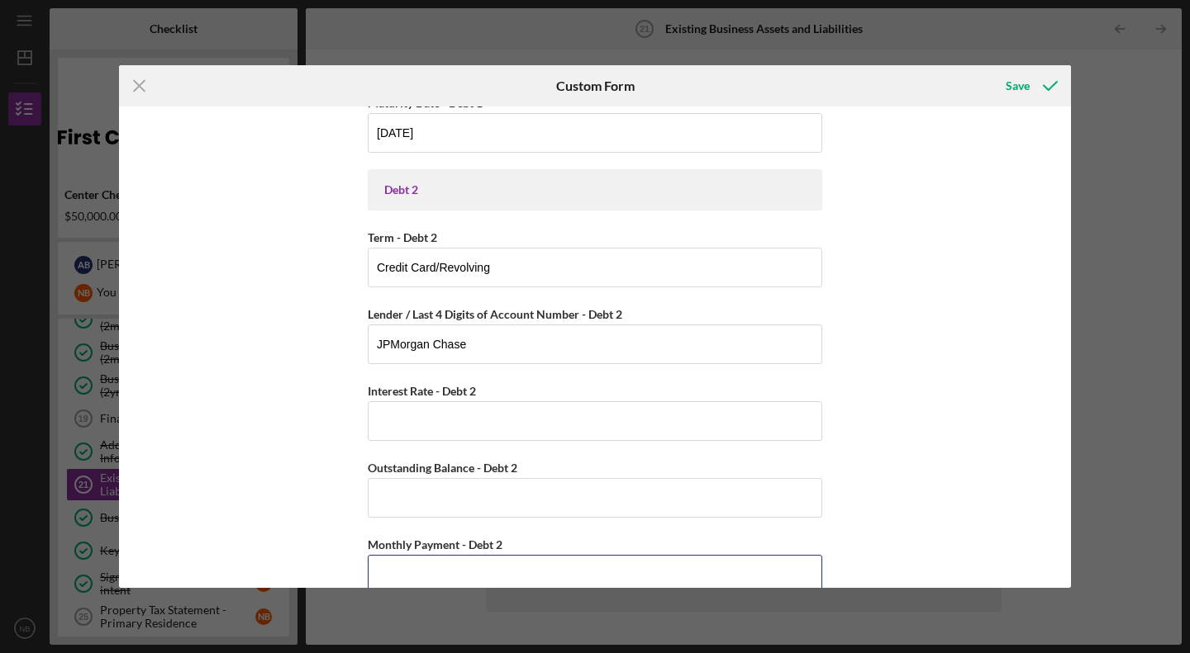
scroll to position [484, 0]
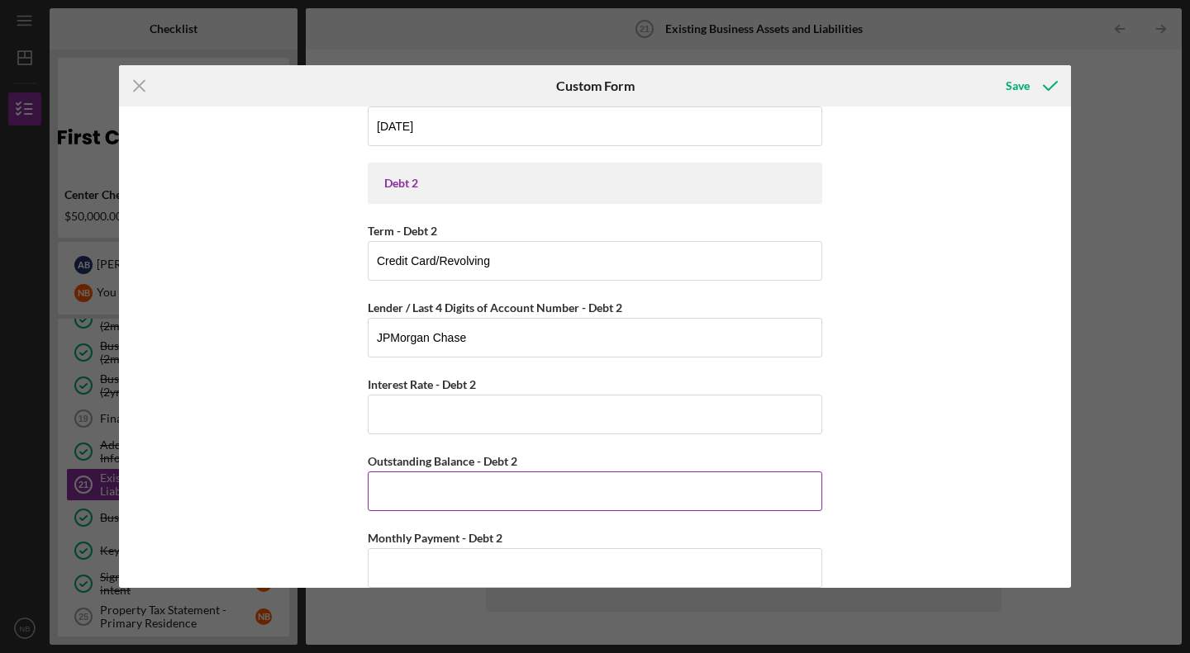
click at [442, 495] on input "Outstanding Balance - Debt 2" at bounding box center [595, 492] width 454 height 40
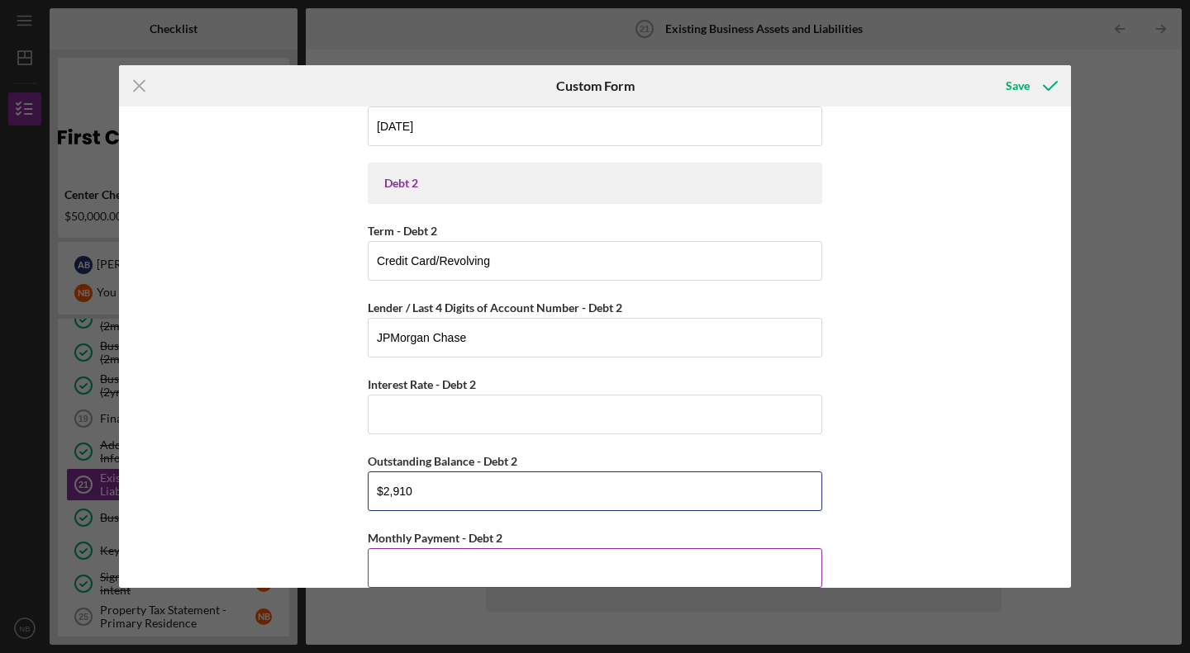
type input "$2,910"
click at [461, 571] on input "Monthly Payment - Debt 2" at bounding box center [595, 568] width 454 height 40
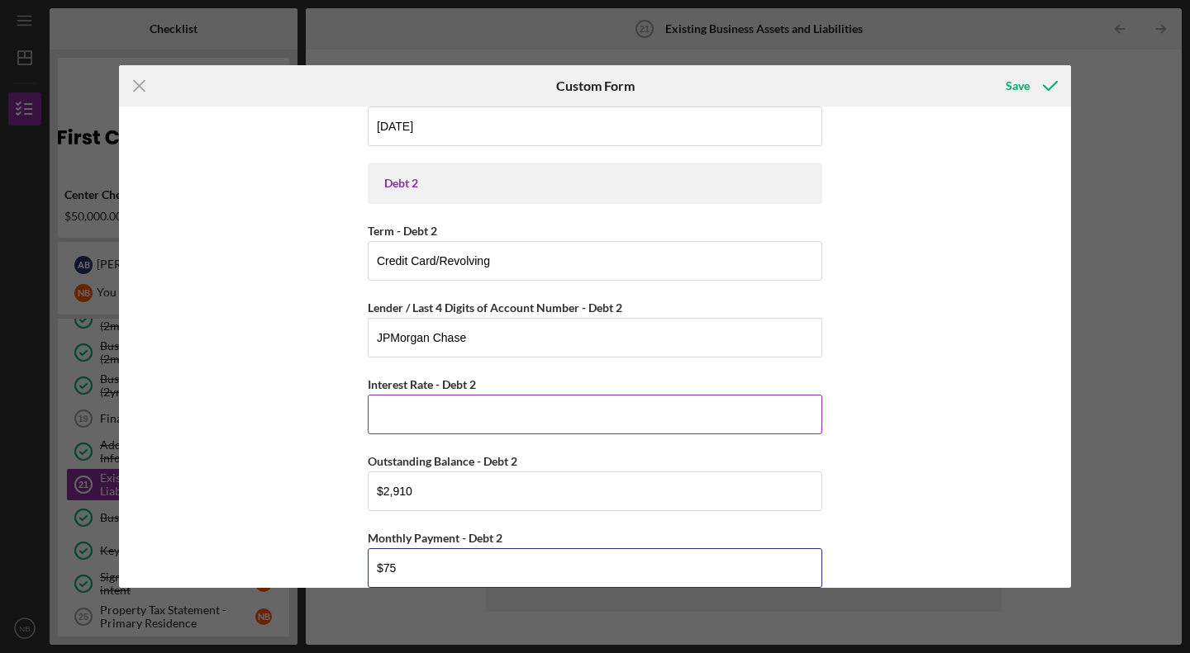
type input "$75"
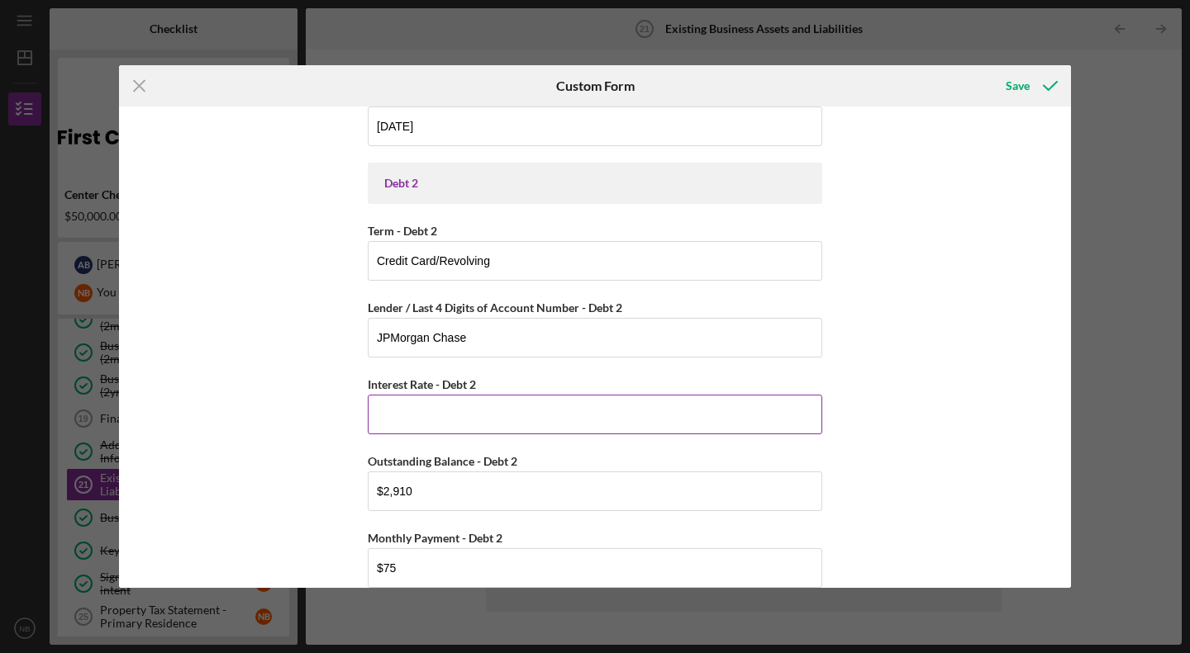
click at [426, 429] on input "Interest Rate - Debt 2" at bounding box center [595, 415] width 454 height 40
type input "2%"
type input "17.24000%"
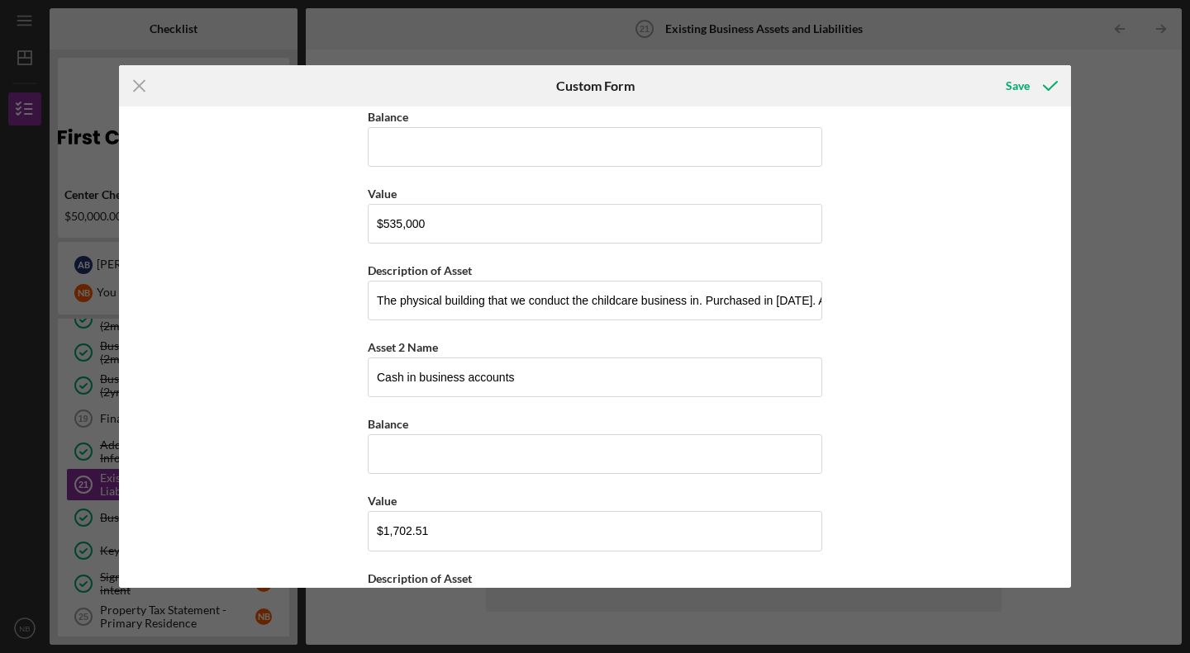
scroll to position [2086, 0]
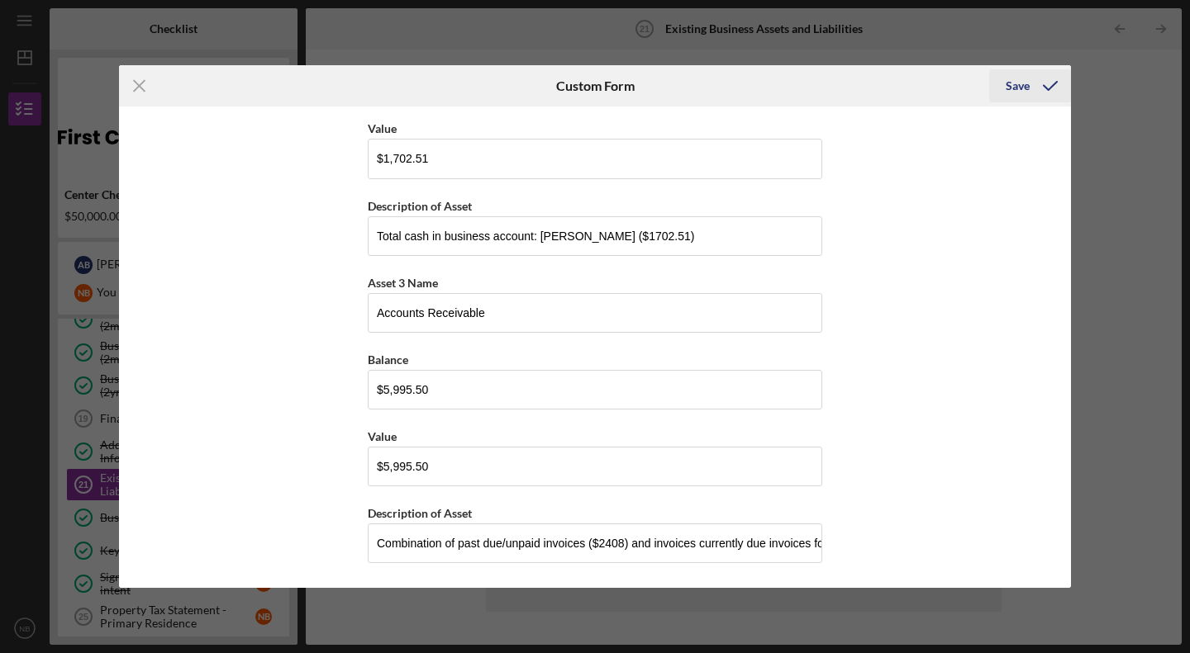
click at [1010, 92] on div "Save" at bounding box center [1017, 85] width 24 height 33
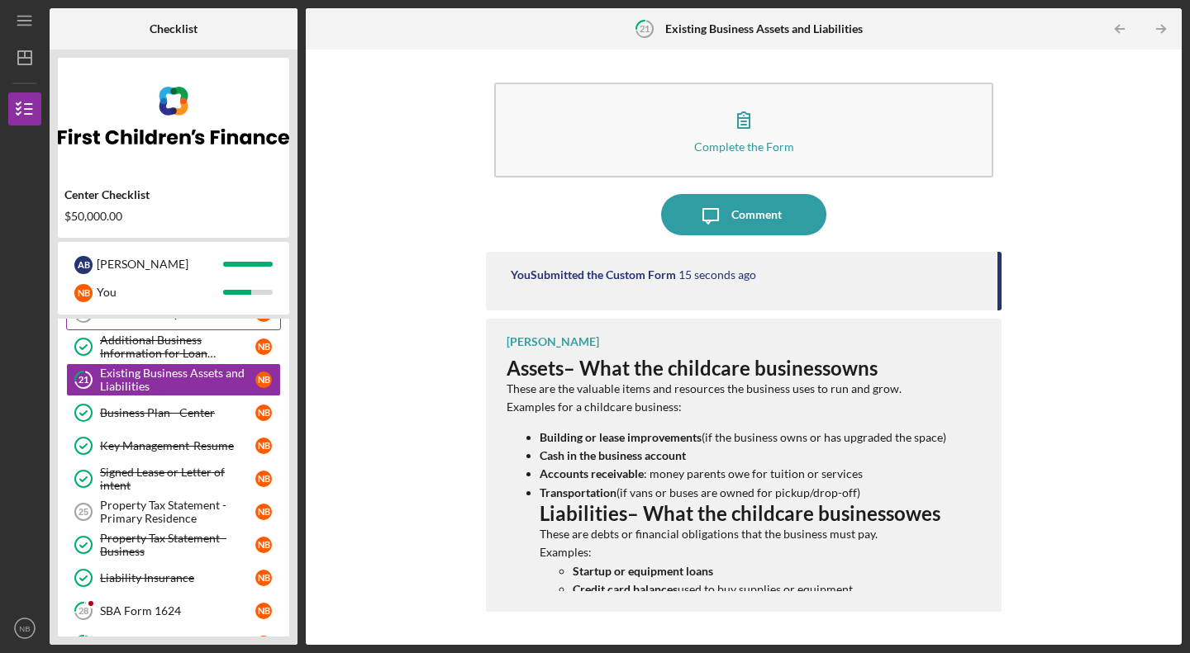
scroll to position [355, 0]
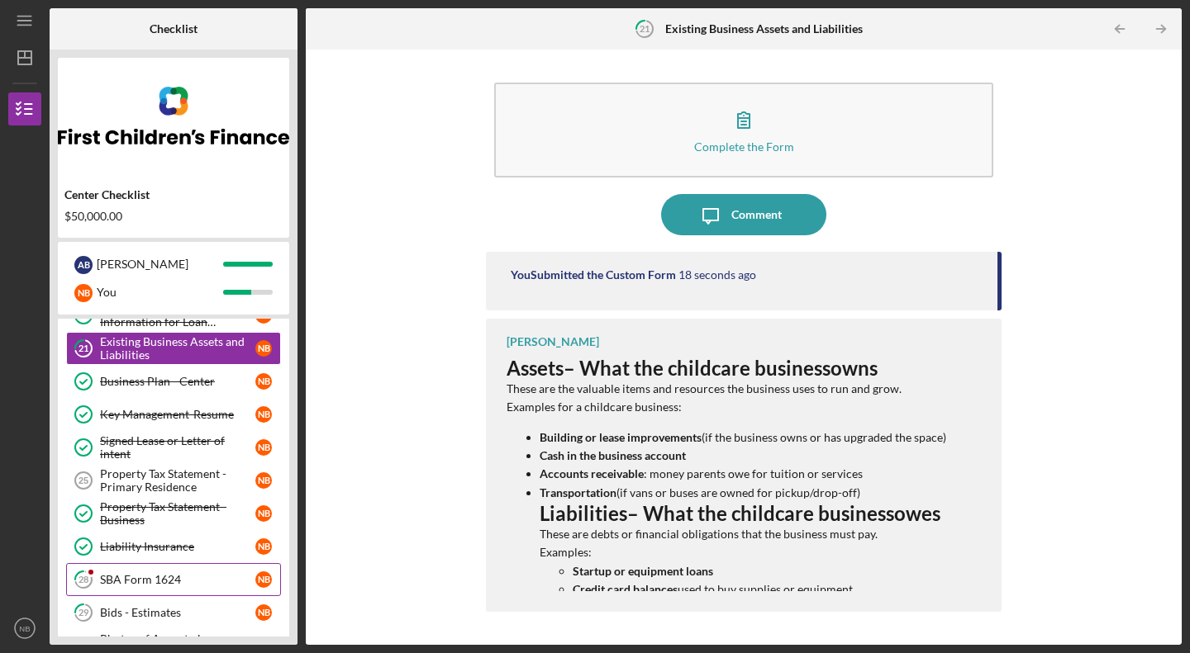
click at [183, 582] on div "SBA Form 1624" at bounding box center [177, 579] width 155 height 13
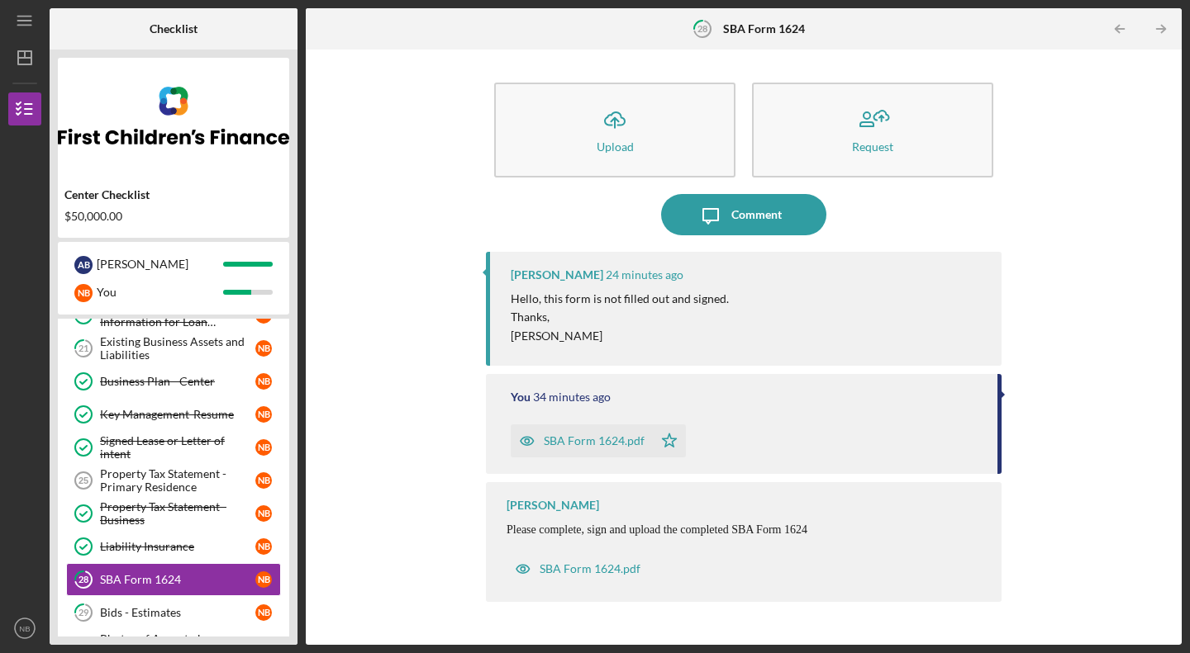
click at [601, 430] on div "SBA Form 1624.pdf" at bounding box center [581, 441] width 142 height 33
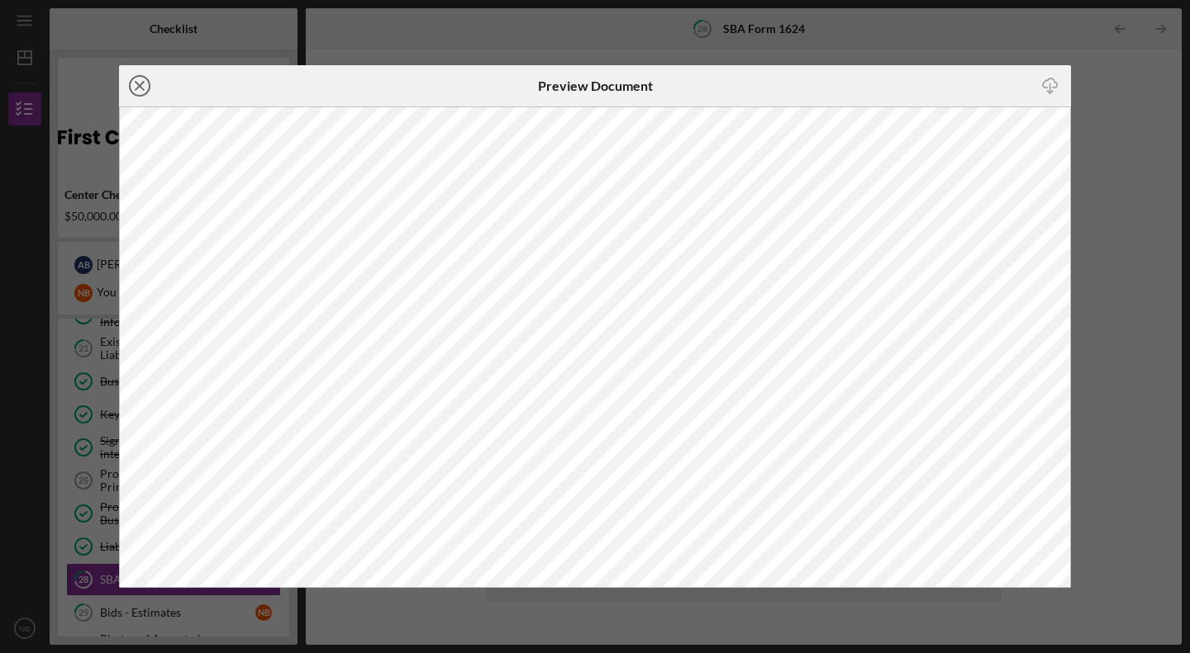
click at [152, 86] on icon "Icon/Close" at bounding box center [139, 85] width 41 height 41
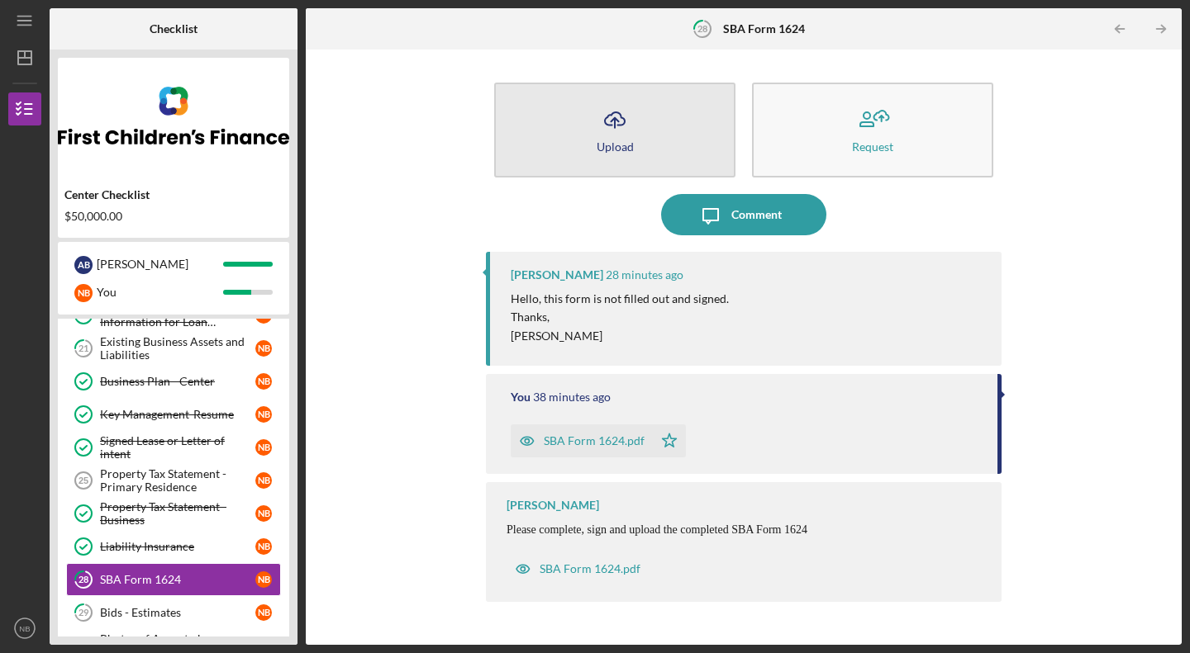
click at [654, 161] on button "Icon/Upload Upload" at bounding box center [614, 130] width 241 height 95
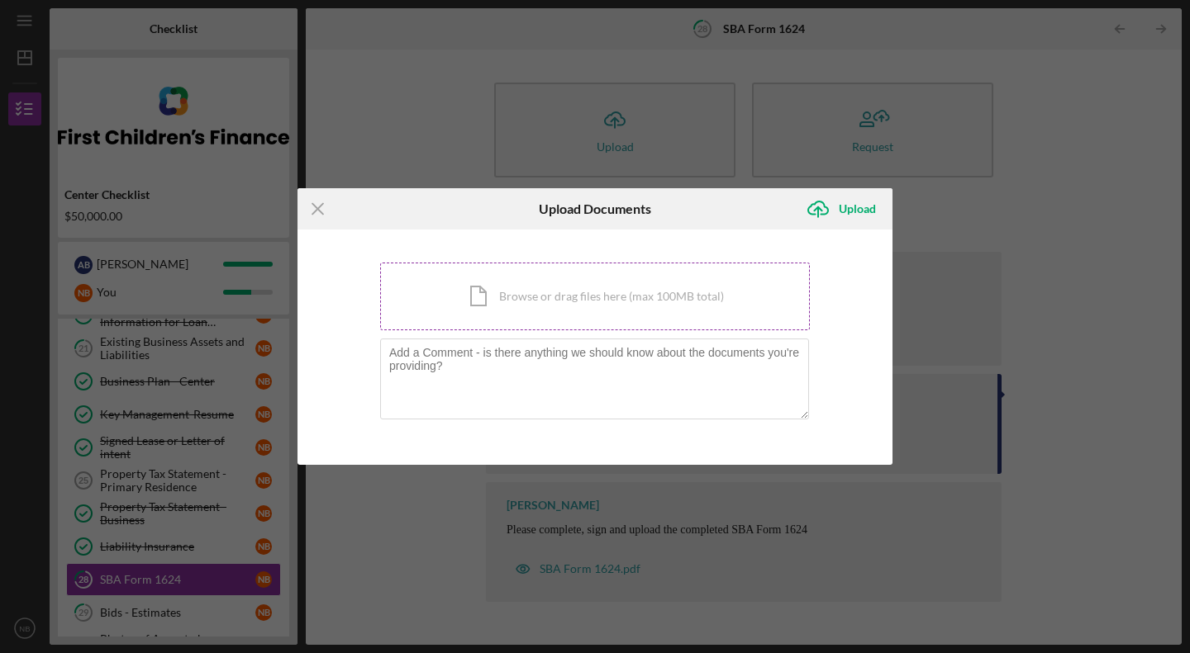
click at [508, 299] on div "Icon/Document Browse or drag files here (max 100MB total) Tap to choose files o…" at bounding box center [595, 297] width 430 height 68
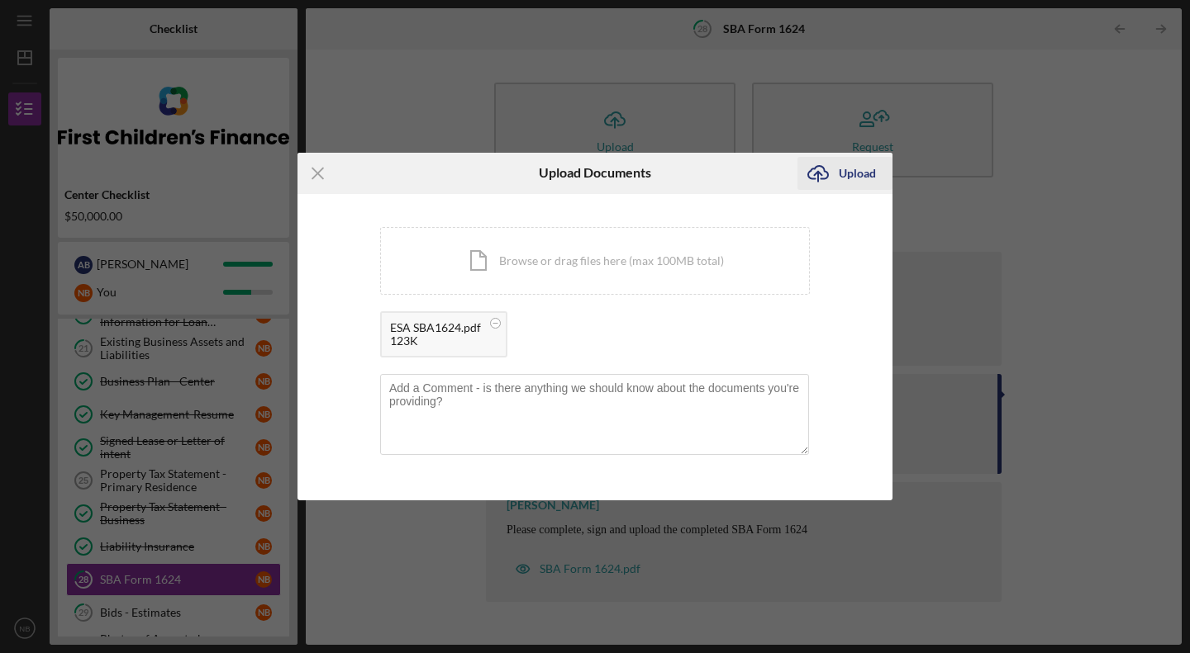
click at [848, 166] on div "Upload" at bounding box center [856, 173] width 37 height 33
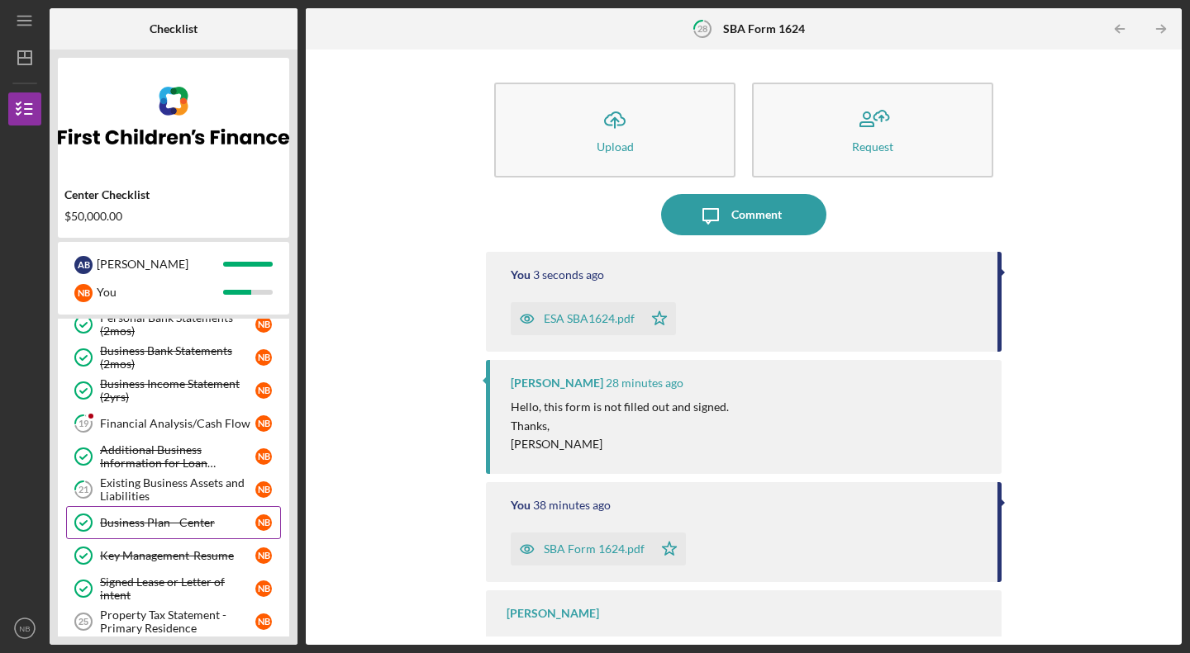
scroll to position [213, 0]
click at [198, 410] on link "19 Financial Analysis/Cash Flow N B" at bounding box center [173, 424] width 215 height 33
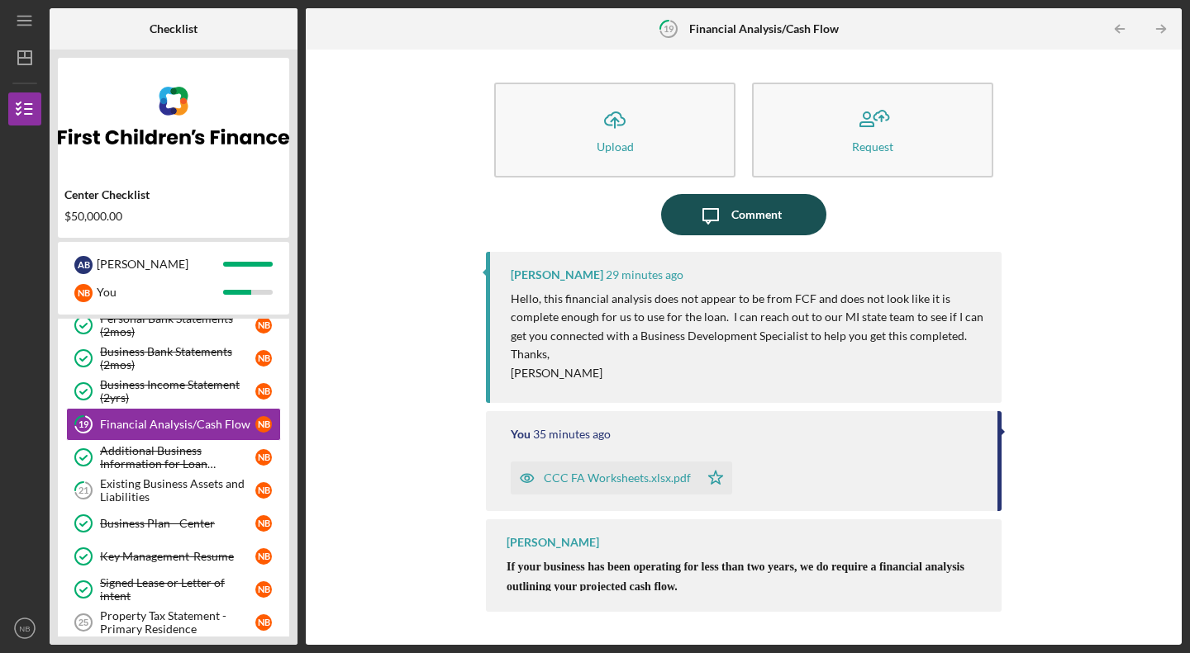
click at [762, 212] on div "Comment" at bounding box center [756, 214] width 50 height 41
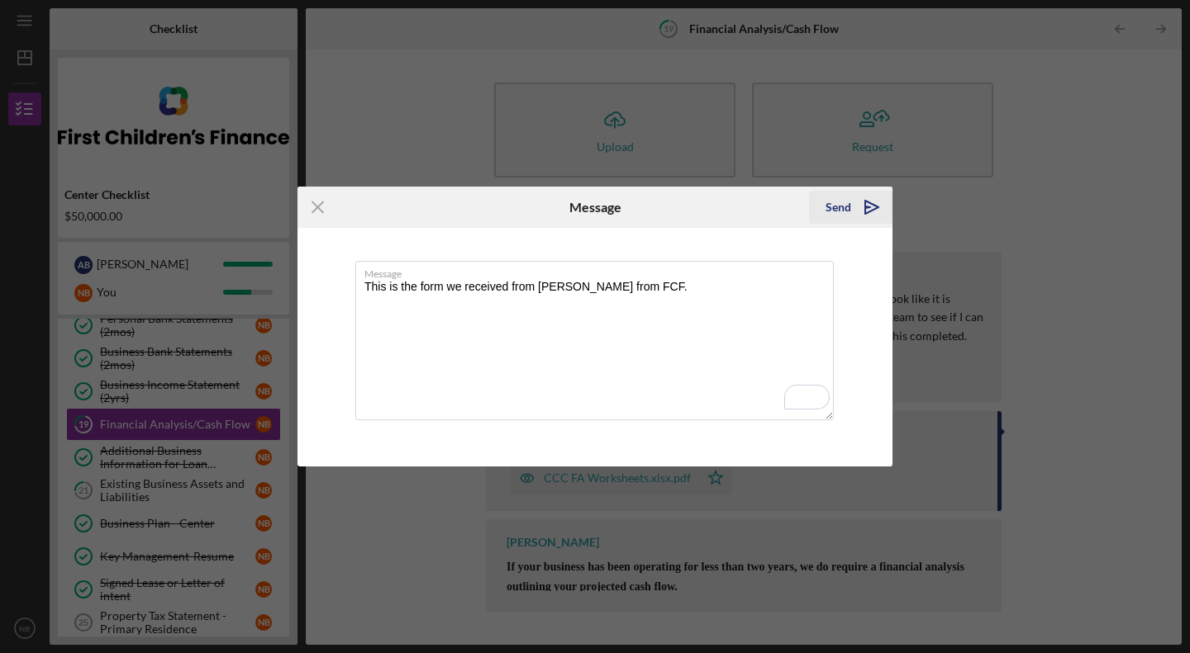
type textarea "This is the form we received from [PERSON_NAME] from FCF."
click at [836, 212] on div "Send" at bounding box center [838, 207] width 26 height 33
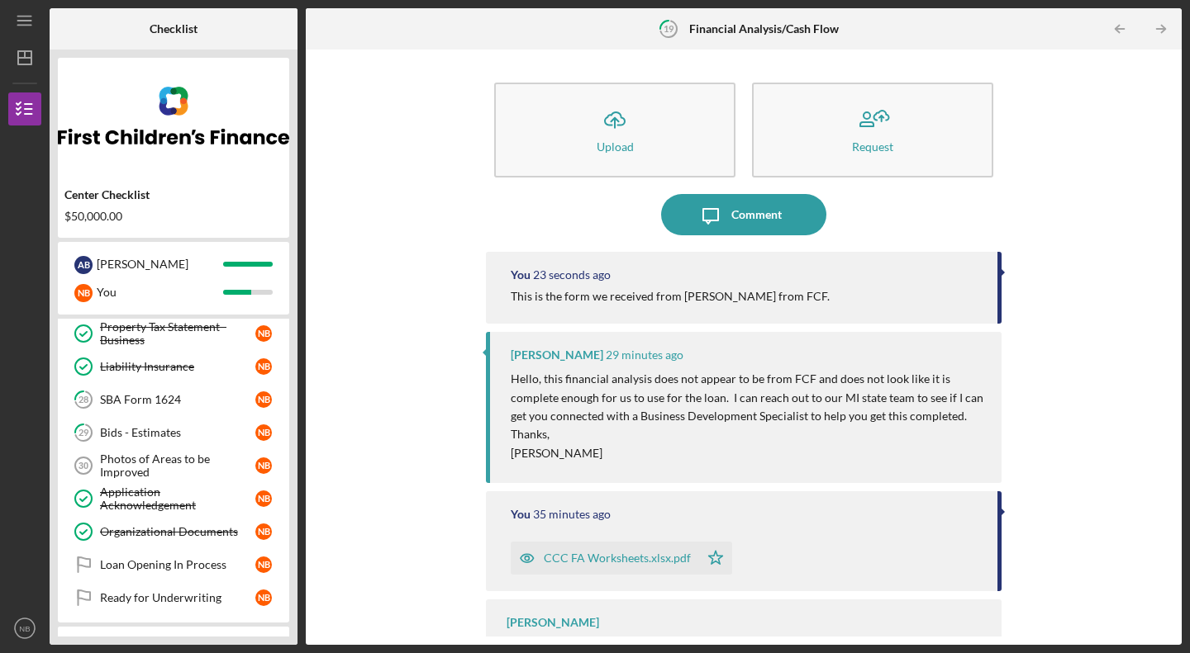
scroll to position [537, 0]
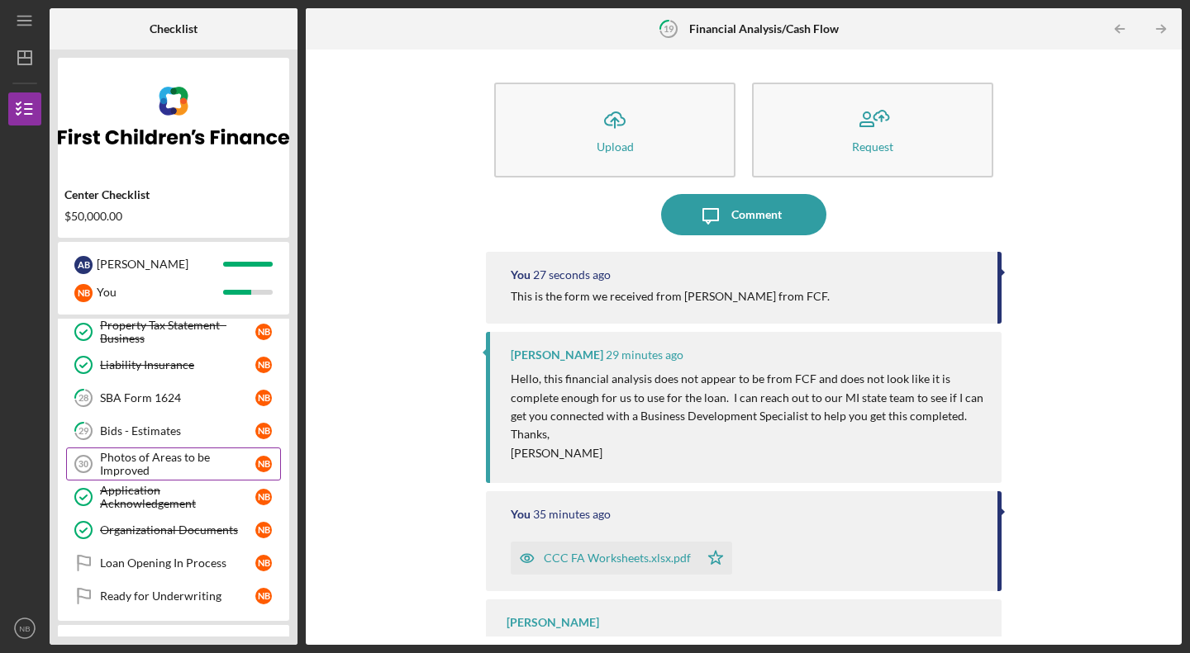
click at [170, 454] on div "Photos of Areas to be Improved" at bounding box center [177, 464] width 155 height 26
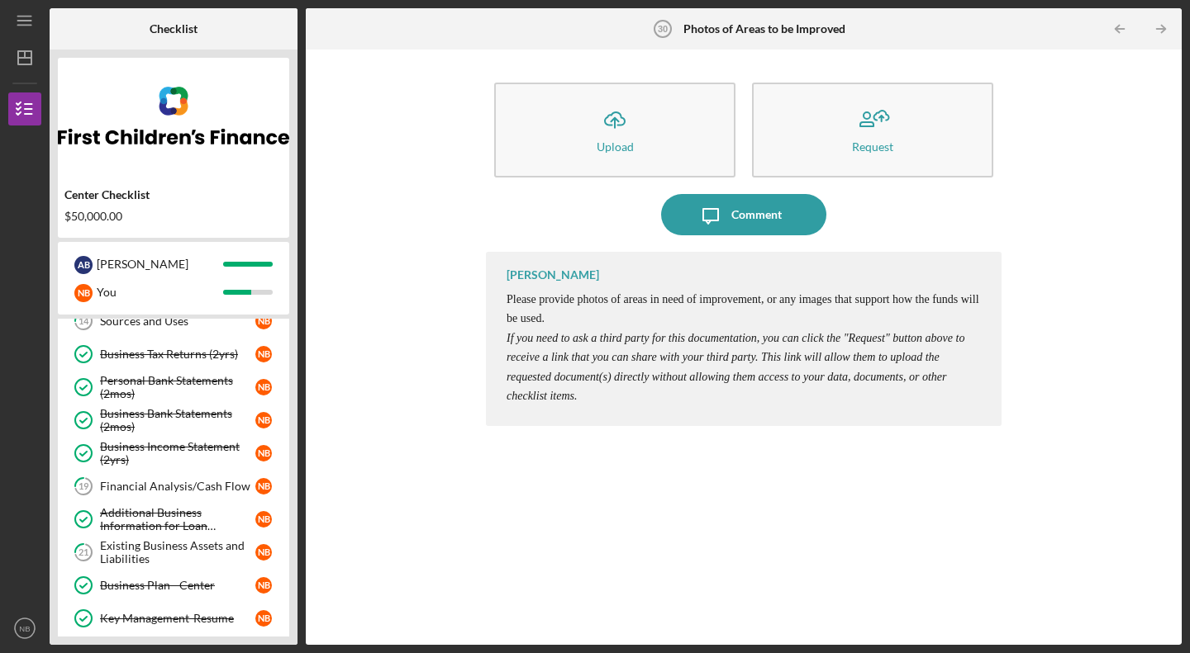
scroll to position [150, 0]
